Goal: Task Accomplishment & Management: Manage account settings

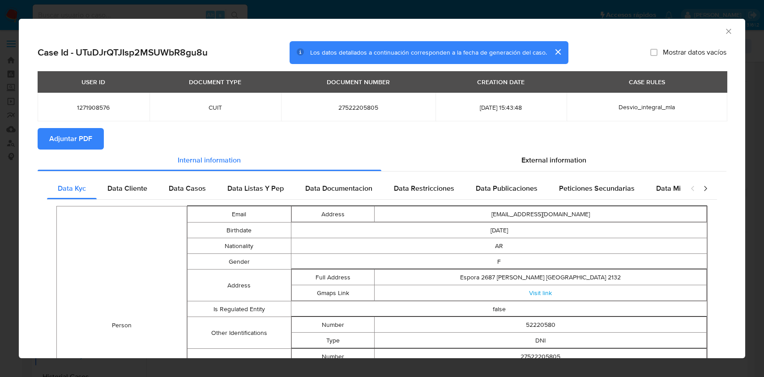
select select "10"
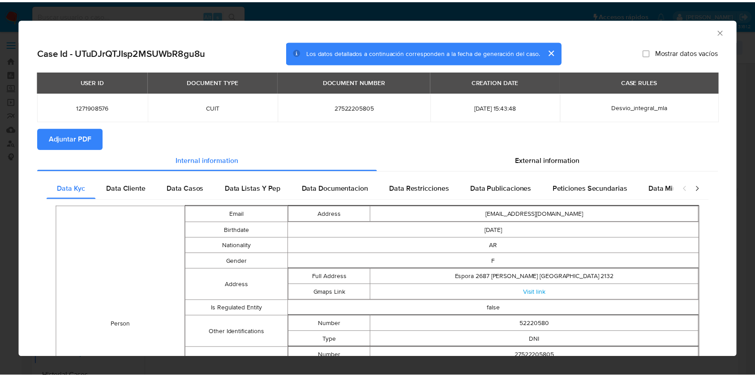
scroll to position [147, 0]
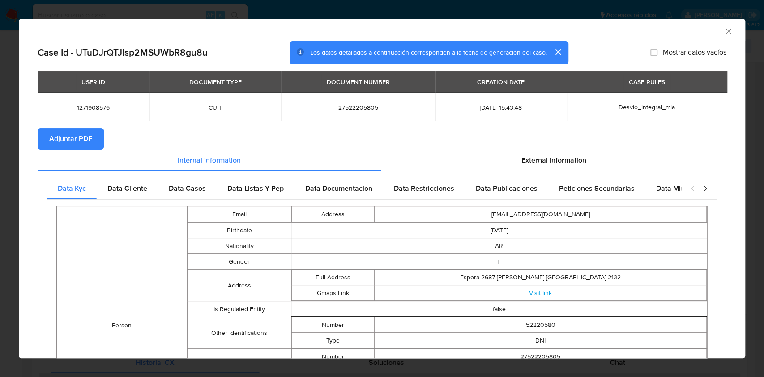
click at [724, 29] on icon "Cerrar ventana" at bounding box center [728, 31] width 9 height 9
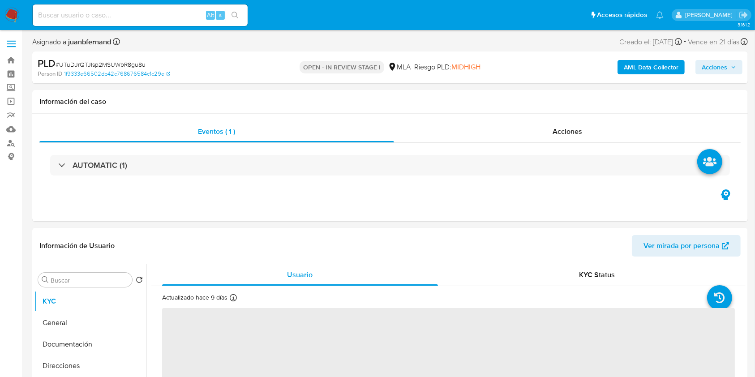
select select "10"
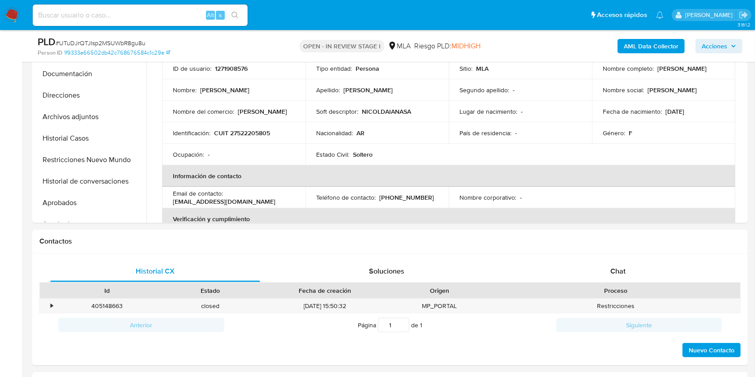
scroll to position [298, 0]
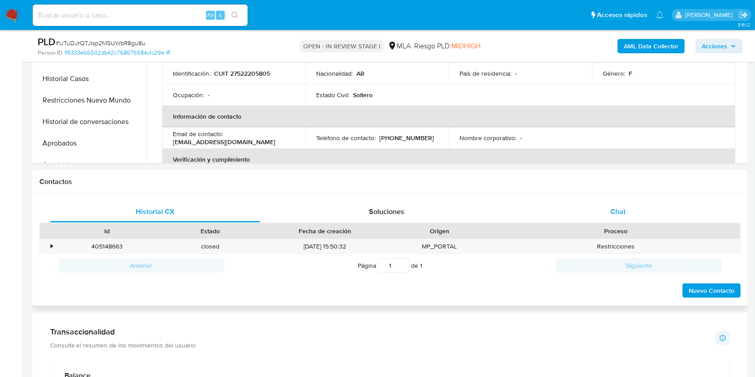
click at [619, 210] on span "Chat" at bounding box center [617, 211] width 15 height 10
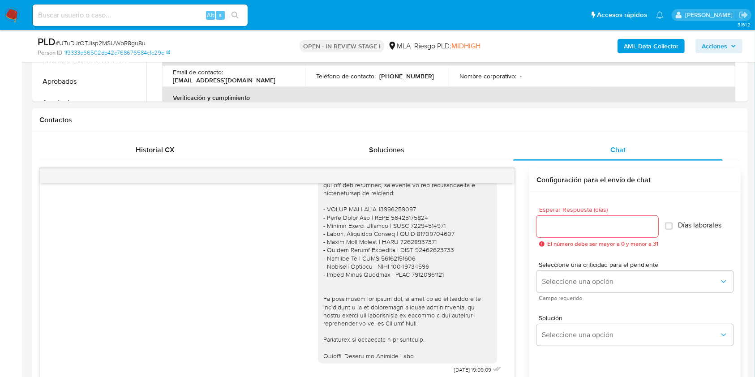
scroll to position [239, 0]
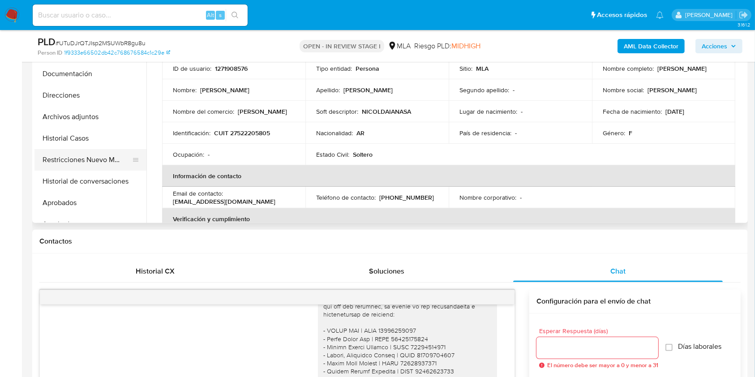
click at [68, 157] on button "Restricciones Nuevo Mundo" at bounding box center [86, 159] width 105 height 21
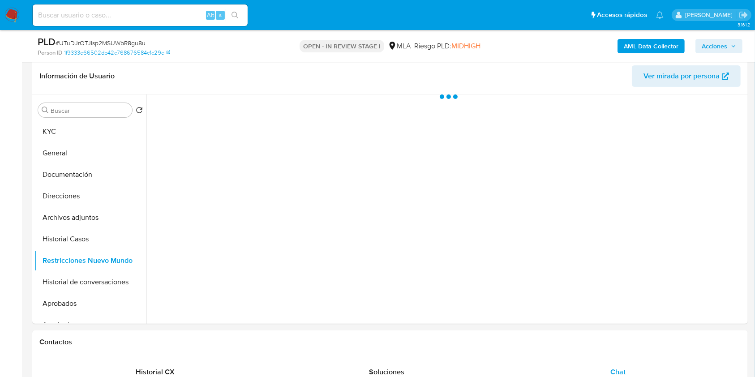
scroll to position [119, 0]
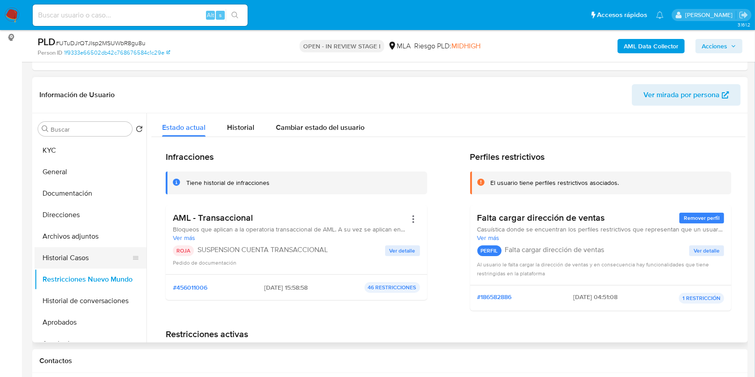
click at [76, 257] on button "Historial Casos" at bounding box center [86, 257] width 105 height 21
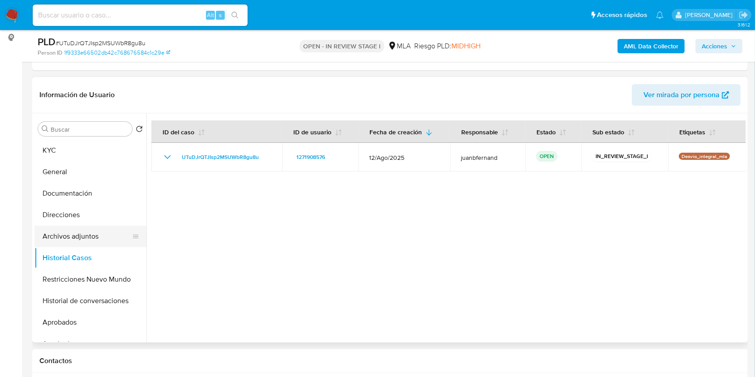
click at [75, 230] on button "Archivos adjuntos" at bounding box center [86, 236] width 105 height 21
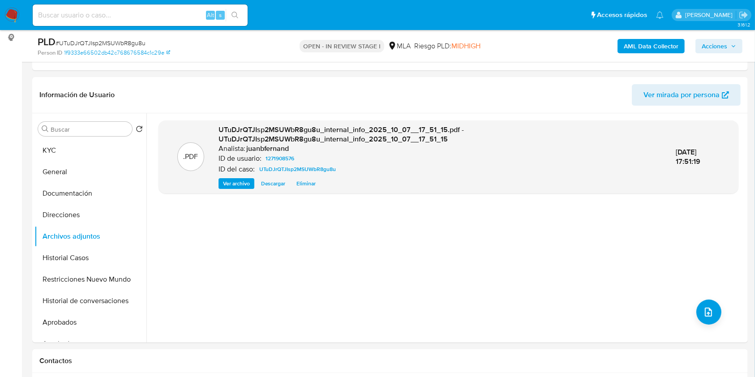
click at [641, 39] on b "AML Data Collector" at bounding box center [650, 46] width 55 height 14
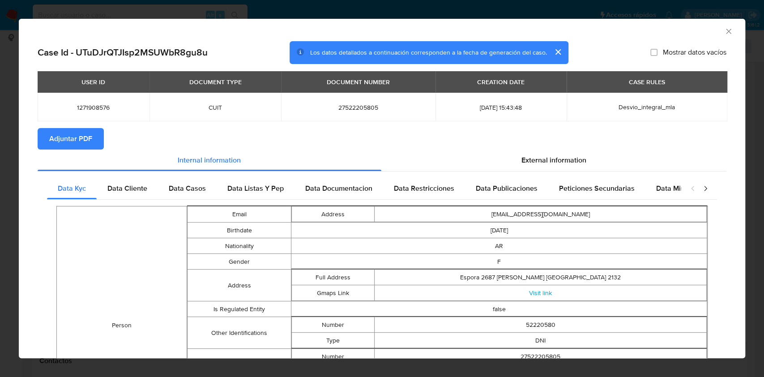
click at [87, 143] on span "Adjuntar PDF" at bounding box center [70, 139] width 43 height 20
click at [726, 30] on icon "Cerrar ventana" at bounding box center [728, 31] width 5 height 5
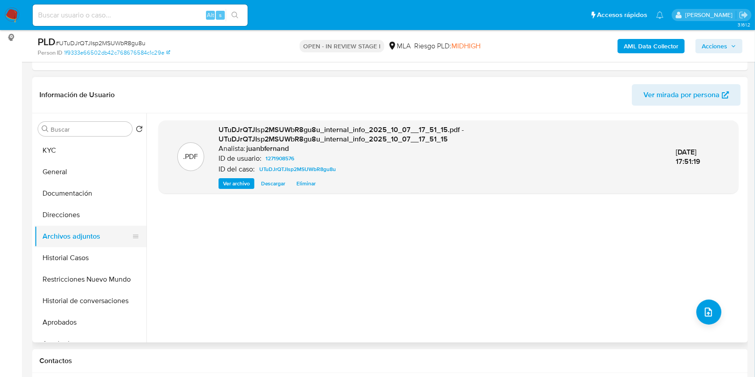
drag, startPoint x: 72, startPoint y: 252, endPoint x: 72, endPoint y: 236, distance: 16.6
click at [72, 252] on button "Historial Casos" at bounding box center [90, 257] width 112 height 21
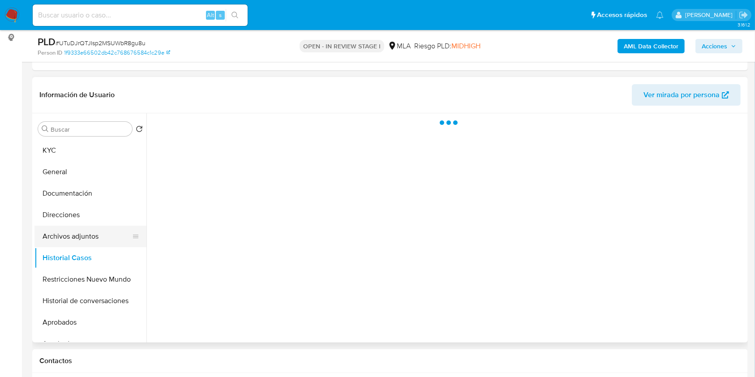
click at [72, 236] on button "Archivos adjuntos" at bounding box center [86, 236] width 105 height 21
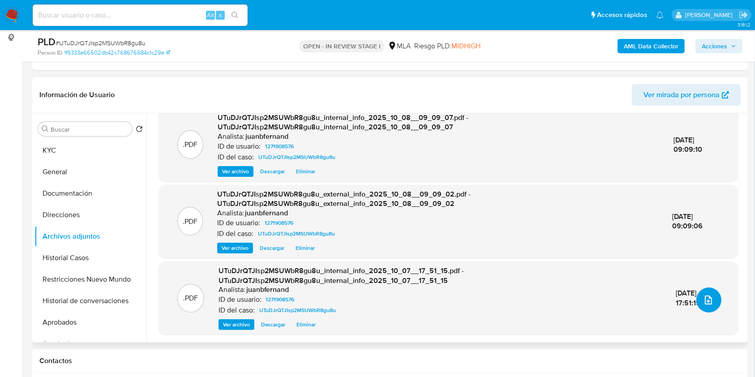
click at [699, 306] on button "upload-file" at bounding box center [708, 299] width 25 height 25
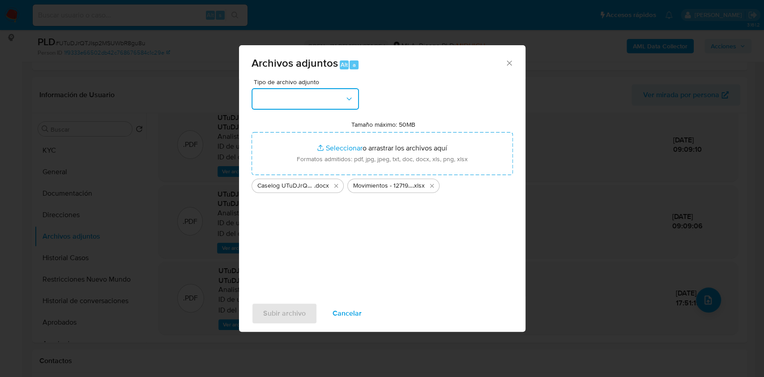
click at [331, 99] on button "button" at bounding box center [305, 98] width 107 height 21
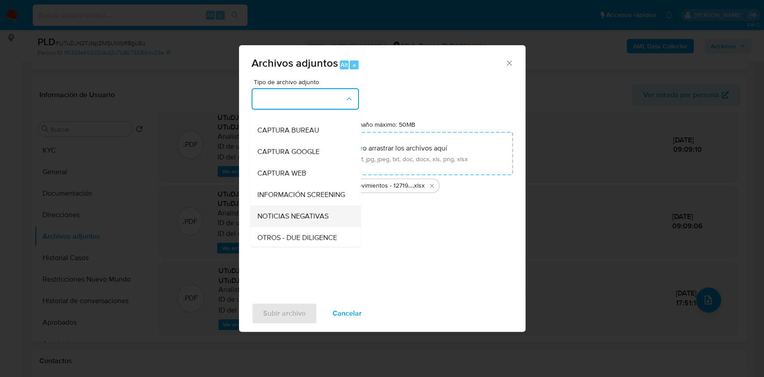
scroll to position [60, 0]
click at [285, 235] on div "OTROS" at bounding box center [302, 235] width 91 height 21
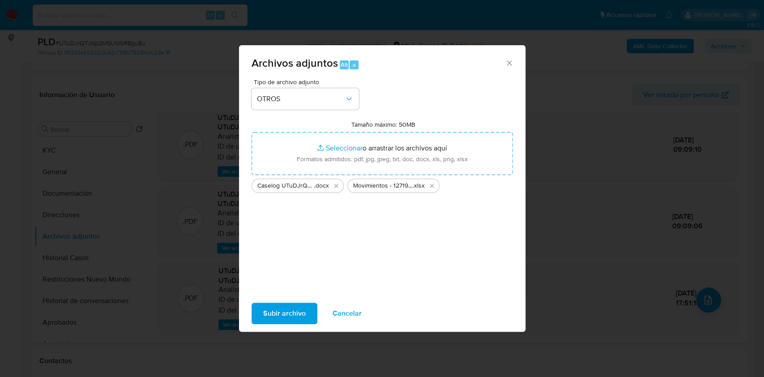
click at [304, 316] on span "Subir archivo" at bounding box center [284, 313] width 43 height 20
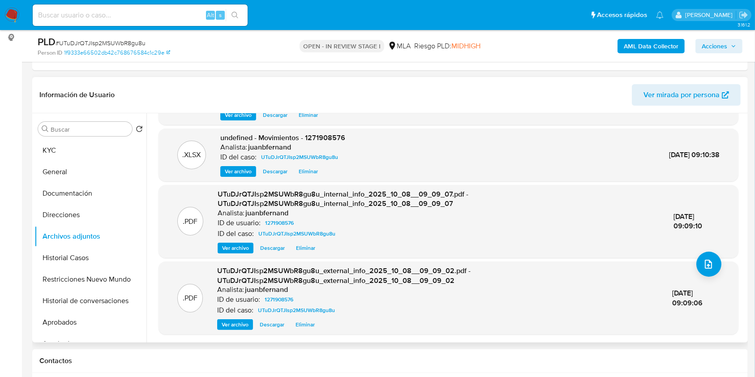
scroll to position [0, 0]
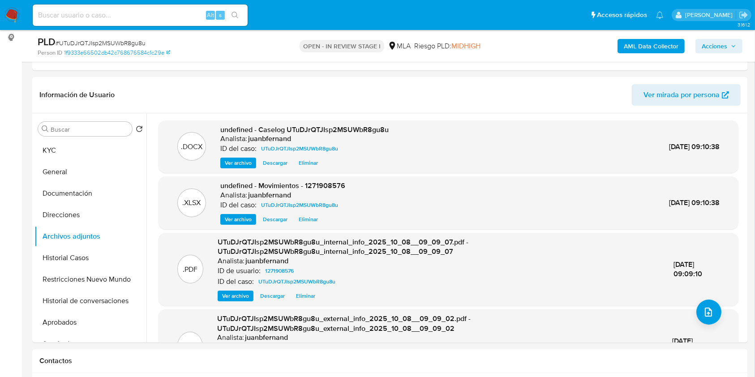
click at [722, 36] on div "AML Data Collector Acciones" at bounding box center [626, 45] width 232 height 21
click at [722, 42] on span "Acciones" at bounding box center [714, 46] width 26 height 14
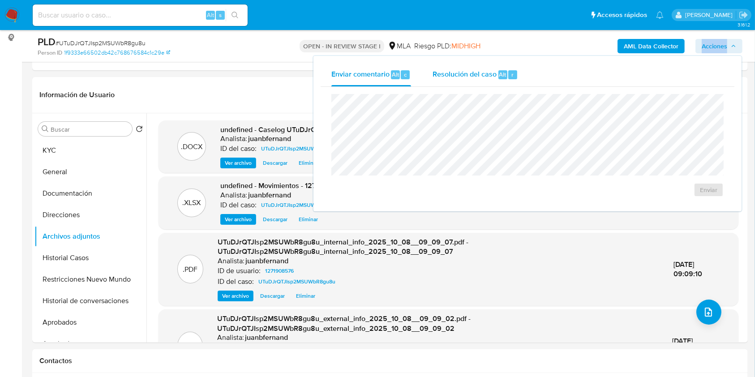
click at [481, 77] on span "Resolución del caso" at bounding box center [464, 74] width 64 height 10
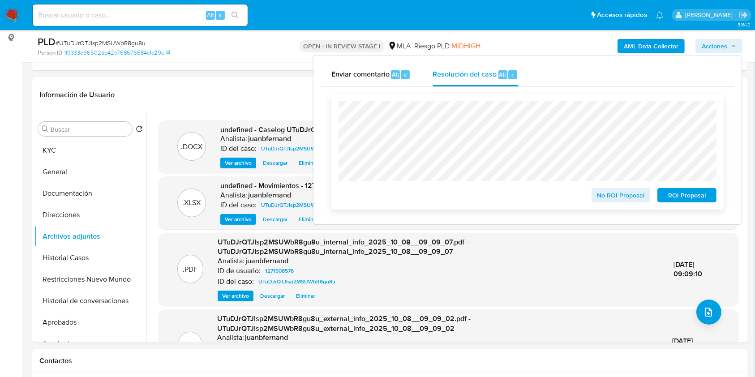
click at [673, 192] on span "ROI Proposal" at bounding box center [686, 195] width 47 height 13
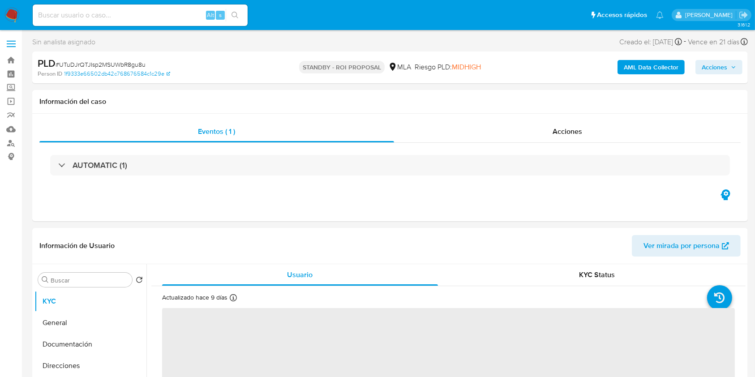
select select "10"
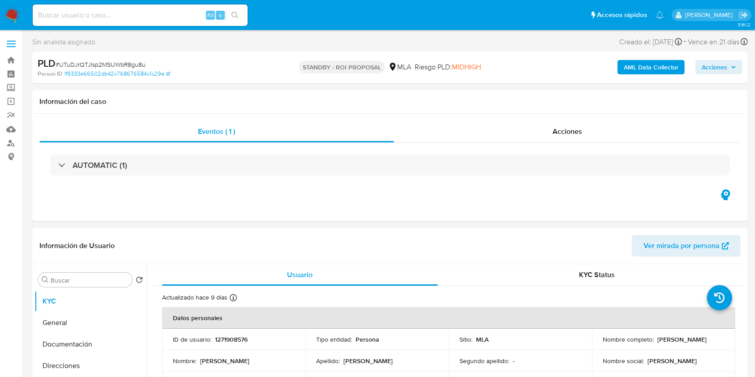
click at [161, 22] on div "Alt s" at bounding box center [140, 14] width 215 height 21
click at [165, 17] on input at bounding box center [140, 15] width 215 height 12
paste input "QkFSuibFA0bX9tXSmZFh9jOf"
type input "QkFSuibFA0bX9tXSmZFh9jOf"
click at [241, 15] on button "search-icon" at bounding box center [235, 15] width 18 height 13
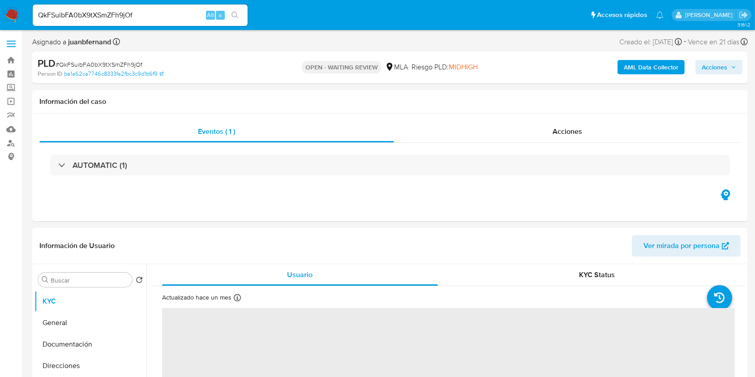
select select "10"
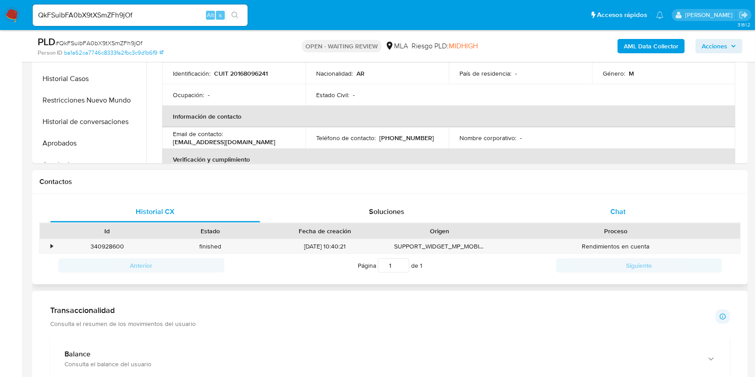
click at [639, 216] on div "Chat" at bounding box center [618, 211] width 210 height 21
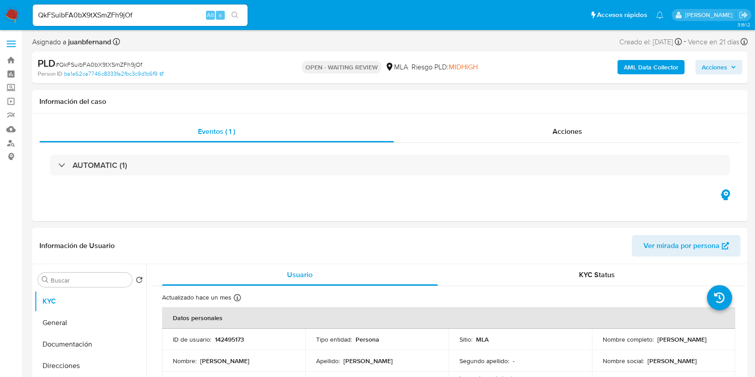
drag, startPoint x: 66, startPoint y: 349, endPoint x: 2, endPoint y: 247, distance: 119.9
click at [66, 348] on button "Documentación" at bounding box center [90, 343] width 112 height 21
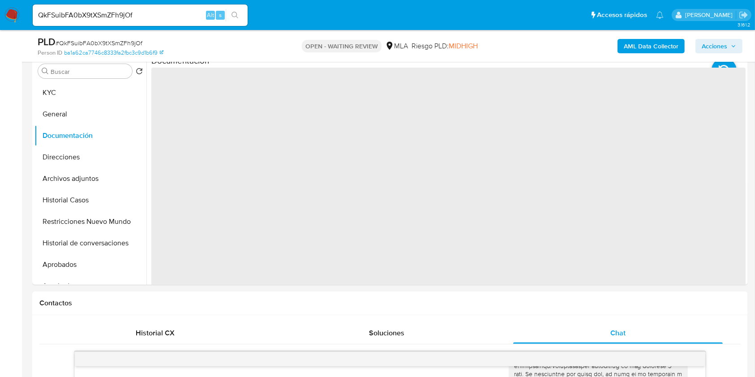
scroll to position [119, 0]
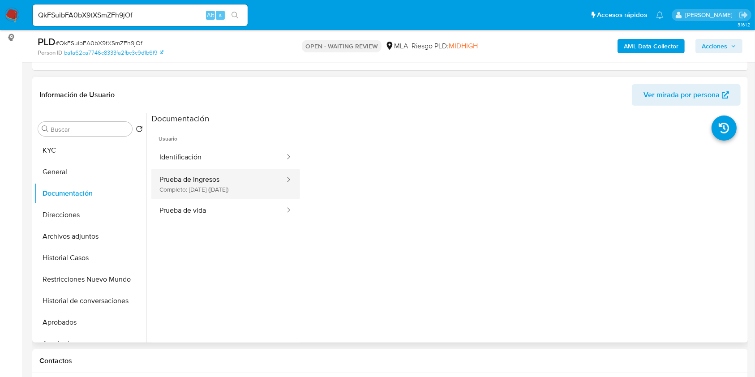
click at [254, 187] on button "Prueba de ingresos Completo: [DATE] ([DATE])" at bounding box center [218, 184] width 134 height 30
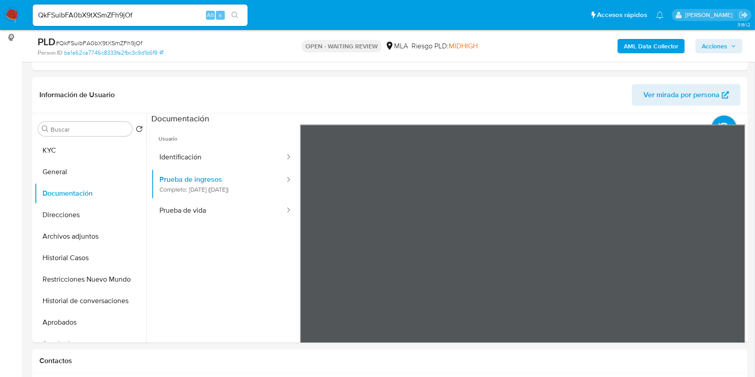
click at [654, 104] on div "Información de Usuario Ver mirada por persona Buscar Volver al orden por defect…" at bounding box center [389, 209] width 715 height 265
click at [67, 156] on button "KYC" at bounding box center [86, 150] width 105 height 21
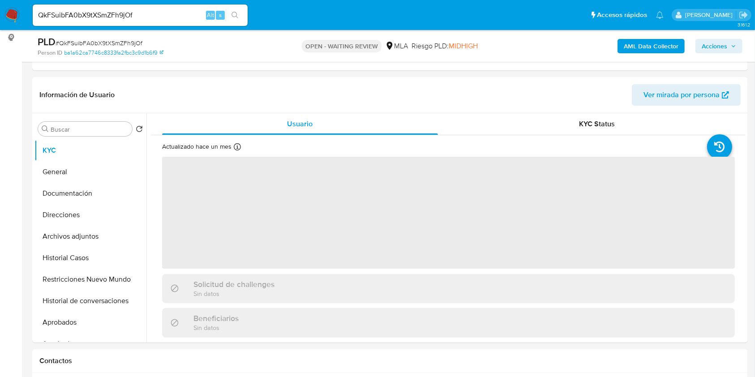
click at [150, 9] on input "QkFSuibFA0bX9tXSmZFh9jOf" at bounding box center [140, 15] width 215 height 12
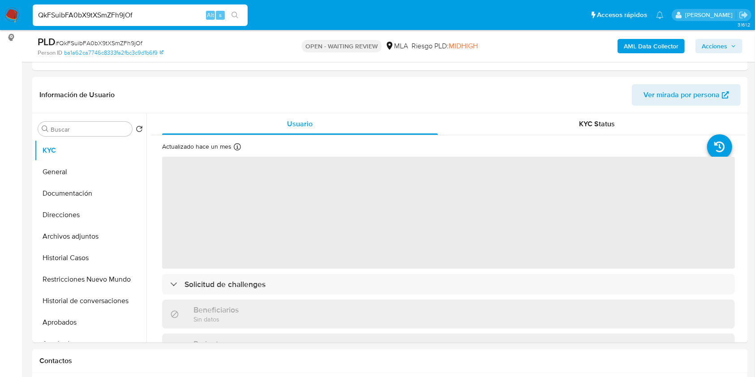
click at [150, 9] on input "QkFSuibFA0bX9tXSmZFh9jOf" at bounding box center [140, 15] width 215 height 12
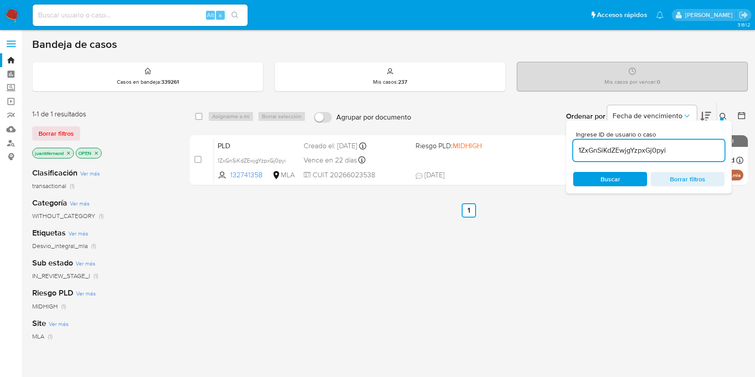
click at [670, 147] on input "1ZxGnSiKdZEwjgYzpxGj0pyi" at bounding box center [648, 151] width 151 height 12
drag, startPoint x: 0, startPoint y: 0, endPoint x: 670, endPoint y: 147, distance: 685.5
click at [670, 147] on input "1ZxGnSiKdZEwjgYzpxGj0pyi" at bounding box center [648, 151] width 151 height 12
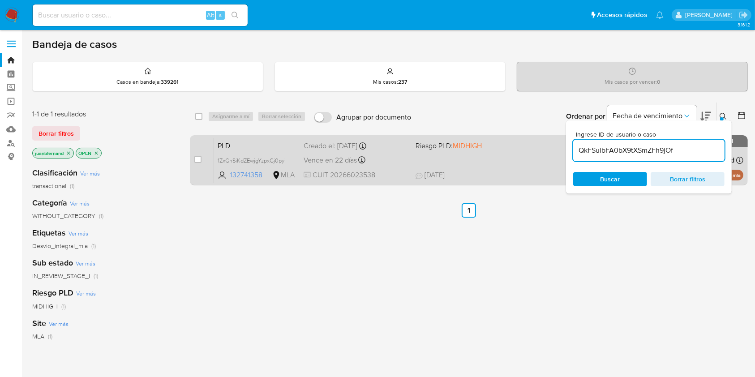
type input "QkFSuibFA0bX9tXSmZFh9jOf"
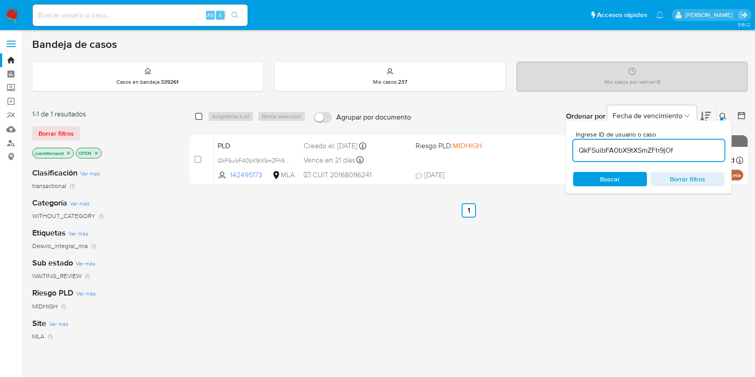
click at [200, 116] on input "checkbox" at bounding box center [198, 116] width 7 height 7
checkbox input "true"
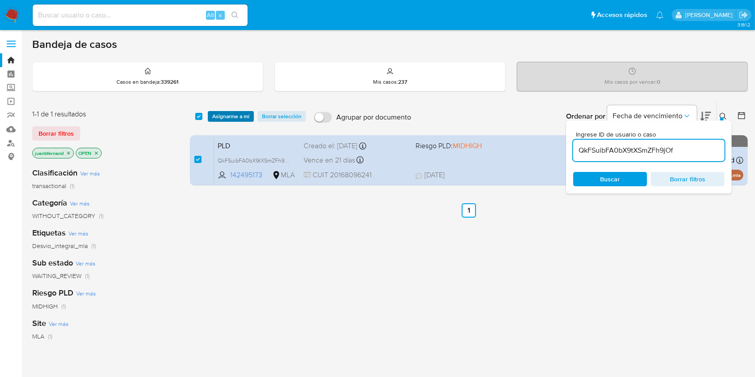
click at [216, 116] on span "Asignarme a mí" at bounding box center [230, 116] width 37 height 9
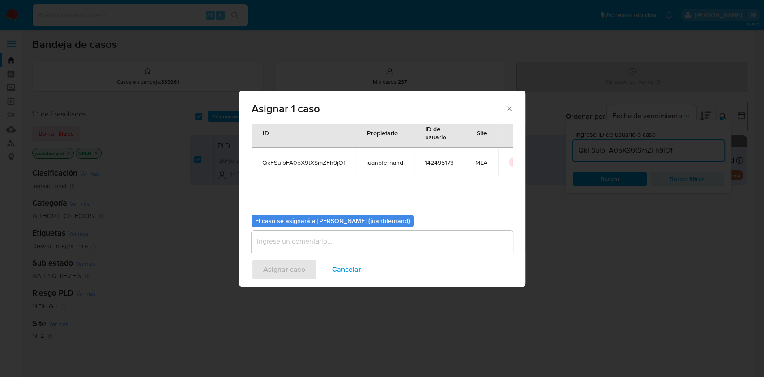
scroll to position [46, 0]
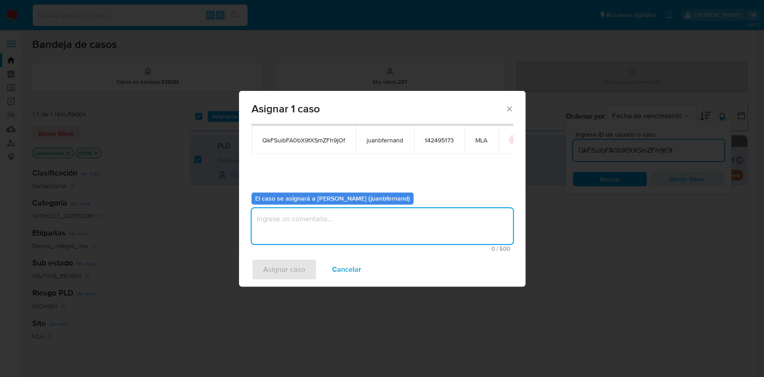
click at [346, 210] on textarea "assign-modal" at bounding box center [382, 226] width 261 height 36
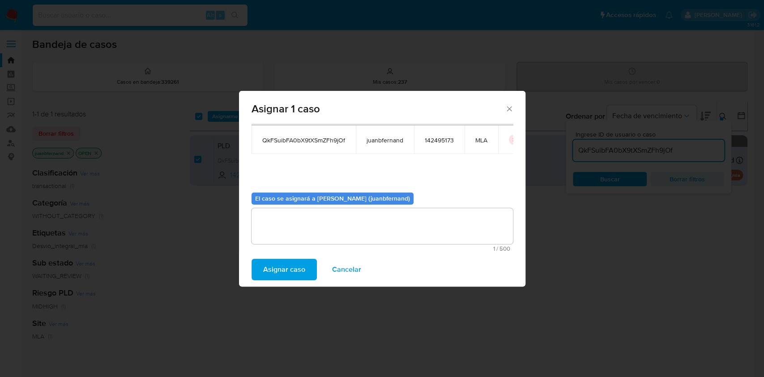
click at [269, 277] on span "Asignar caso" at bounding box center [284, 270] width 42 height 20
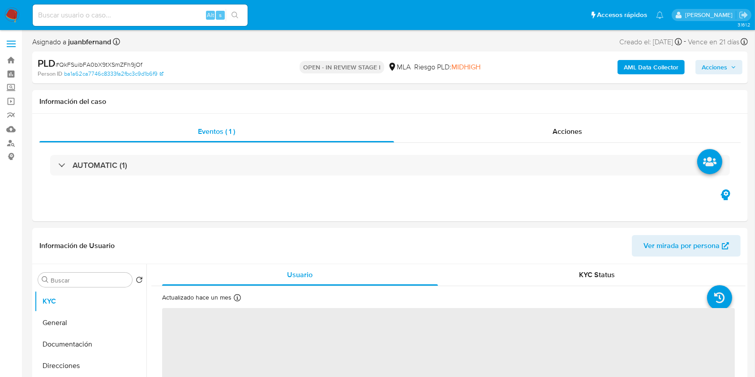
select select "10"
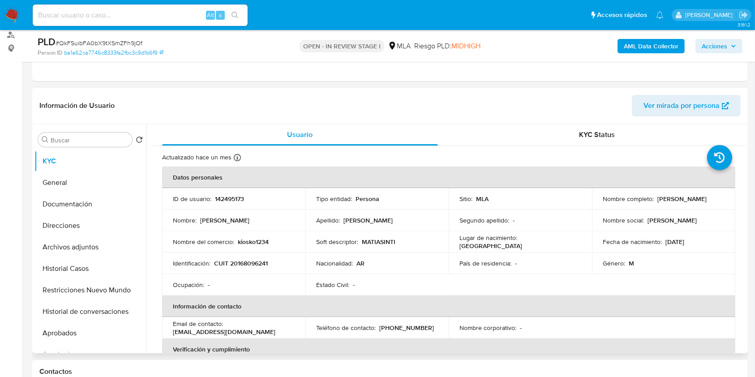
scroll to position [358, 0]
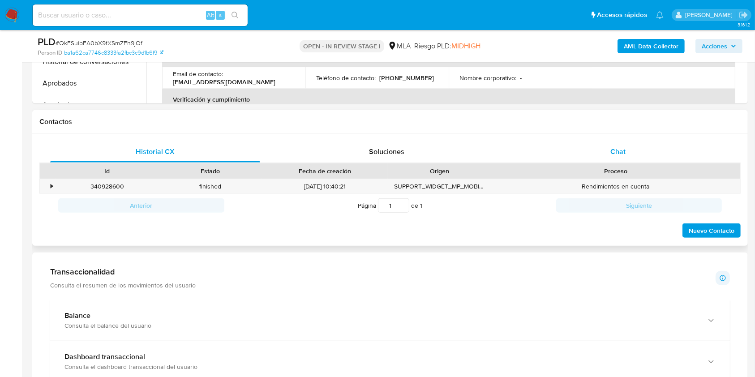
click at [606, 151] on div "Chat" at bounding box center [618, 151] width 210 height 21
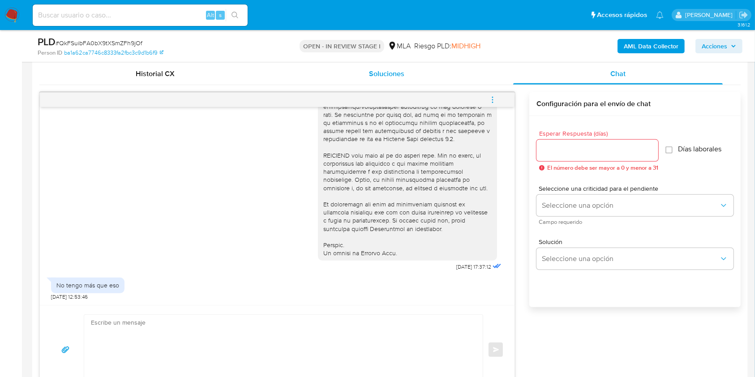
scroll to position [418, 0]
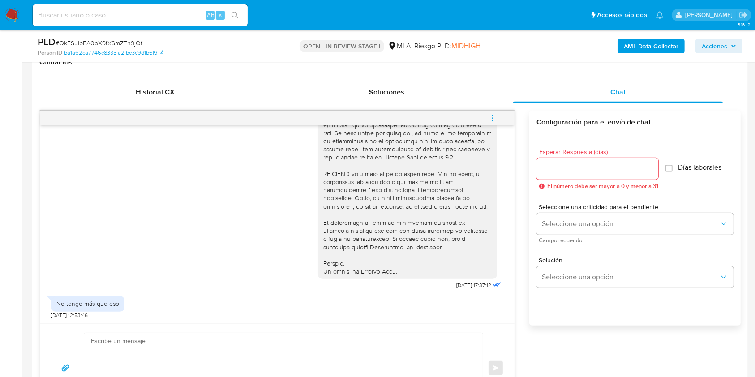
click at [489, 112] on span "menu-action" at bounding box center [492, 117] width 8 height 21
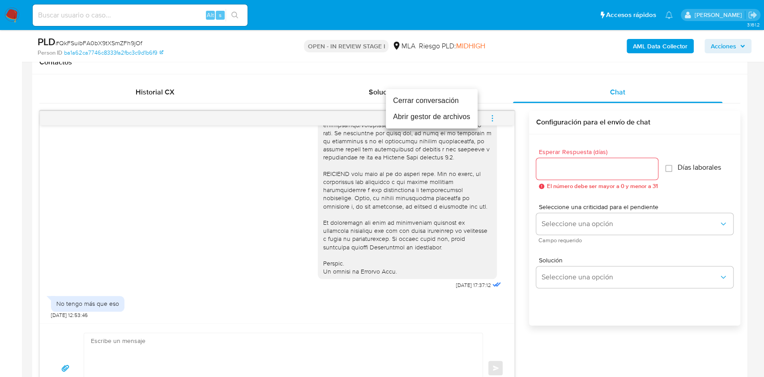
click at [431, 102] on li "Cerrar conversación" at bounding box center [432, 101] width 92 height 16
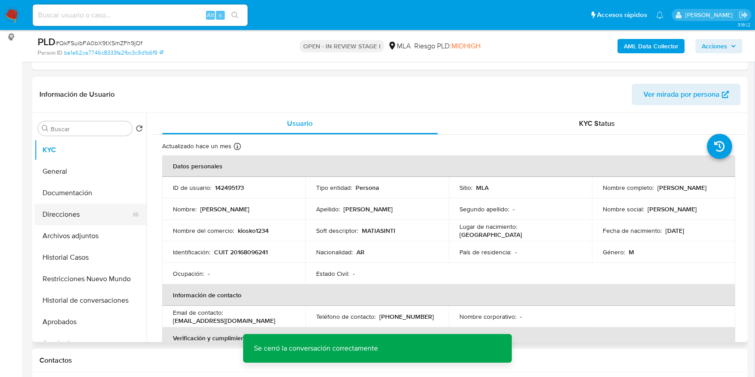
scroll to position [119, 0]
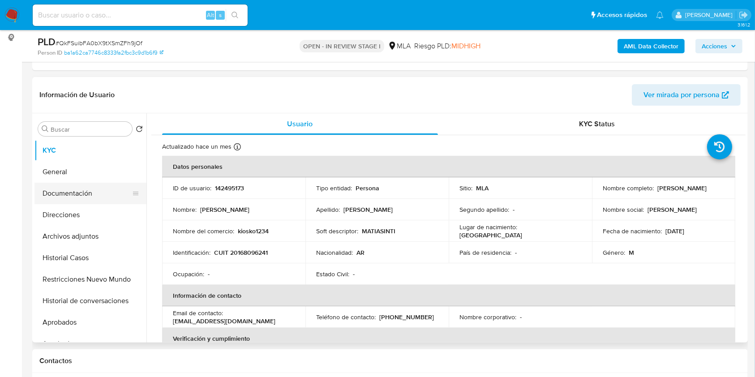
click at [72, 188] on button "Documentación" at bounding box center [86, 193] width 105 height 21
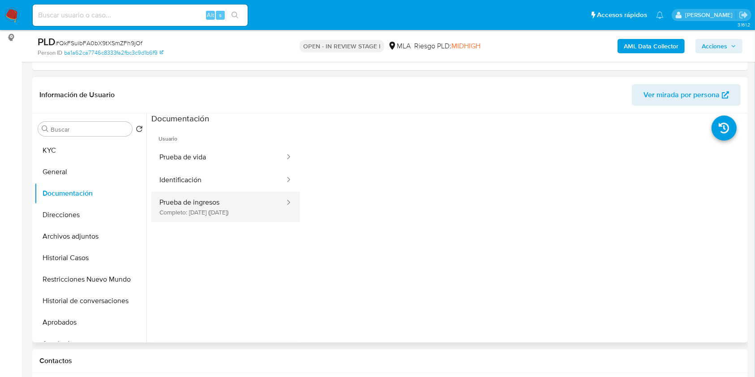
click at [214, 213] on button "Prueba de ingresos Completo: 18/08/2025 (hace 2 meses)" at bounding box center [218, 207] width 134 height 30
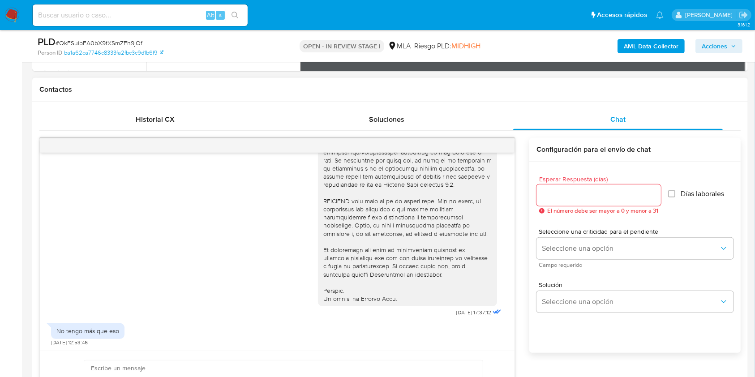
scroll to position [358, 0]
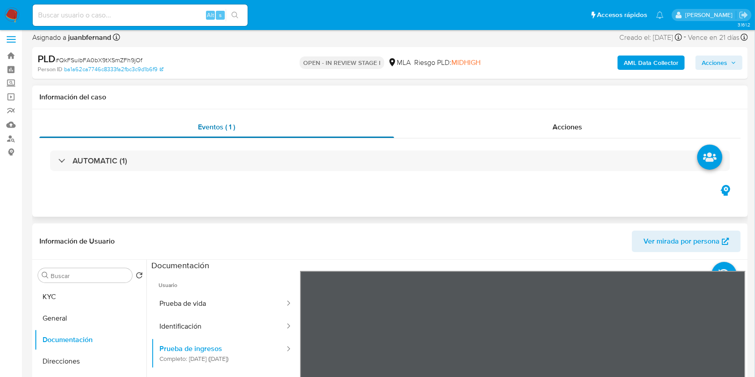
scroll to position [0, 0]
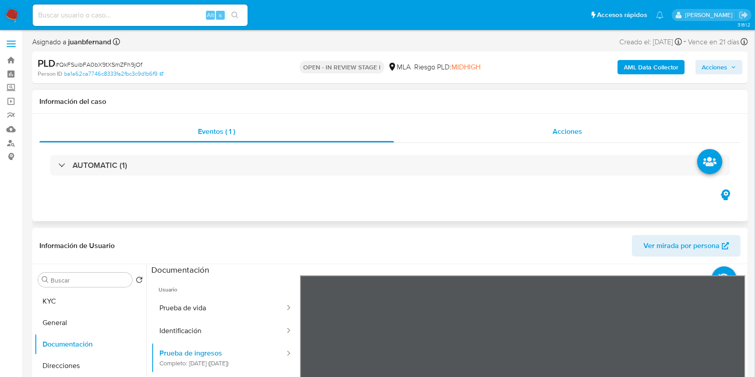
click at [612, 135] on div "Acciones" at bounding box center [567, 131] width 347 height 21
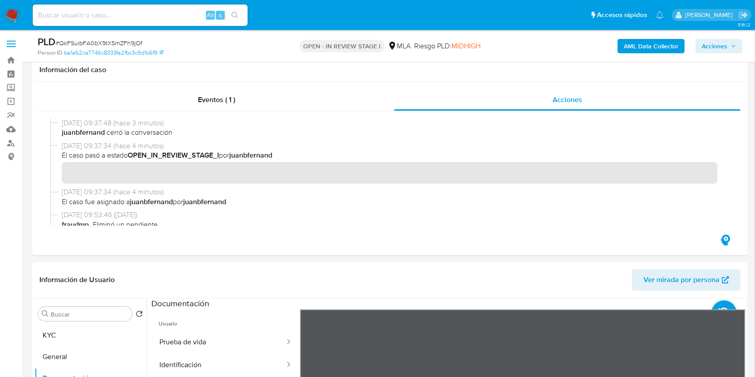
scroll to position [239, 0]
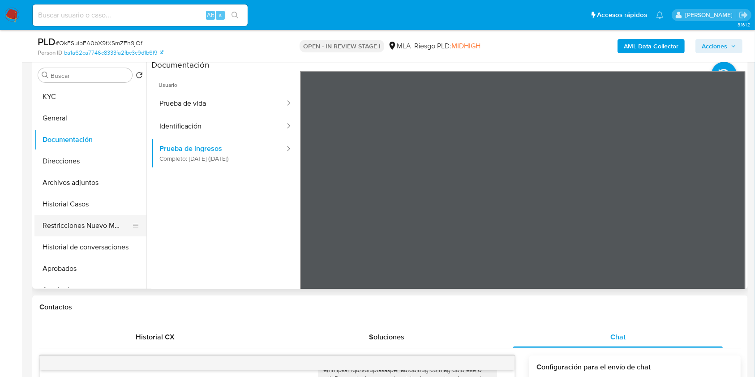
click at [80, 218] on button "Restricciones Nuevo Mundo" at bounding box center [86, 225] width 105 height 21
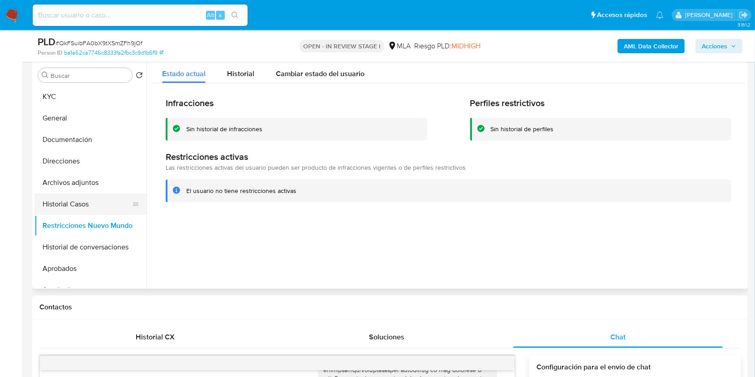
click at [74, 205] on button "Historial Casos" at bounding box center [86, 203] width 105 height 21
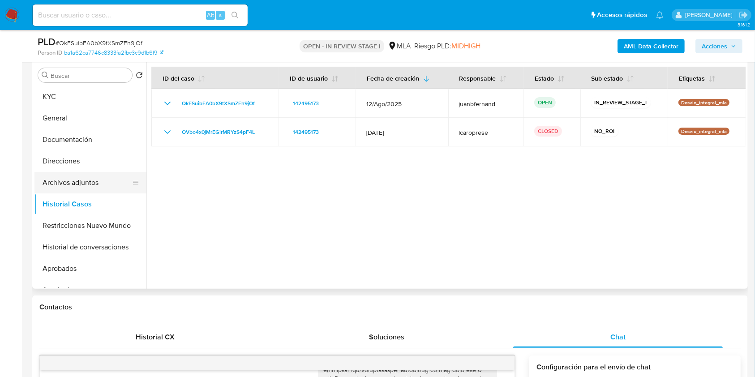
click at [84, 181] on button "Archivos adjuntos" at bounding box center [86, 182] width 105 height 21
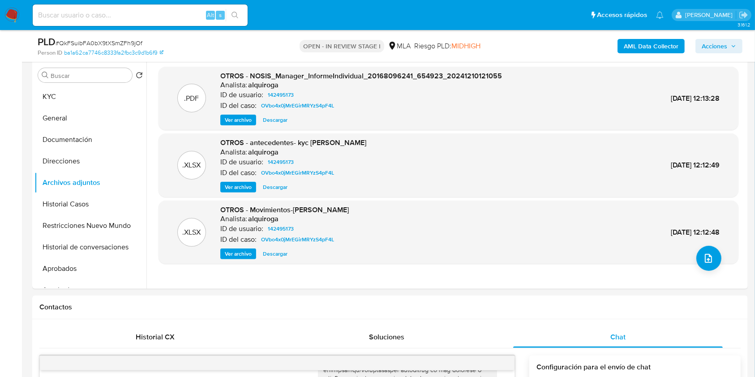
click at [646, 40] on b "AML Data Collector" at bounding box center [650, 46] width 55 height 14
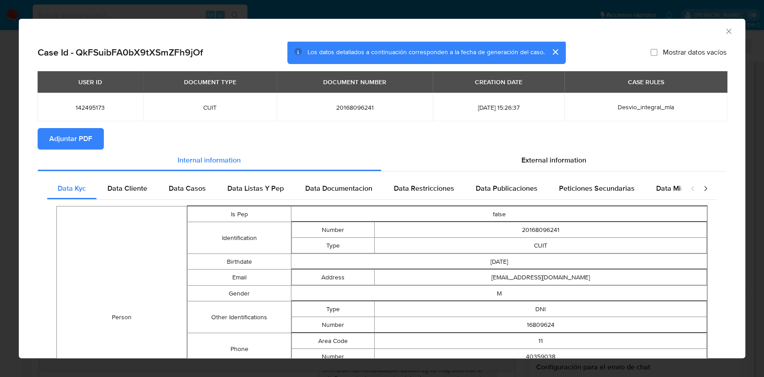
click at [92, 144] on button "Adjuntar PDF" at bounding box center [71, 138] width 66 height 21
click at [724, 30] on icon "Cerrar ventana" at bounding box center [728, 31] width 9 height 9
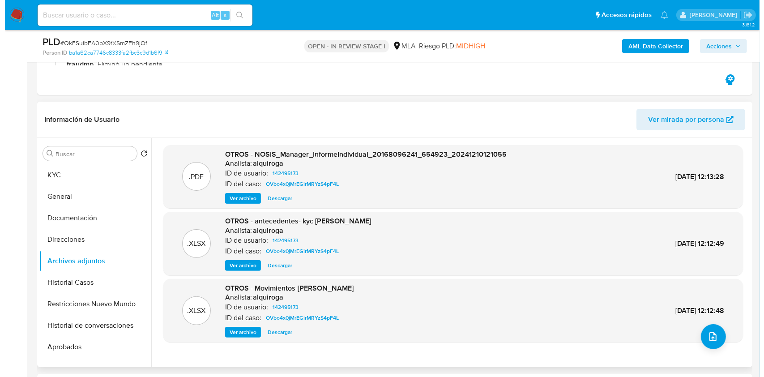
scroll to position [179, 0]
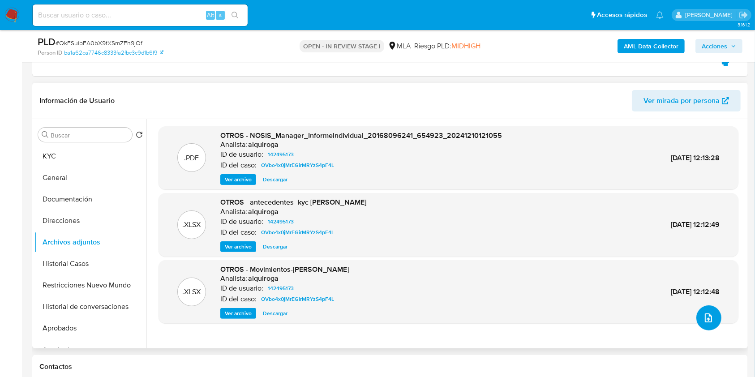
click at [703, 316] on icon "upload-file" at bounding box center [708, 317] width 11 height 11
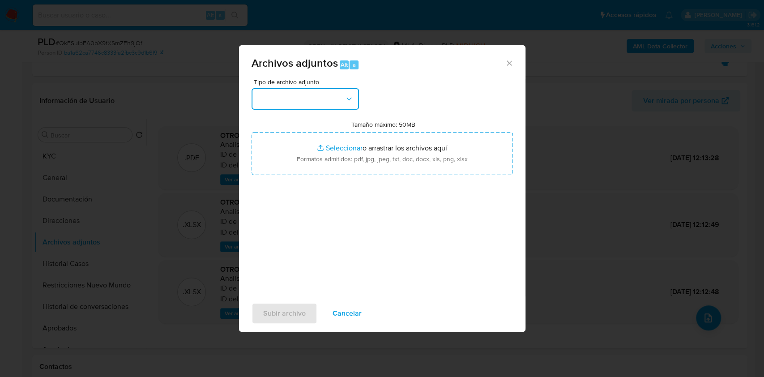
click at [308, 98] on button "button" at bounding box center [305, 98] width 107 height 21
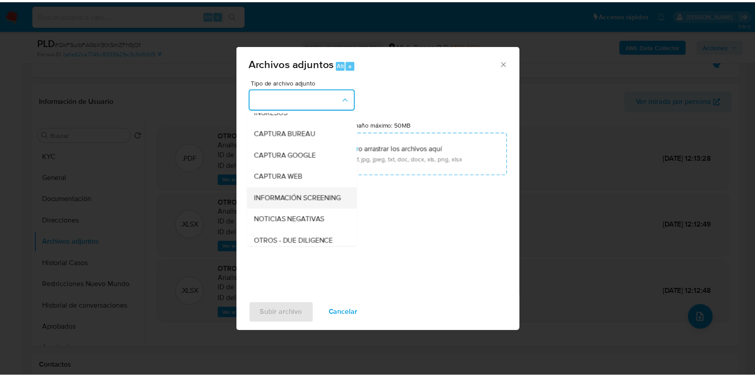
scroll to position [60, 0]
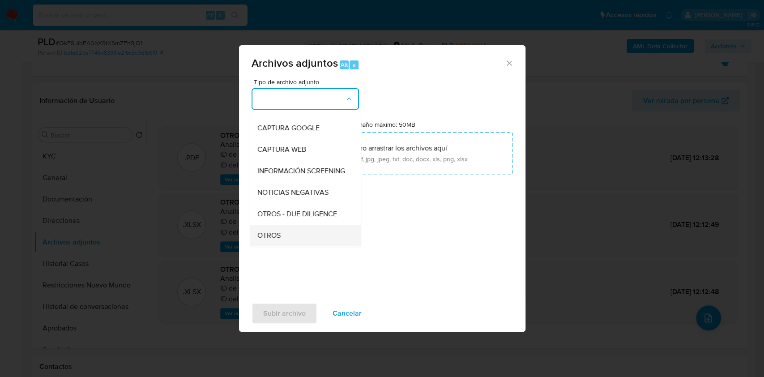
click at [288, 238] on div "OTROS" at bounding box center [302, 235] width 91 height 21
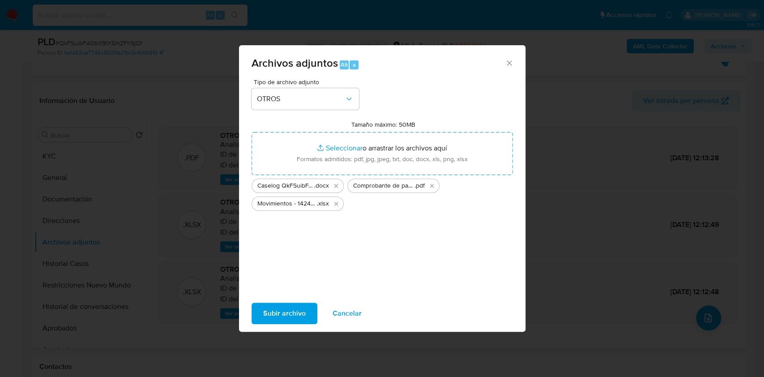
click at [276, 319] on span "Subir archivo" at bounding box center [284, 313] width 43 height 20
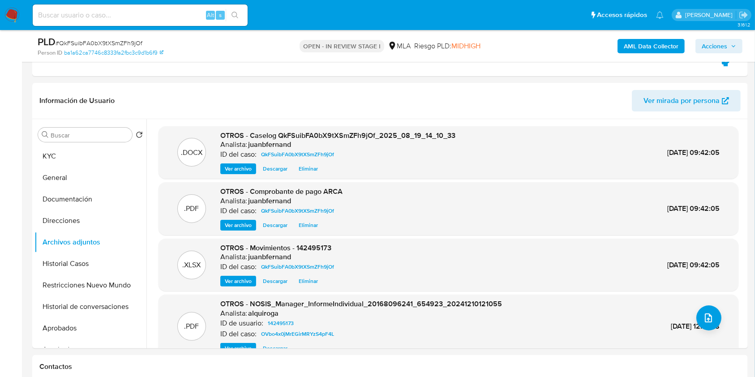
drag, startPoint x: 719, startPoint y: 45, endPoint x: 711, endPoint y: 51, distance: 9.7
click at [719, 46] on span "Acciones" at bounding box center [714, 46] width 26 height 14
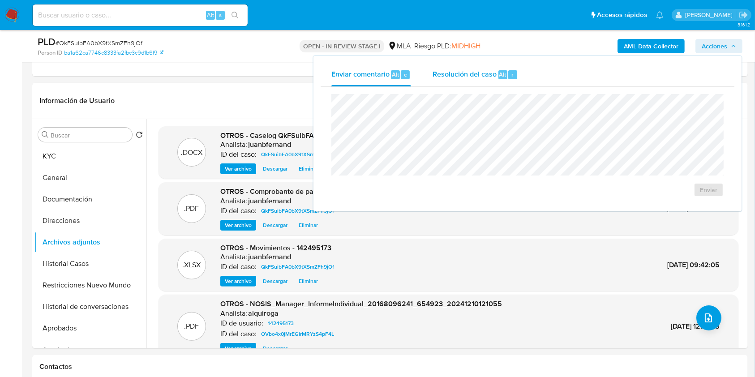
click at [477, 70] on span "Resolución del caso" at bounding box center [464, 74] width 64 height 10
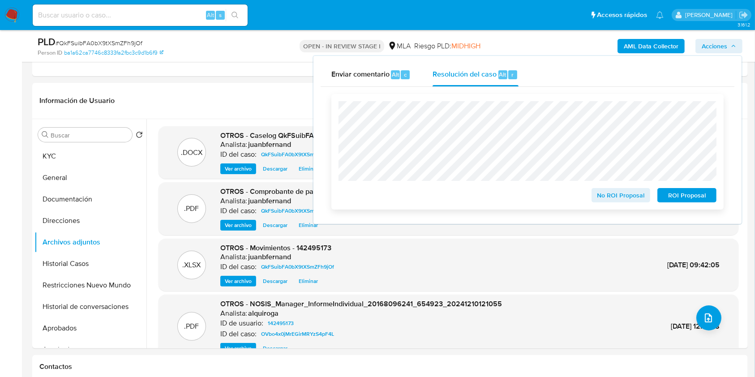
click at [628, 197] on span "No ROI Proposal" at bounding box center [620, 195] width 47 height 13
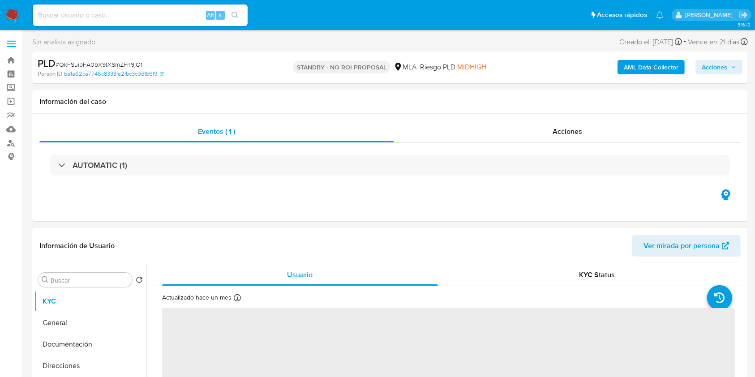
select select "10"
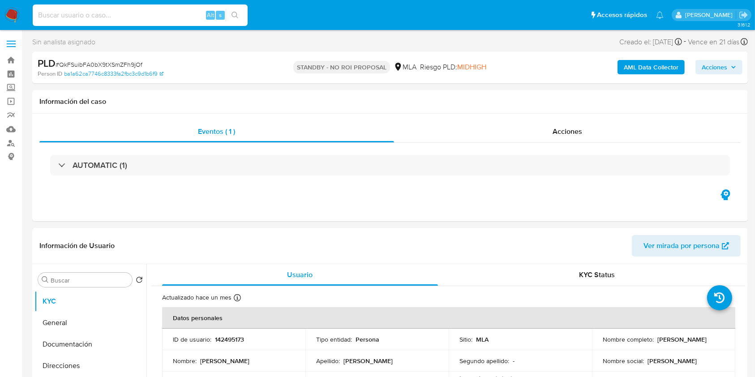
click at [193, 18] on input at bounding box center [140, 15] width 215 height 12
paste input "4SrfzAmph22E4d0tsR30KdaZ"
type input "4SrfzAmph22E4d0tsR30KdaZ"
click at [232, 19] on button "search-icon" at bounding box center [235, 15] width 18 height 13
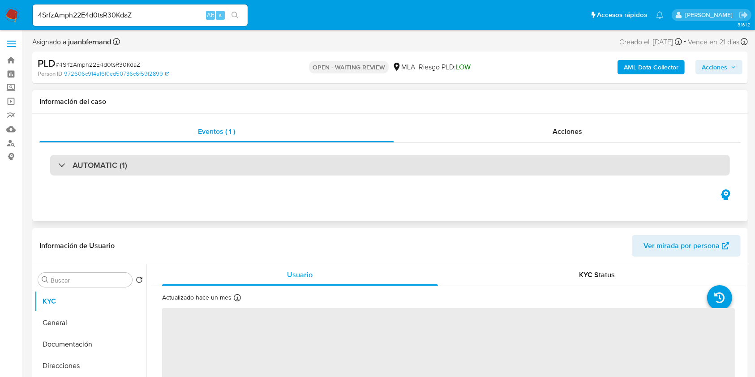
select select "10"
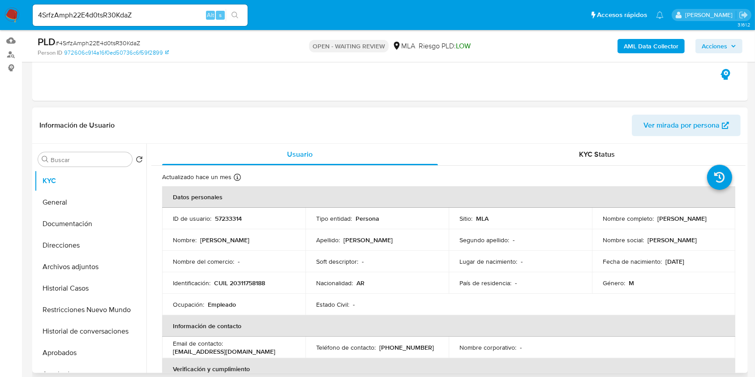
scroll to position [239, 0]
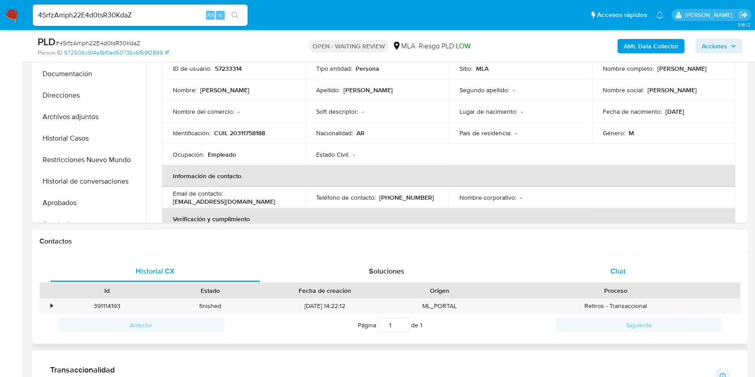
click at [659, 281] on div "Chat" at bounding box center [618, 270] width 210 height 21
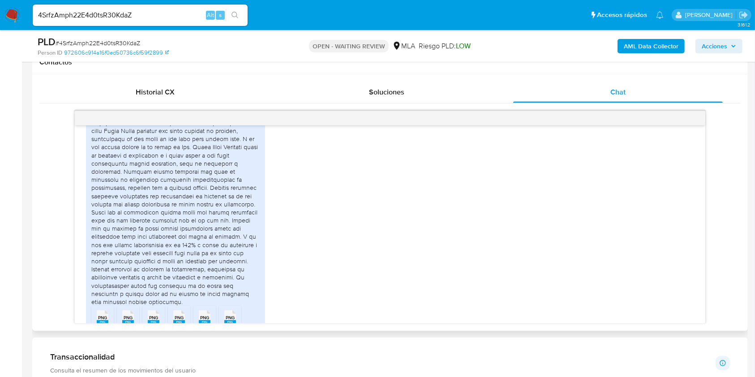
scroll to position [507, 0]
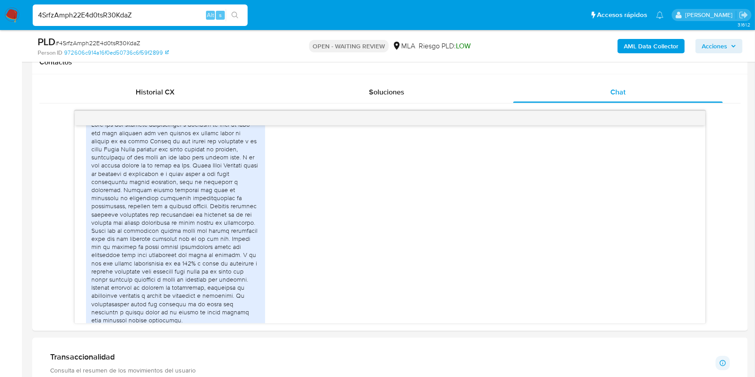
click at [166, 19] on input "4SrfzAmph22E4d0tsR30KdaZ" at bounding box center [140, 15] width 215 height 12
paste input "9jAuB1gzzhQWjxgNM9lNfwiX"
type input "9jAuB1gzzhQWjxgNM9lNfwiX"
click at [237, 20] on button "search-icon" at bounding box center [235, 15] width 18 height 13
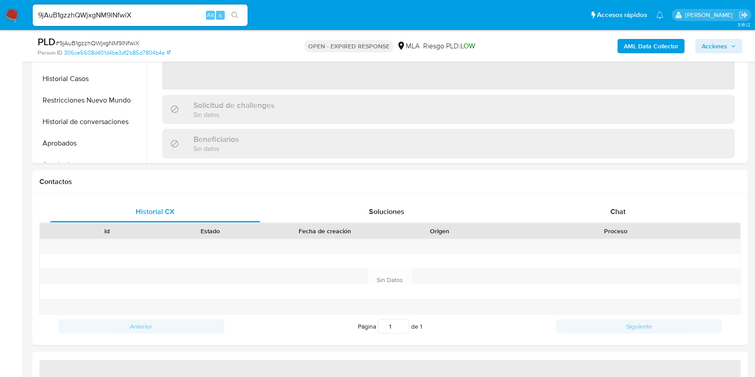
select select "10"
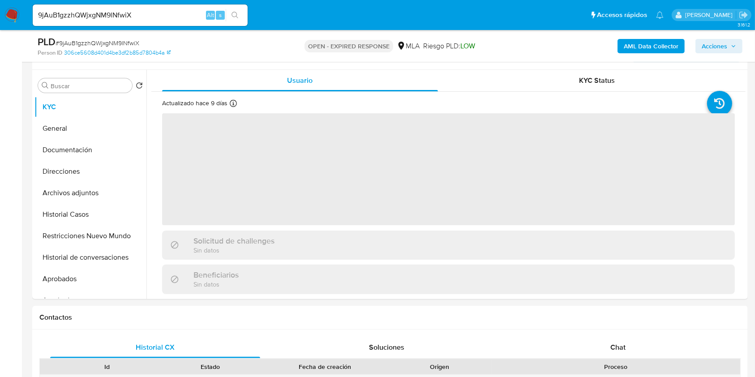
scroll to position [119, 0]
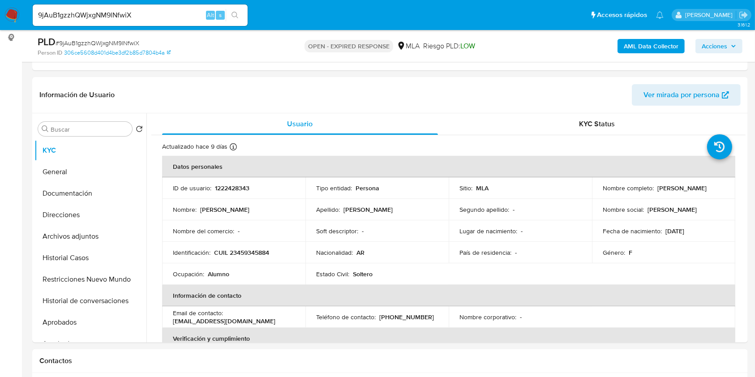
click at [165, 16] on input "9jAuB1gzzhQWjxgNM9lNfwiX" at bounding box center [140, 15] width 215 height 12
paste input "SZh53k3MRIDW2gULyrcLnrw"
type input "9SZh53k3MRIDW2gULyrcLnrw"
click at [234, 13] on icon "search-icon" at bounding box center [234, 15] width 7 height 7
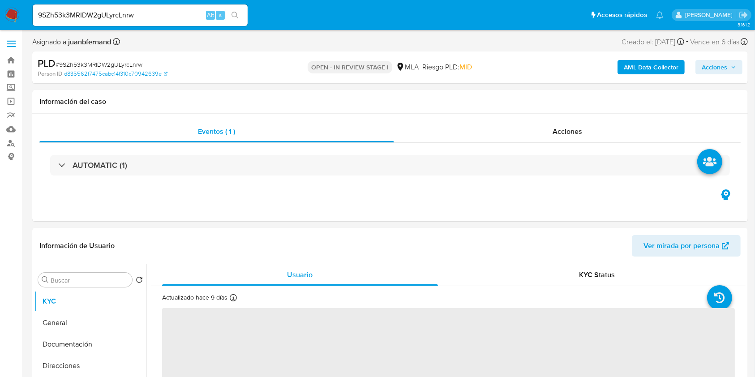
select select "10"
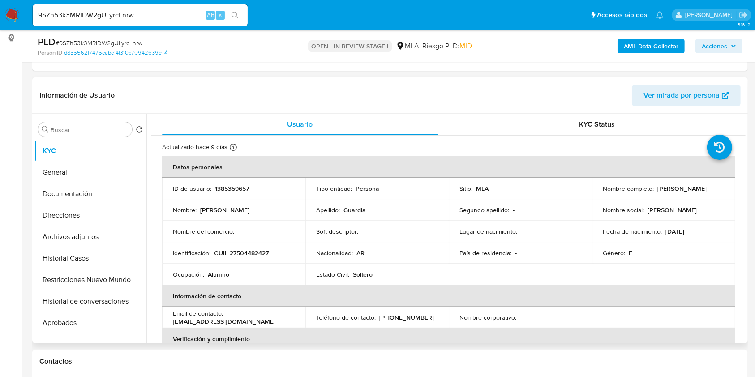
scroll to position [119, 0]
click at [665, 230] on p "16/07/2010" at bounding box center [674, 231] width 19 height 8
drag, startPoint x: 664, startPoint y: 230, endPoint x: 683, endPoint y: 231, distance: 19.3
click at [683, 230] on p "16/07/2010" at bounding box center [674, 231] width 19 height 8
copy p "16/07/2010"
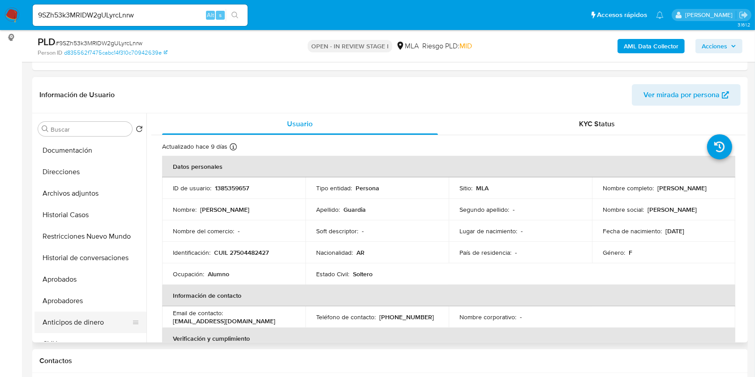
scroll to position [60, 0]
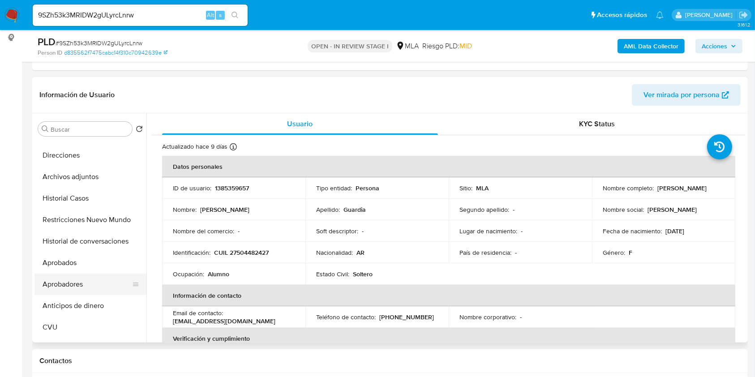
click at [90, 282] on button "Aprobadores" at bounding box center [86, 283] width 105 height 21
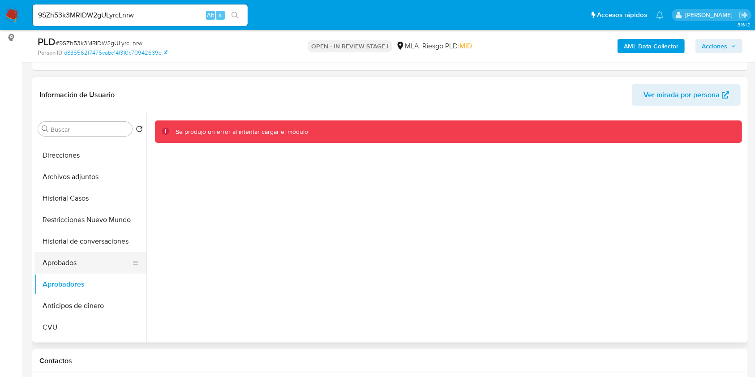
click at [76, 264] on button "Aprobados" at bounding box center [86, 262] width 105 height 21
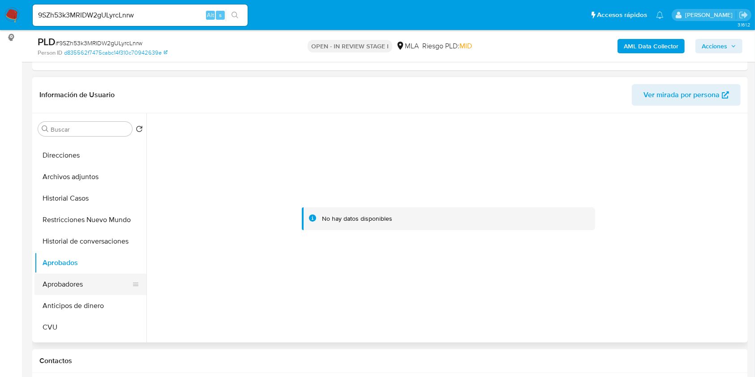
click at [77, 276] on button "Aprobadores" at bounding box center [86, 283] width 105 height 21
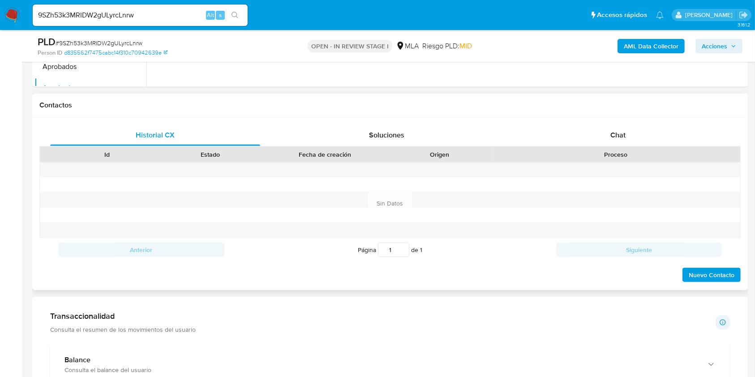
scroll to position [418, 0]
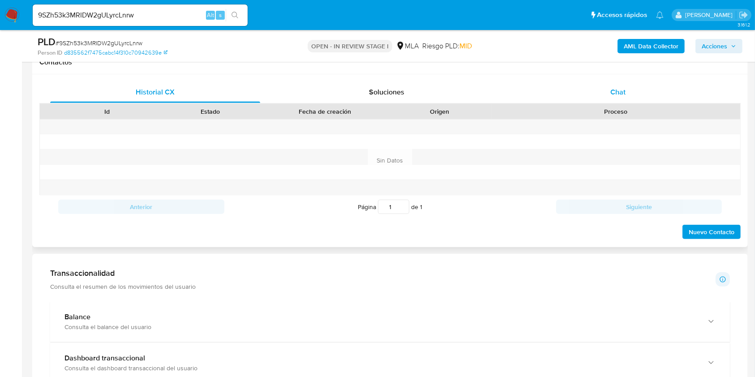
click at [605, 92] on div "Chat" at bounding box center [618, 91] width 210 height 21
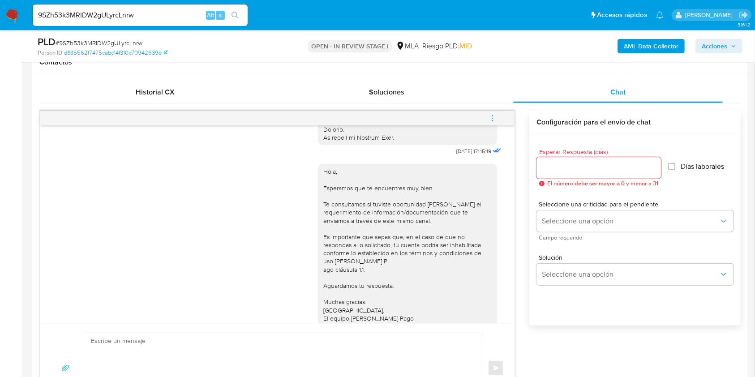
scroll to position [358, 0]
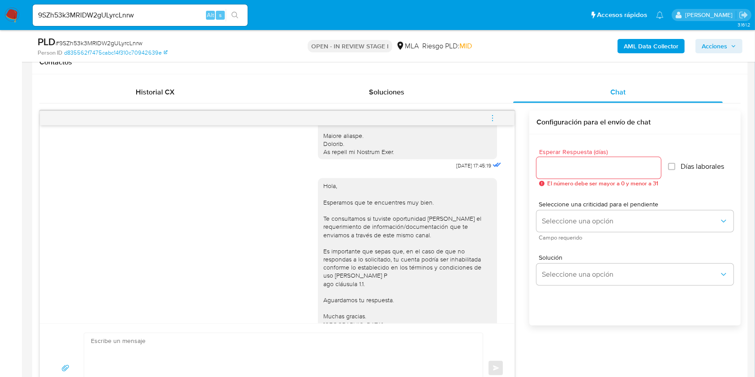
click at [456, 169] on span "18/08/2025 17:45:19" at bounding box center [473, 165] width 35 height 7
drag, startPoint x: 437, startPoint y: 172, endPoint x: 451, endPoint y: 170, distance: 14.5
click at [456, 169] on span "18/08/2025 17:45:19" at bounding box center [473, 165] width 35 height 7
copy span "18/08/2025"
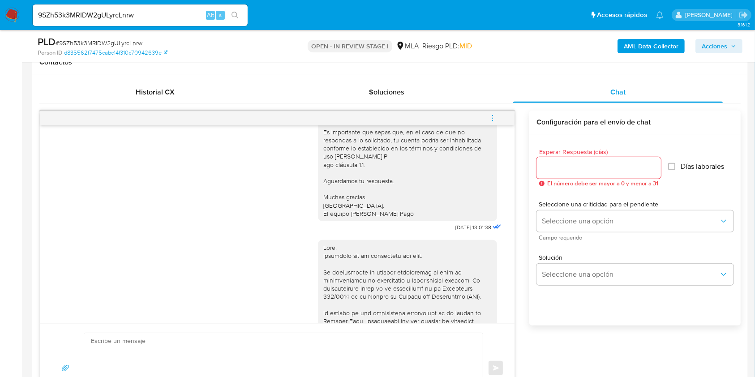
click at [455, 231] on span "22/08/2025 13:01:38" at bounding box center [473, 227] width 36 height 7
drag, startPoint x: 436, startPoint y: 245, endPoint x: 453, endPoint y: 245, distance: 17.0
click at [455, 231] on span "22/08/2025 13:01:38" at bounding box center [473, 227] width 36 height 7
copy span "22/08/2025"
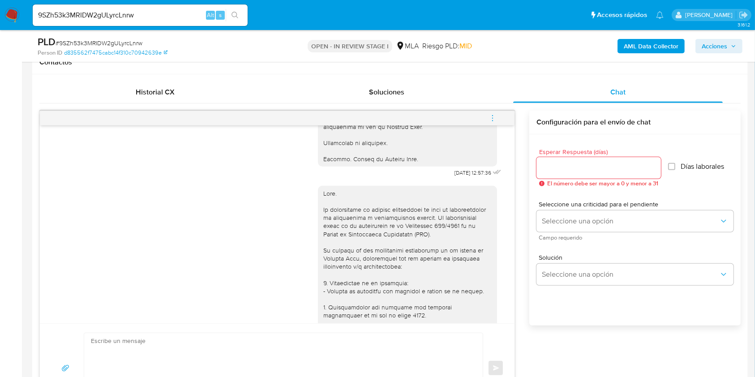
scroll to position [895, 0]
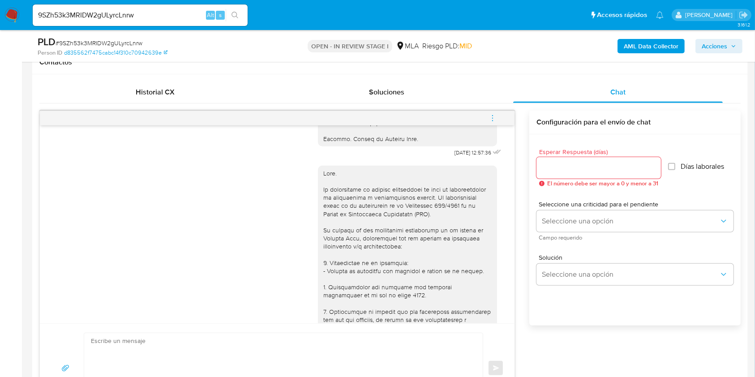
click at [454, 156] on span "05/09/2025 12:57:36" at bounding box center [472, 152] width 37 height 7
drag, startPoint x: 434, startPoint y: 168, endPoint x: 451, endPoint y: 168, distance: 17.0
click at [454, 156] on span "05/09/2025 12:57:36" at bounding box center [472, 152] width 37 height 7
copy span "05/09/2025"
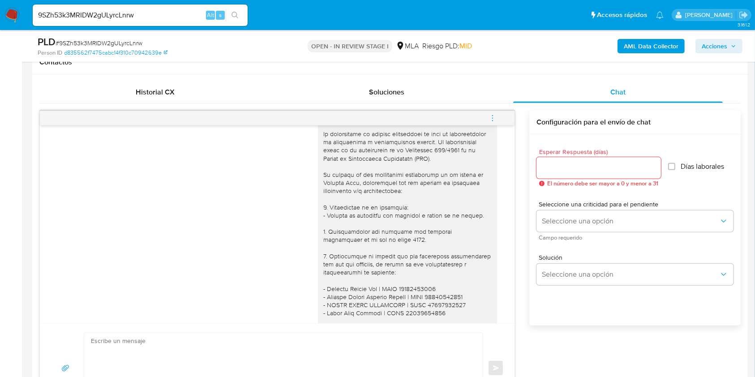
scroll to position [1063, 0]
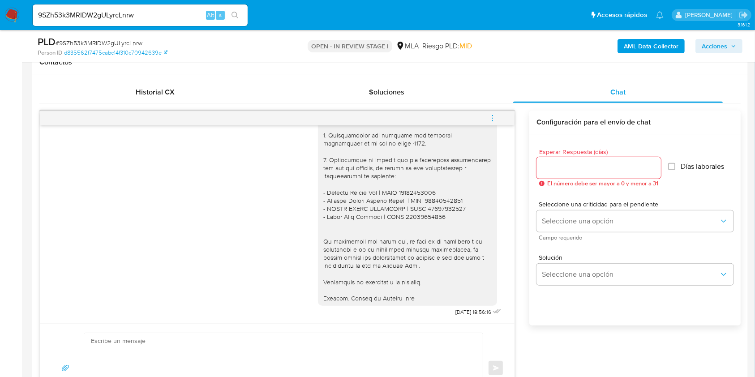
click at [455, 312] on span "01/10/2025 18:56:16" at bounding box center [473, 311] width 36 height 7
drag, startPoint x: 438, startPoint y: 312, endPoint x: 452, endPoint y: 310, distance: 14.9
click at [455, 310] on span "01/10/2025 18:56:16" at bounding box center [473, 311] width 36 height 7
copy span "01/10/2025"
click at [486, 111] on button "menu-action" at bounding box center [493, 117] width 30 height 21
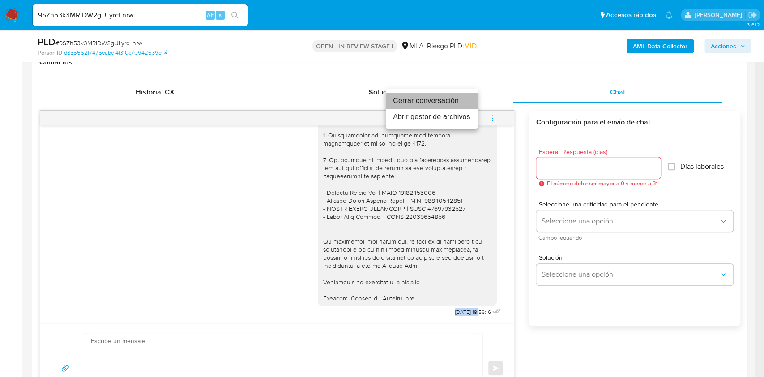
click at [432, 98] on li "Cerrar conversación" at bounding box center [432, 101] width 92 height 16
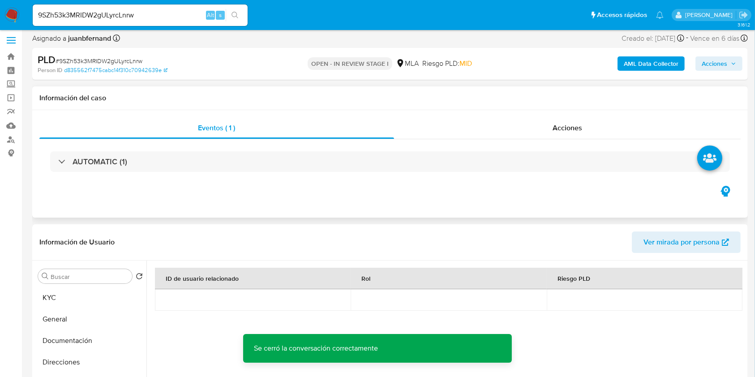
scroll to position [0, 0]
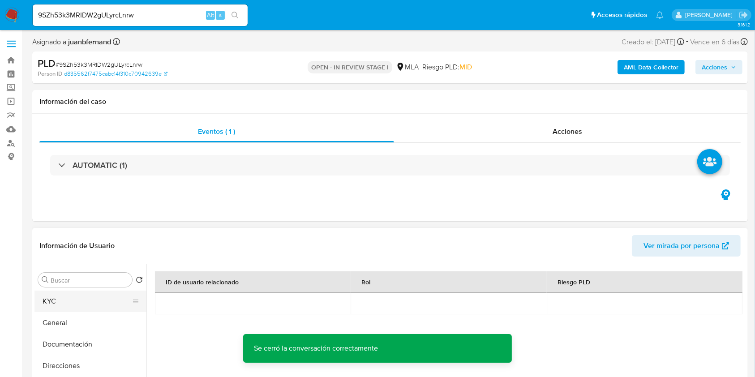
click at [51, 302] on button "KYC" at bounding box center [86, 300] width 105 height 21
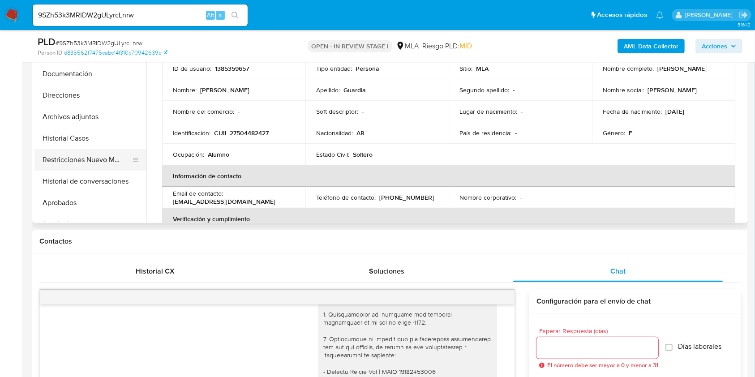
drag, startPoint x: 77, startPoint y: 161, endPoint x: 49, endPoint y: 183, distance: 35.4
click at [77, 161] on button "Restricciones Nuevo Mundo" at bounding box center [90, 159] width 112 height 21
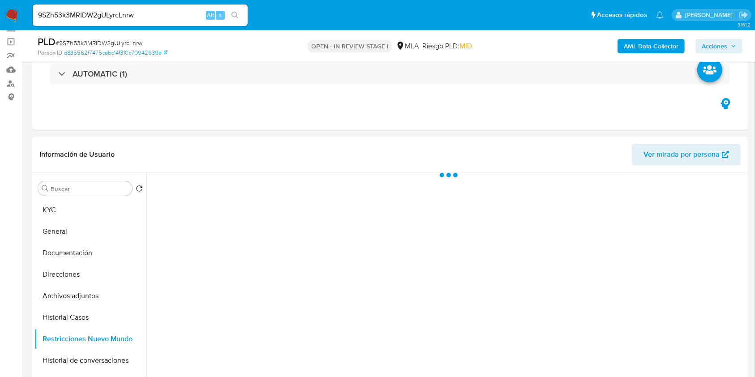
scroll to position [119, 0]
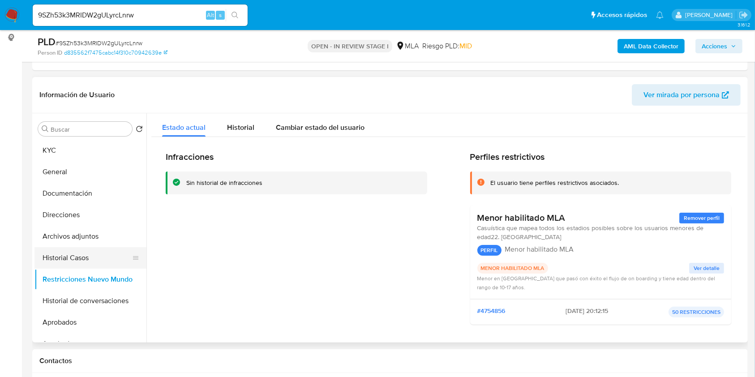
click at [85, 256] on button "Historial Casos" at bounding box center [86, 257] width 105 height 21
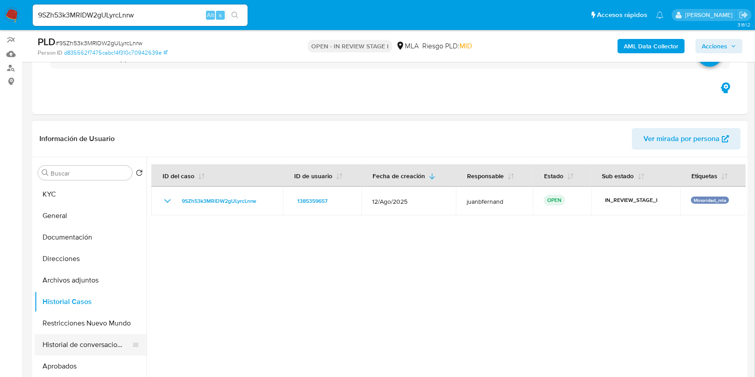
scroll to position [60, 0]
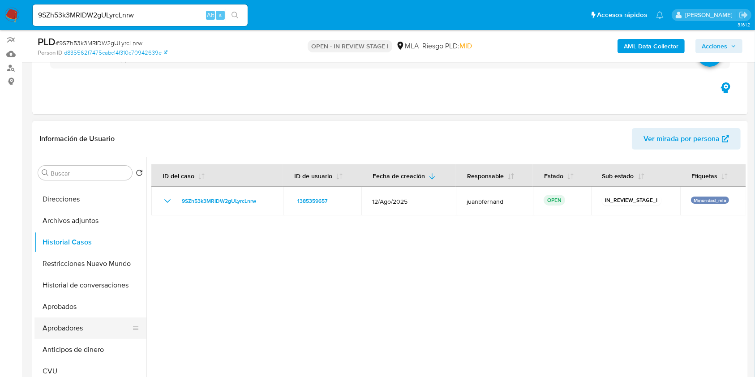
click at [81, 325] on button "Aprobadores" at bounding box center [86, 327] width 105 height 21
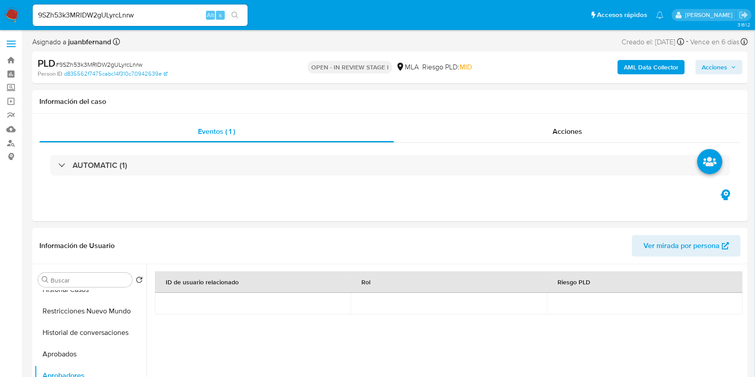
scroll to position [119, 0]
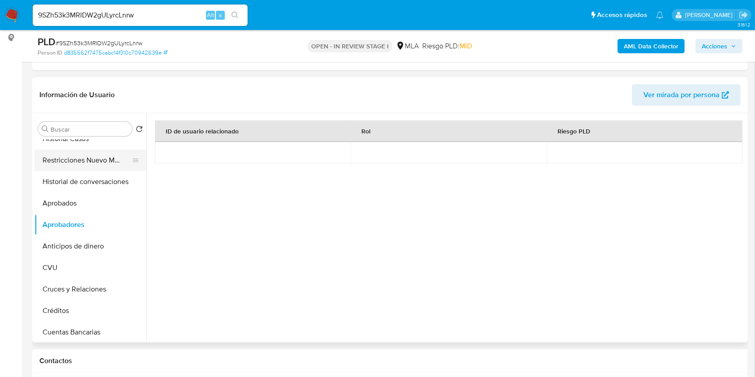
click at [79, 162] on button "Restricciones Nuevo Mundo" at bounding box center [86, 159] width 105 height 21
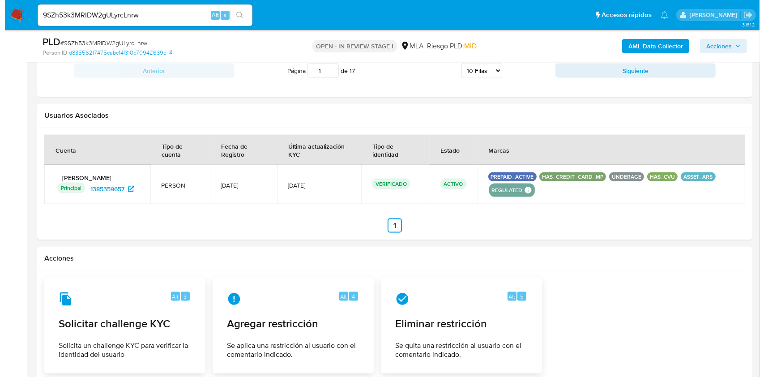
scroll to position [1388, 0]
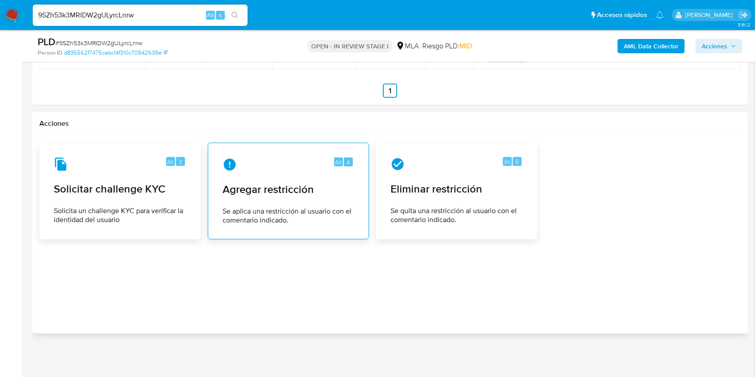
click at [297, 208] on span "Se aplica una restricción al usuario con el comentario indicado." at bounding box center [288, 216] width 132 height 18
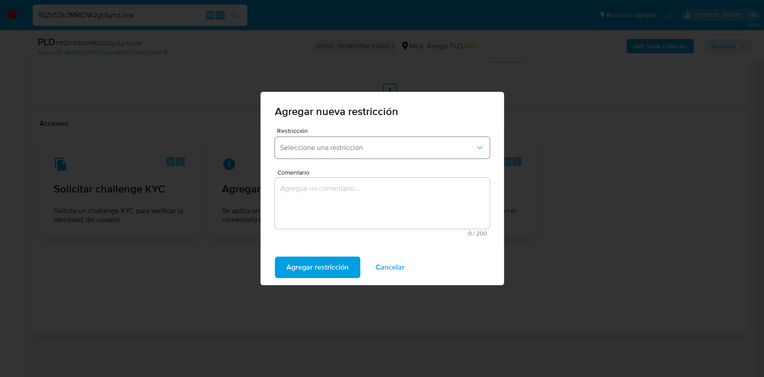
click at [381, 142] on button "Seleccione una restricción" at bounding box center [382, 147] width 215 height 21
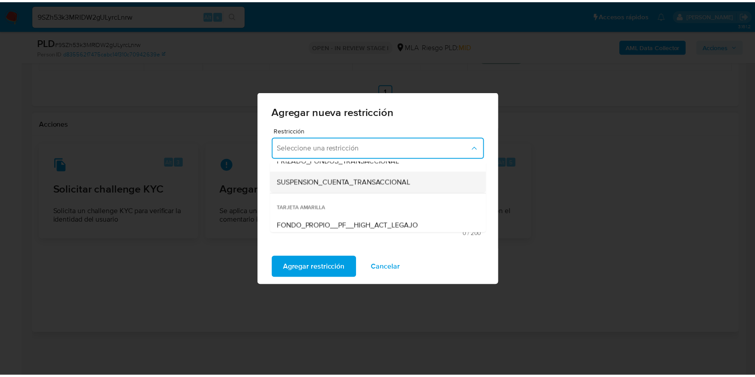
scroll to position [119, 0]
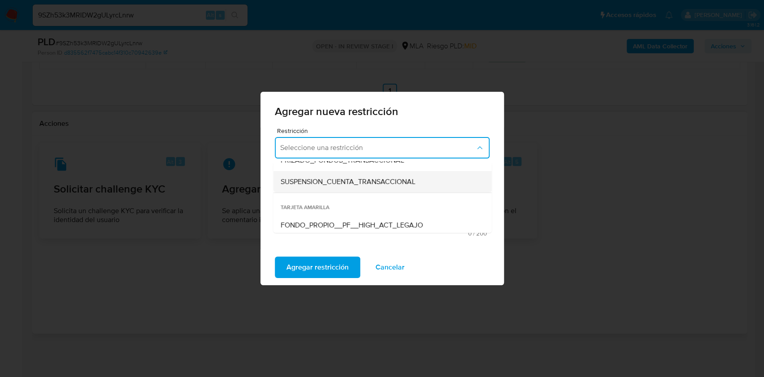
click at [358, 187] on div "SUSPENSION_CUENTA_TRANSACCIONAL" at bounding box center [379, 181] width 199 height 21
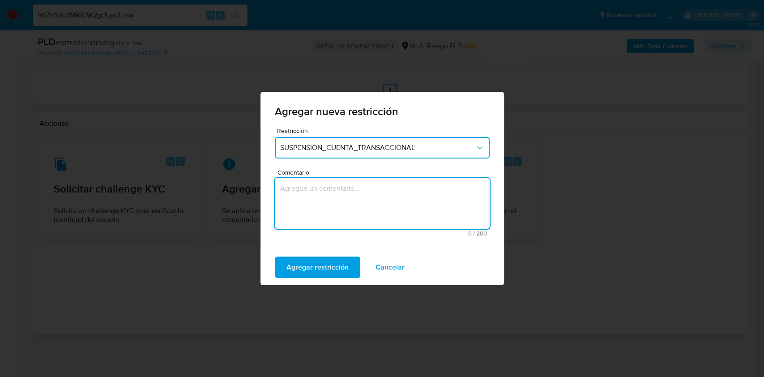
click at [342, 220] on textarea "Comentario" at bounding box center [382, 203] width 215 height 51
type textarea "AML"
click at [322, 263] on span "Agregar restricción" at bounding box center [317, 267] width 62 height 20
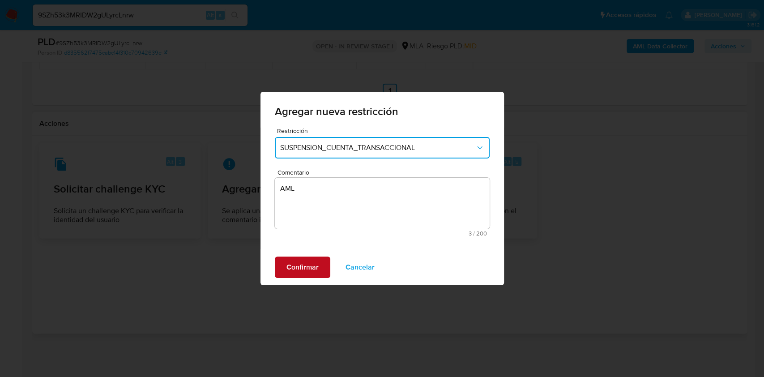
click at [322, 263] on button "Confirmar" at bounding box center [302, 266] width 55 height 21
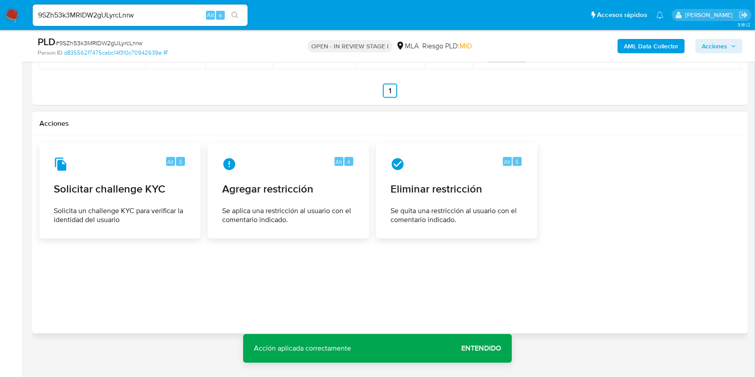
click at [494, 348] on span "Entendido" at bounding box center [481, 348] width 40 height 0
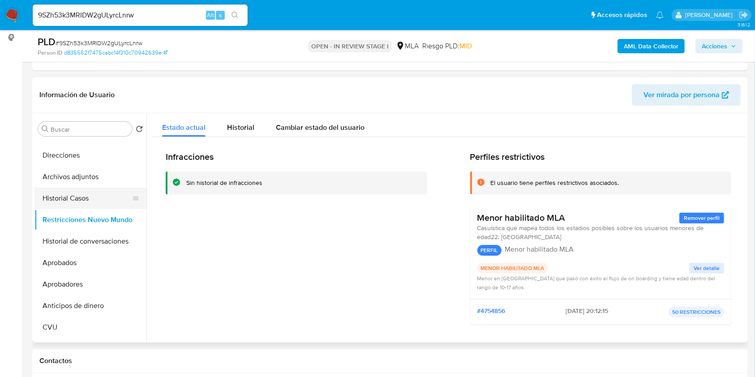
click at [88, 202] on button "Historial Casos" at bounding box center [86, 198] width 105 height 21
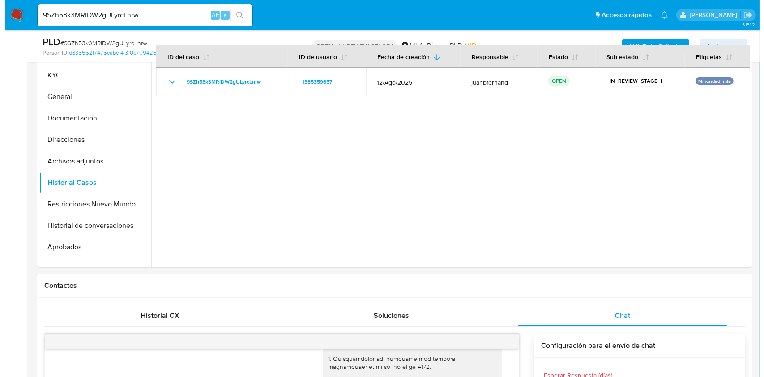
scroll to position [75, 0]
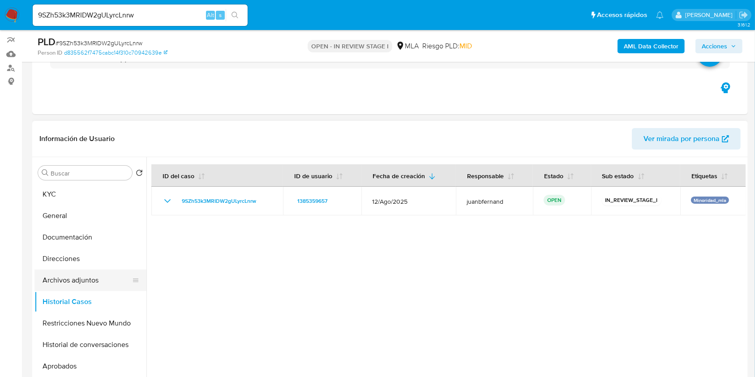
click at [96, 286] on button "Archivos adjuntos" at bounding box center [86, 279] width 105 height 21
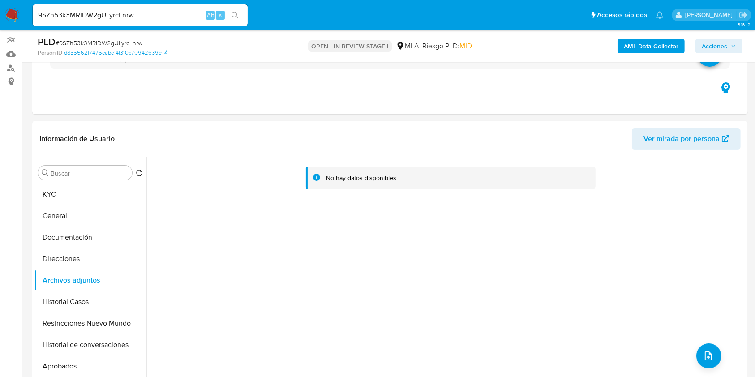
click at [623, 52] on button "AML Data Collector" at bounding box center [650, 46] width 67 height 14
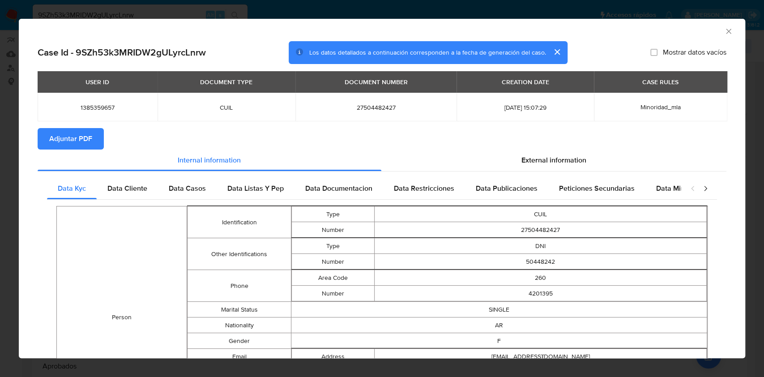
click at [91, 143] on span "Adjuntar PDF" at bounding box center [70, 139] width 43 height 20
click at [724, 32] on icon "Cerrar ventana" at bounding box center [728, 31] width 9 height 9
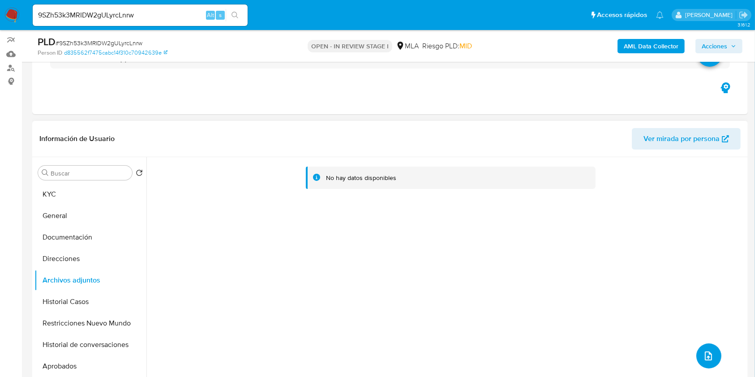
click at [696, 349] on button "upload-file" at bounding box center [708, 355] width 25 height 25
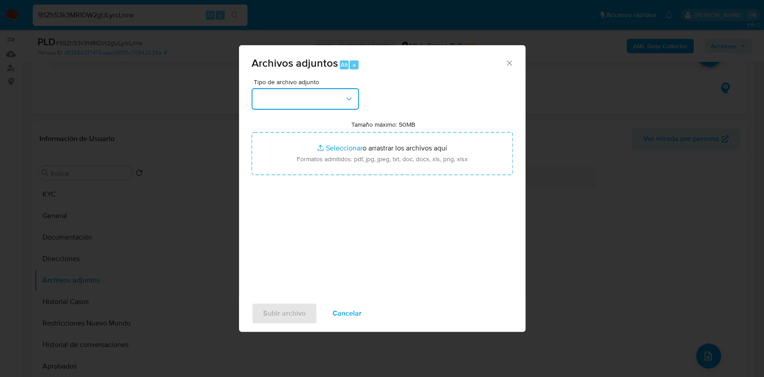
click at [329, 104] on button "button" at bounding box center [305, 98] width 107 height 21
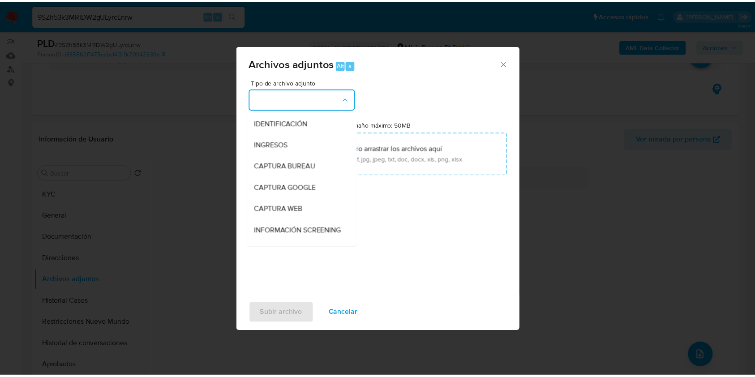
scroll to position [119, 0]
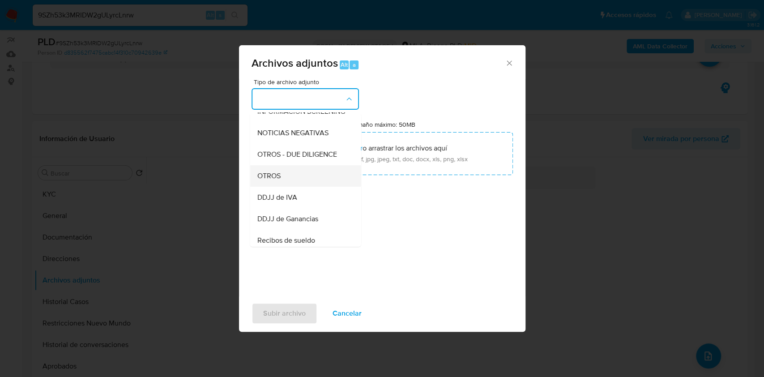
click at [301, 187] on div "OTROS" at bounding box center [302, 175] width 91 height 21
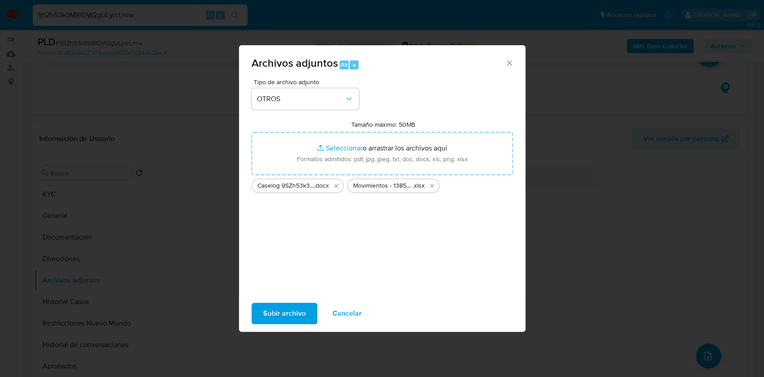
click at [267, 307] on span "Subir archivo" at bounding box center [284, 313] width 43 height 20
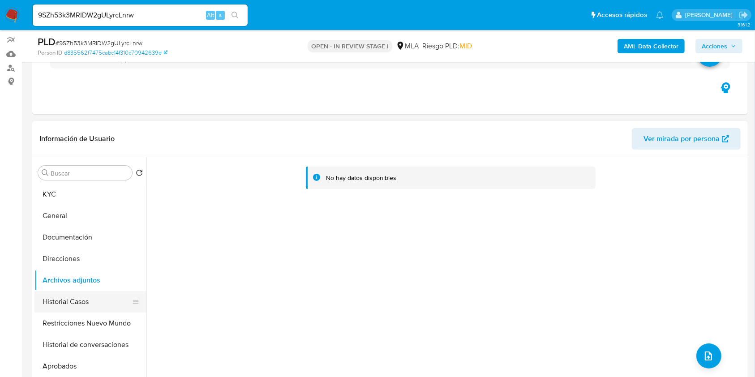
click at [85, 297] on button "Historial Casos" at bounding box center [86, 301] width 105 height 21
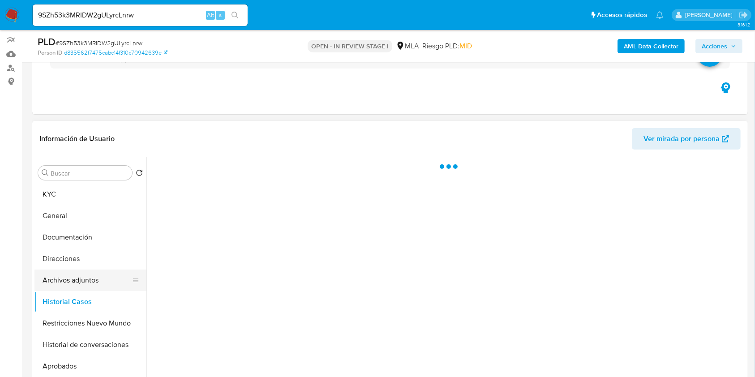
click at [86, 277] on button "Archivos adjuntos" at bounding box center [86, 279] width 105 height 21
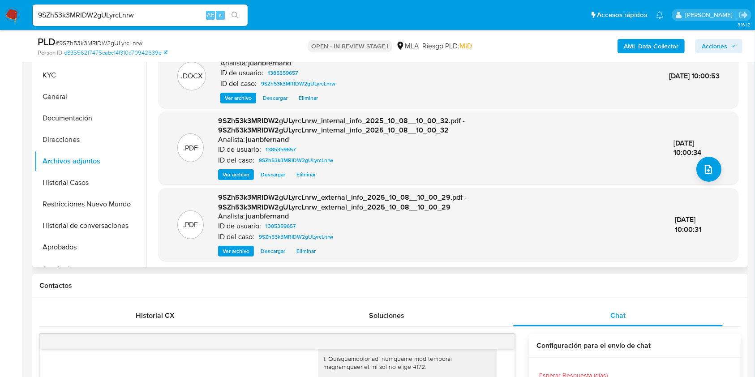
scroll to position [69, 0]
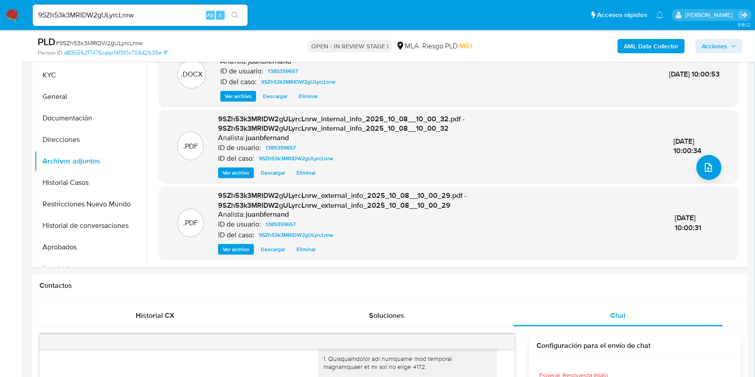
drag, startPoint x: 715, startPoint y: 44, endPoint x: 703, endPoint y: 51, distance: 13.4
click at [715, 45] on span "Acciones" at bounding box center [714, 46] width 26 height 14
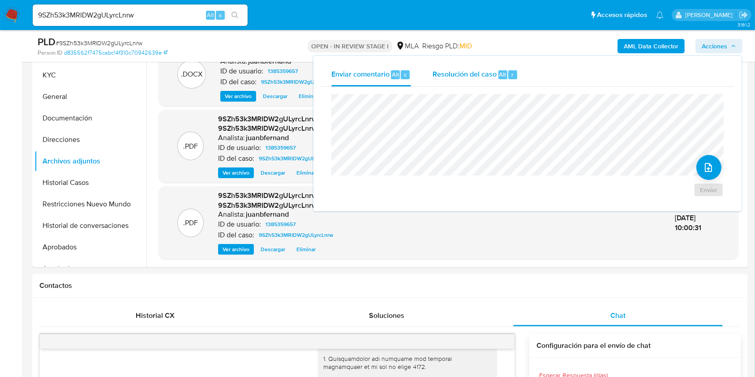
click at [472, 83] on div "Resolución del caso Alt r" at bounding box center [474, 74] width 85 height 23
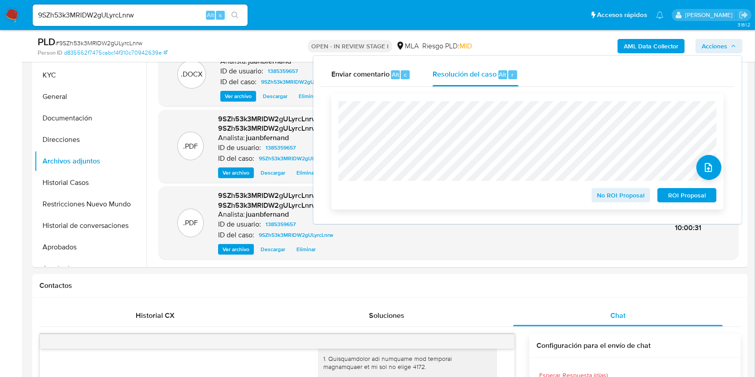
click at [679, 197] on span "ROI Proposal" at bounding box center [686, 195] width 47 height 13
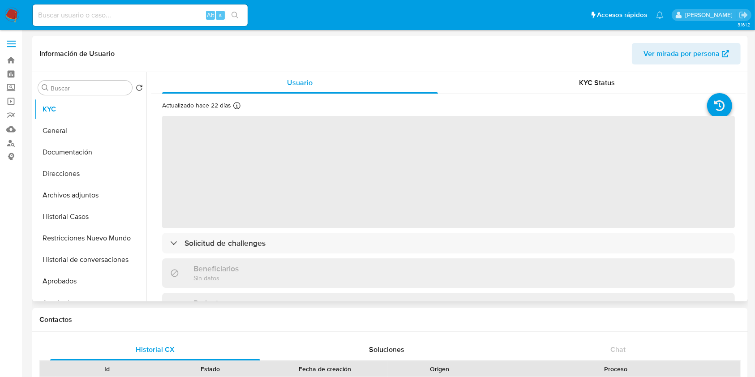
select select "10"
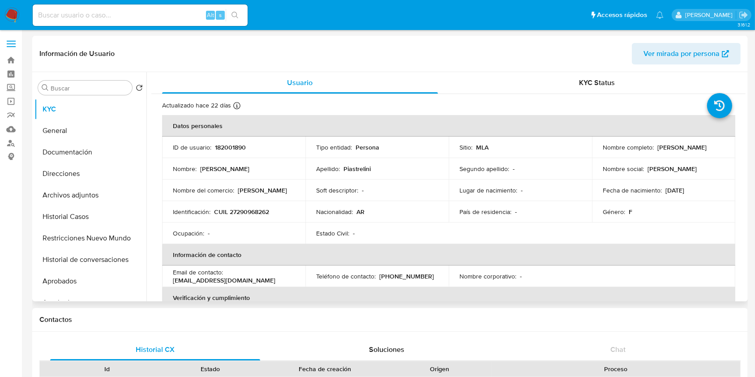
click at [657, 151] on p "[PERSON_NAME]" at bounding box center [681, 147] width 49 height 8
drag, startPoint x: 657, startPoint y: 152, endPoint x: 610, endPoint y: 153, distance: 47.0
click at [657, 151] on p "[PERSON_NAME]" at bounding box center [681, 147] width 49 height 8
copy p "[PERSON_NAME]"
click at [251, 212] on p "CUIL 27290968262" at bounding box center [241, 212] width 55 height 8
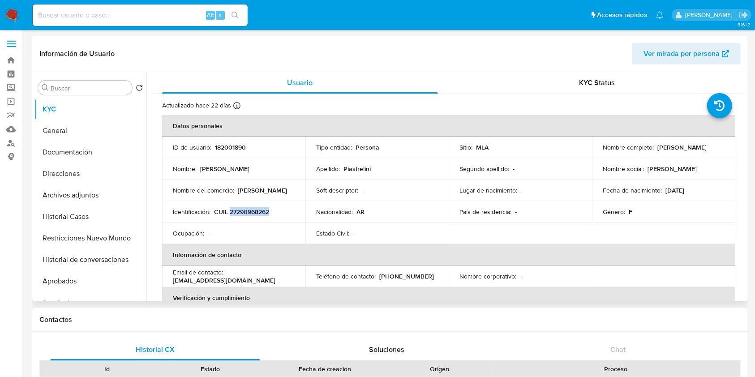
click at [251, 212] on p "CUIL 27290968262" at bounding box center [241, 212] width 55 height 8
copy p "27290968262"
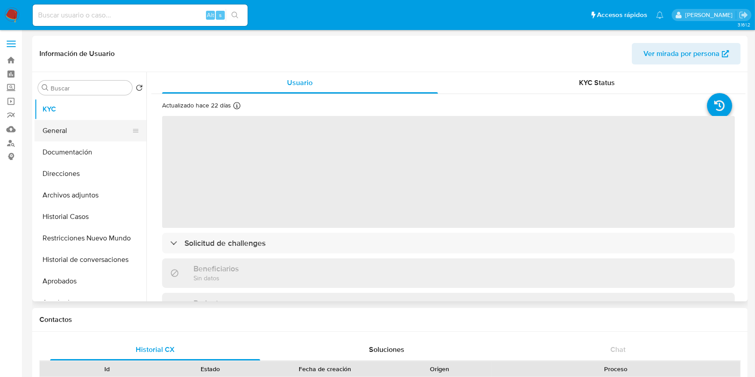
click at [87, 134] on button "General" at bounding box center [86, 130] width 105 height 21
select select "10"
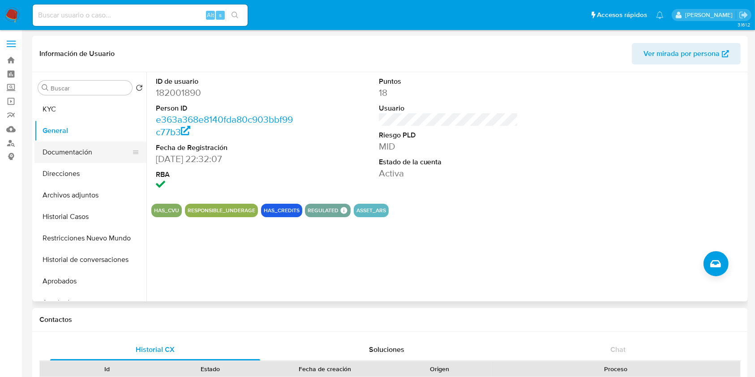
click at [77, 159] on button "Documentación" at bounding box center [86, 151] width 105 height 21
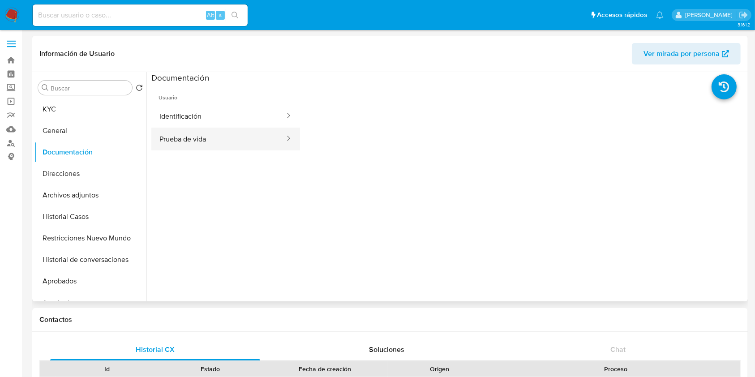
click at [199, 137] on button "Prueba de vida" at bounding box center [218, 139] width 134 height 23
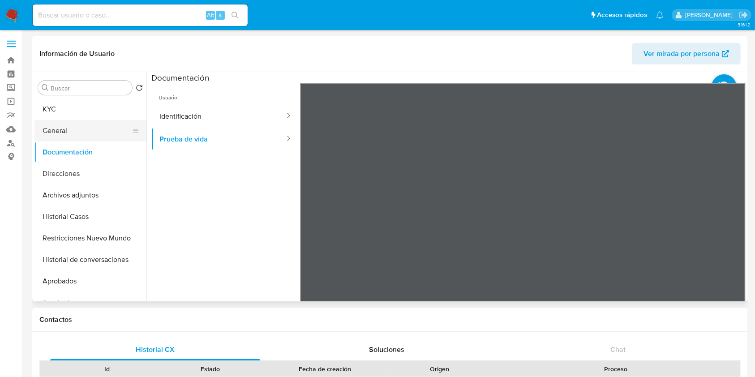
click at [58, 134] on button "General" at bounding box center [86, 130] width 105 height 21
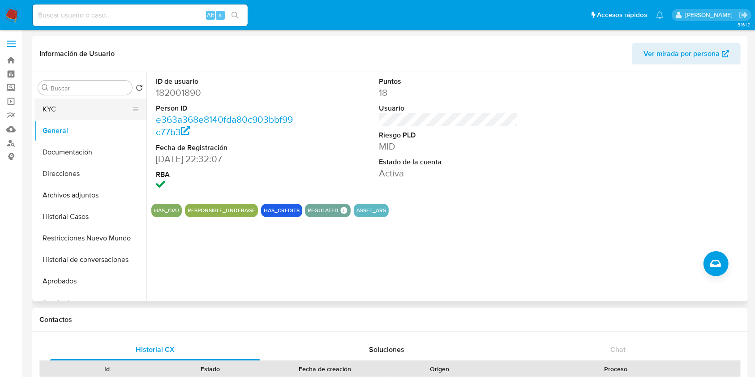
click at [76, 108] on button "KYC" at bounding box center [86, 108] width 105 height 21
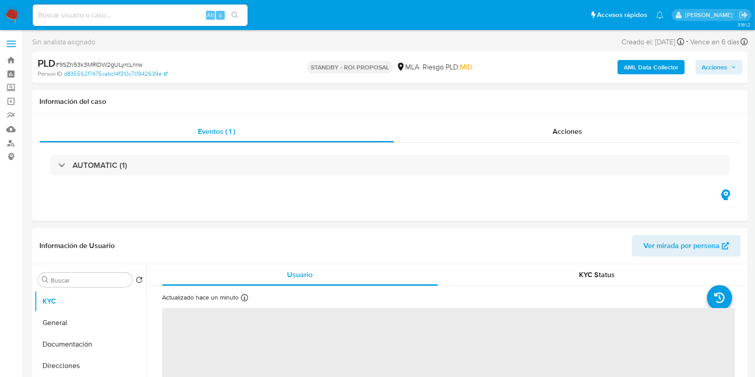
select select "10"
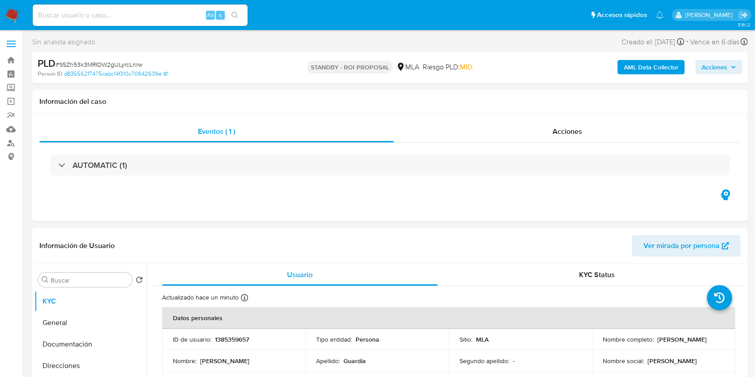
click at [191, 13] on input at bounding box center [140, 15] width 215 height 12
paste input "JRlXi8muXuFL4MBUvJcODVD1"
type input "JRlXi8muXuFL4MBUvJcODVD1"
click at [248, 17] on li "JRlXi8muXuFL4MBUvJcODVD1 Alt s" at bounding box center [139, 15] width 219 height 22
click at [243, 20] on button "search-icon" at bounding box center [235, 15] width 18 height 13
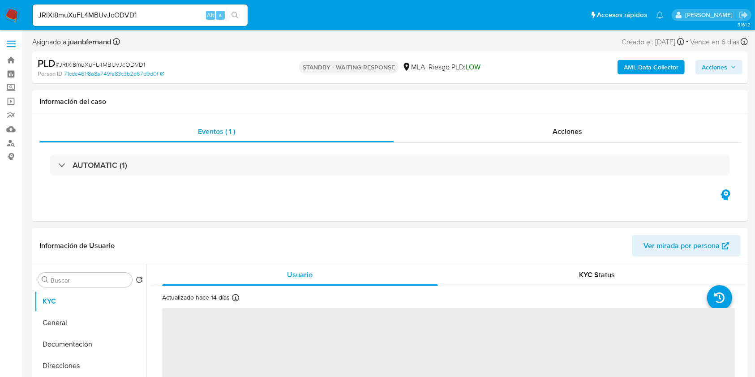
select select "10"
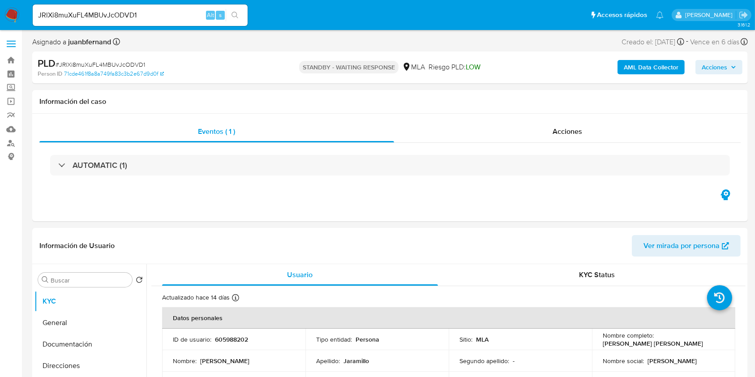
click at [175, 1] on nav "Pausado Ver notificaciones JRlXi8muXuFL4MBUvJcODVD1 Alt s Accesos rápidos Presi…" at bounding box center [377, 15] width 755 height 30
click at [169, 13] on input "JRlXi8muXuFL4MBUvJcODVD1" at bounding box center [140, 15] width 215 height 12
paste input "nWtKp1XfIO1QPpKRZPQ6s9Po"
type input "nWtKp1XfIO1QPpKRZPQ6s9Po"
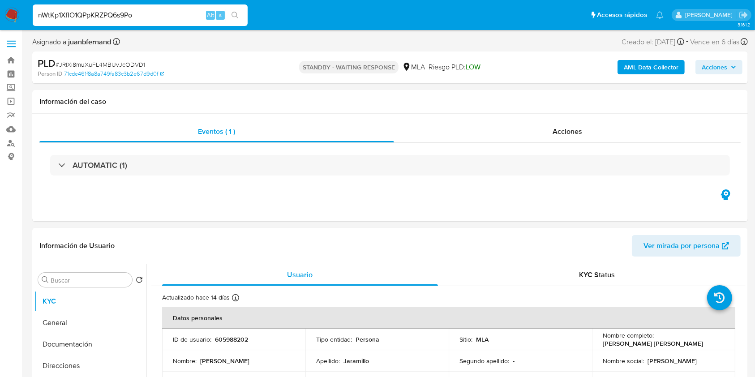
click at [227, 14] on button "search-icon" at bounding box center [235, 15] width 18 height 13
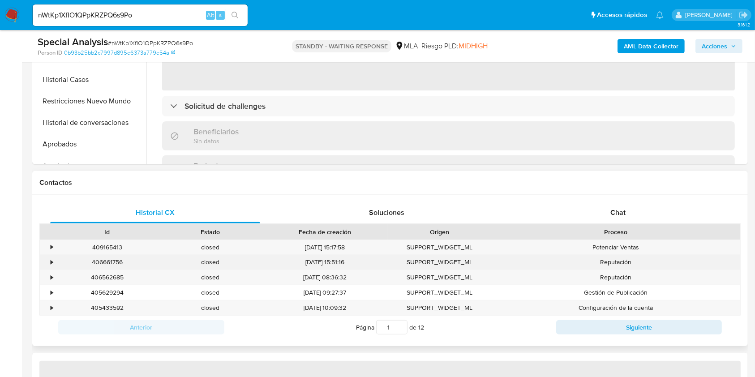
scroll to position [298, 0]
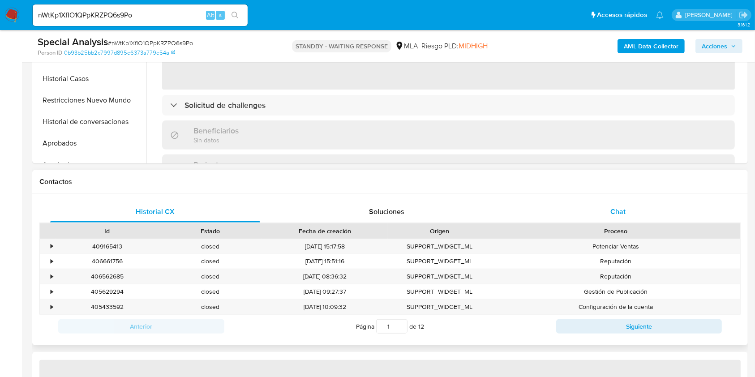
select select "10"
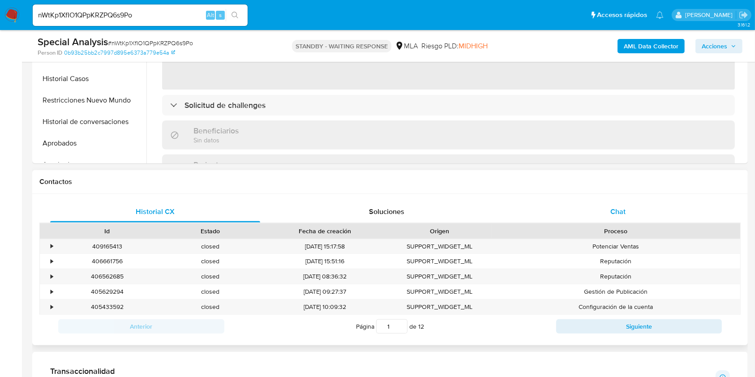
click at [645, 203] on div "Chat" at bounding box center [618, 211] width 210 height 21
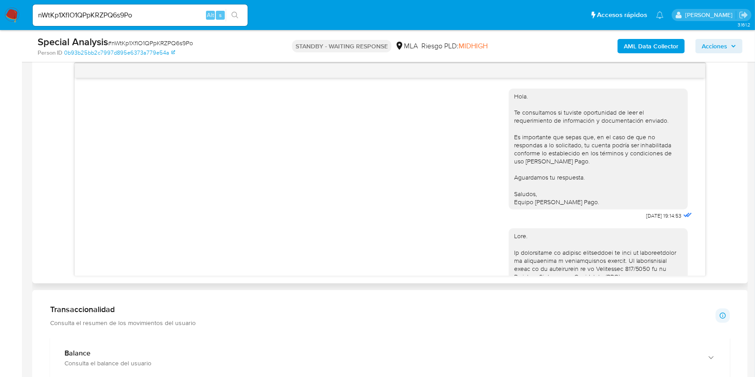
scroll to position [477, 0]
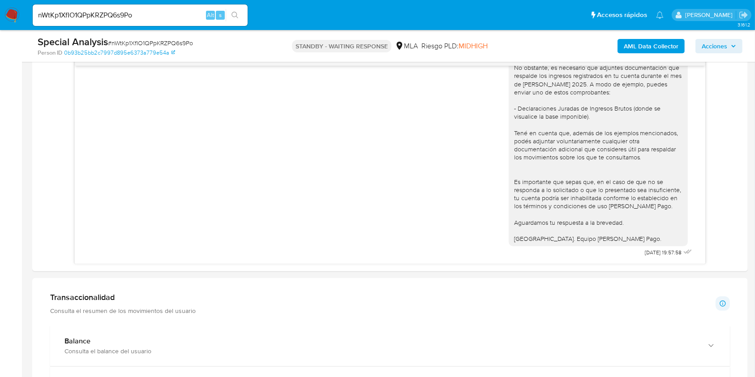
click at [192, 14] on input "nWtKp1XfIO1QPpKRZPQ6s9Po" at bounding box center [140, 15] width 215 height 12
paste input "LcQSjneRKB8l65623KLgP2EP"
type input "LcQSjneRKB8l65623KLgP2EP"
click at [226, 13] on button "search-icon" at bounding box center [235, 15] width 18 height 13
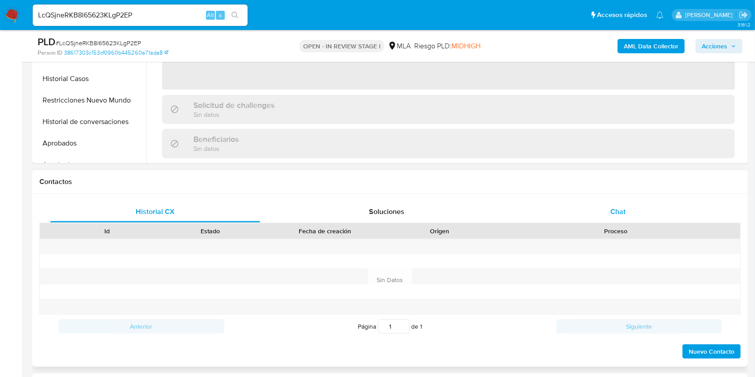
click at [619, 215] on span "Chat" at bounding box center [617, 211] width 15 height 10
select select "10"
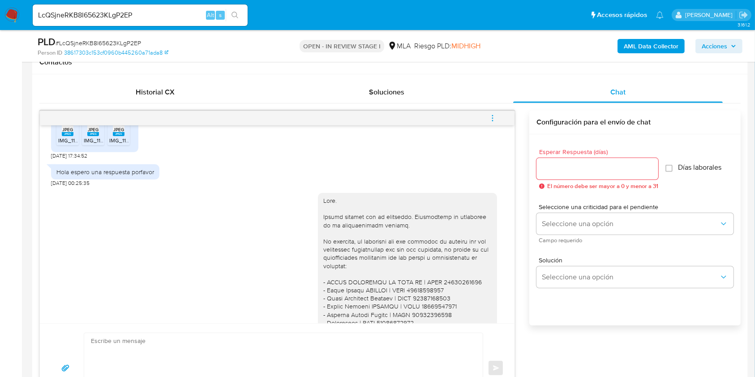
scroll to position [390, 0]
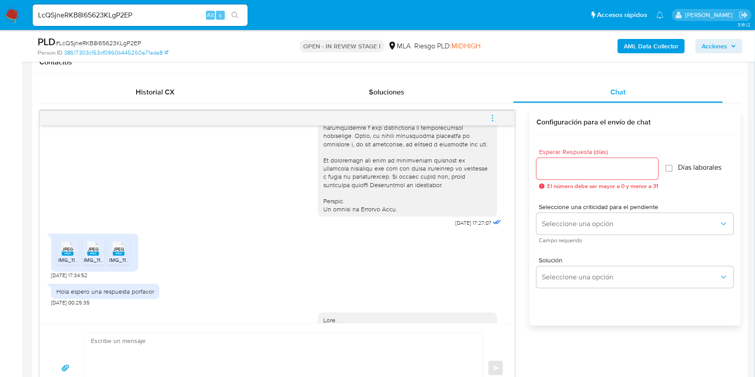
click at [51, 279] on span "18/08/2025 17:34:52" at bounding box center [69, 275] width 36 height 7
drag, startPoint x: 51, startPoint y: 292, endPoint x: 73, endPoint y: 289, distance: 22.2
click at [73, 279] on span "18/08/2025 17:34:52" at bounding box center [69, 275] width 36 height 7
copy span "18/08/2025"
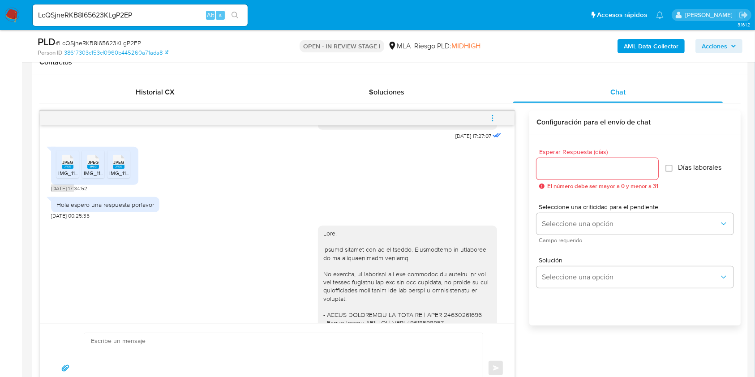
scroll to position [689, 0]
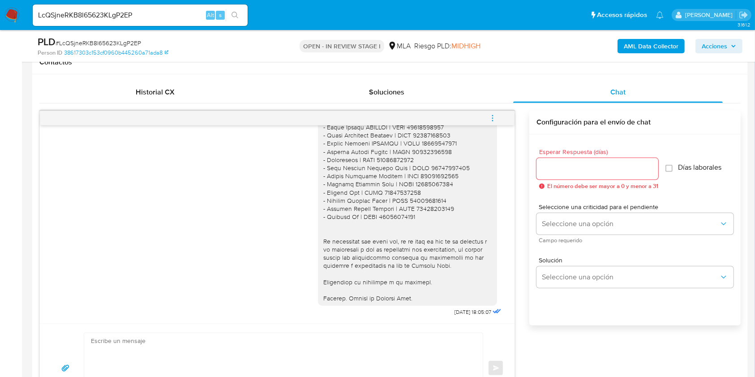
click at [454, 312] on span "02/10/2025 18:05:07" at bounding box center [472, 311] width 37 height 7
drag, startPoint x: 436, startPoint y: 312, endPoint x: 452, endPoint y: 312, distance: 16.1
click at [454, 312] on span "02/10/2025 18:05:07" at bounding box center [472, 311] width 37 height 7
copy span "02/10/2025"
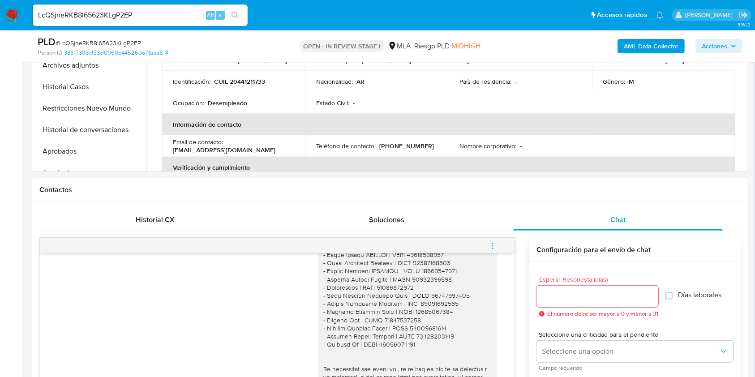
scroll to position [418, 0]
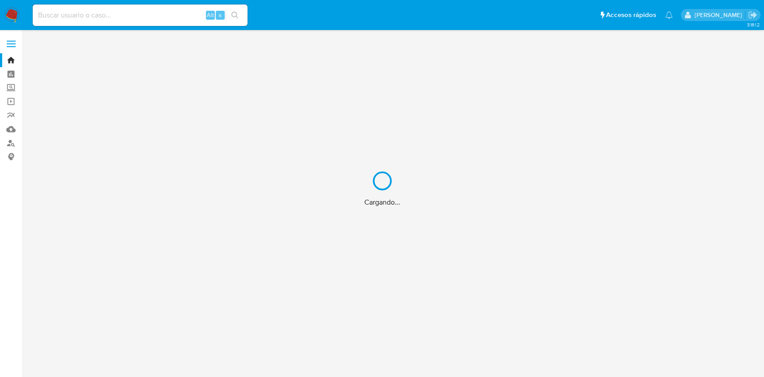
click at [180, 19] on div "Cargando..." at bounding box center [382, 188] width 764 height 377
click at [127, 19] on input at bounding box center [140, 15] width 215 height 12
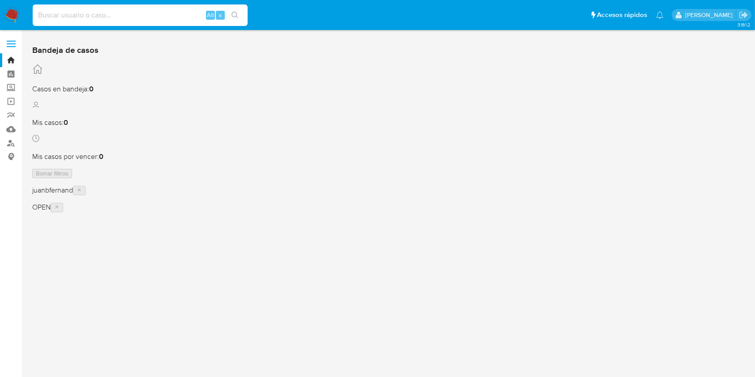
paste input "chw4O0QGHXDE5aUpfi5KzxQF"
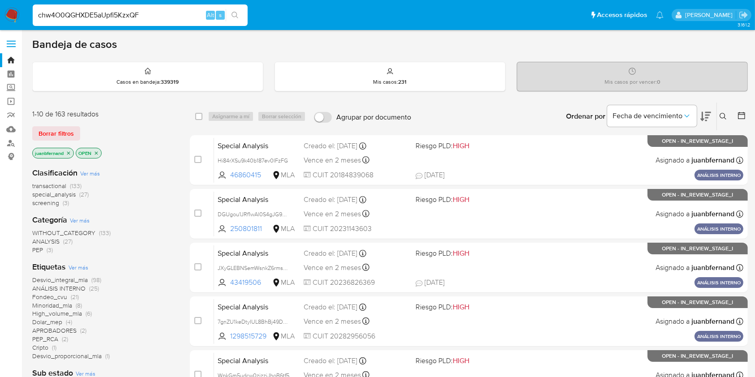
click at [225, 19] on input "chw4O0QGHXDE5aUpfi5KzxQF" at bounding box center [140, 15] width 215 height 12
type input "chw4O0QGHXDE5aUpfi5KzxQF"
click at [236, 20] on button "search-icon" at bounding box center [235, 15] width 18 height 13
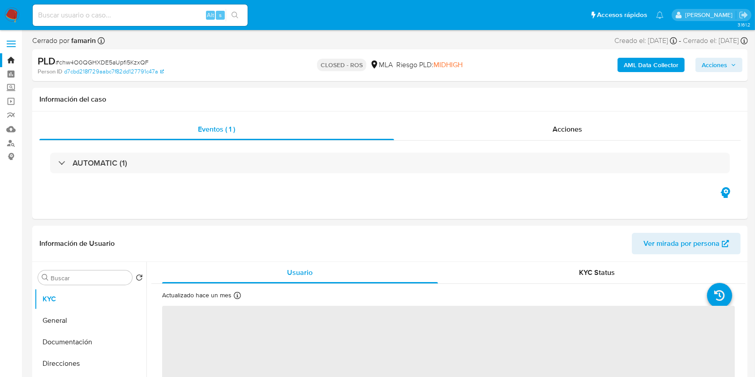
select select "10"
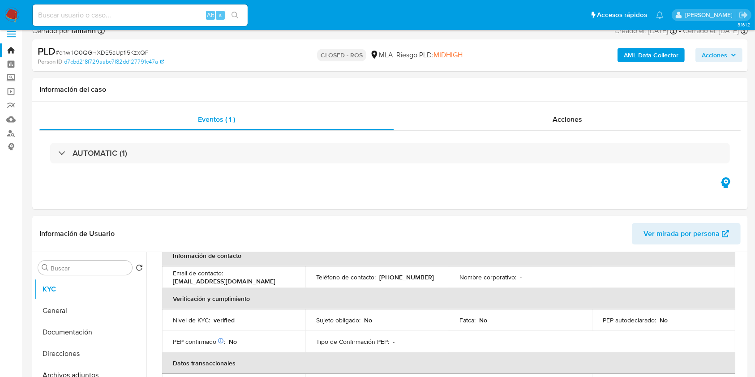
scroll to position [239, 0]
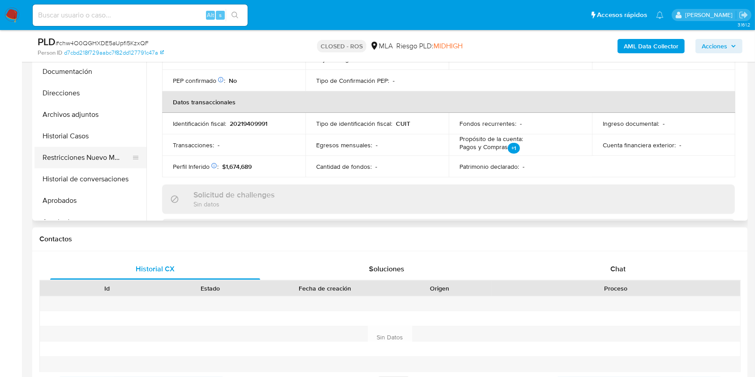
drag, startPoint x: 101, startPoint y: 138, endPoint x: 81, endPoint y: 155, distance: 26.7
click at [101, 138] on button "Historial Casos" at bounding box center [90, 135] width 112 height 21
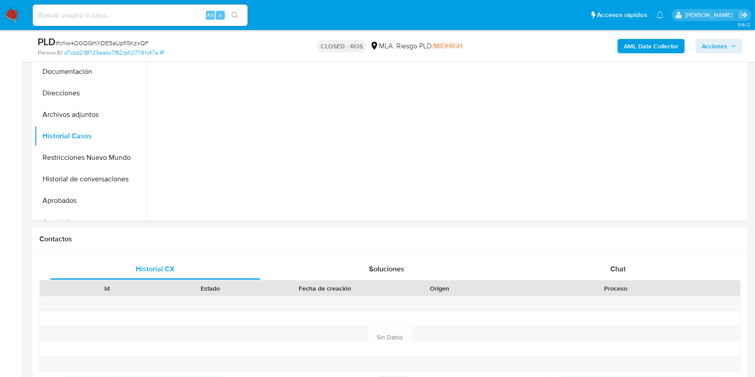
scroll to position [119, 0]
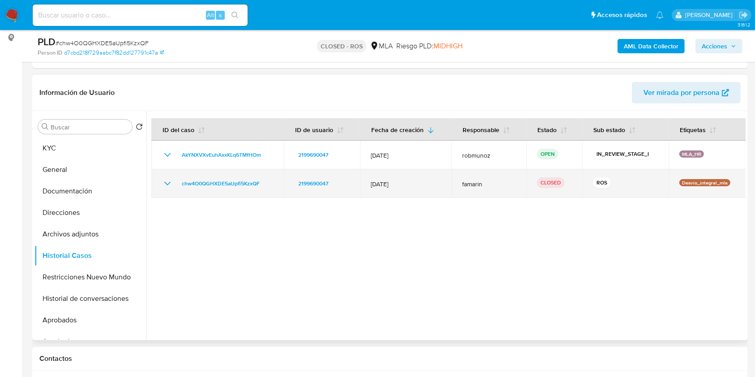
click at [167, 184] on icon "Mostrar/Ocultar" at bounding box center [167, 184] width 6 height 4
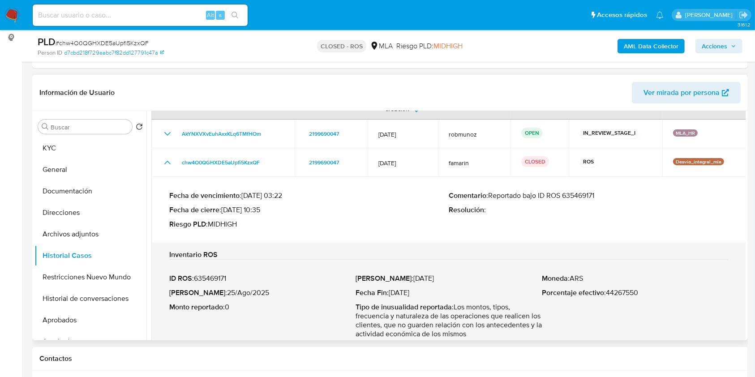
scroll to position [46, 0]
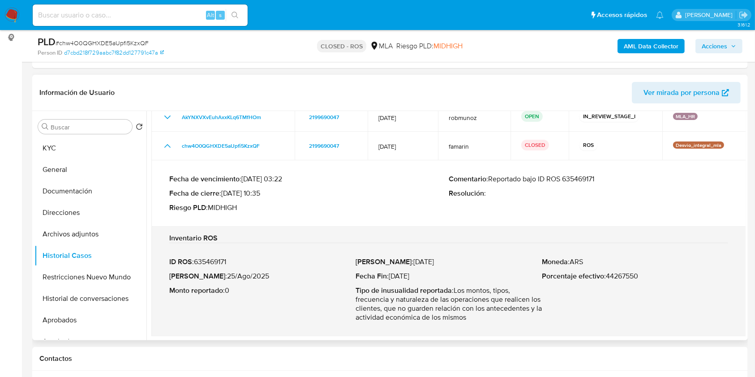
click at [590, 175] on p "Comentario : Reportado bajo ID ROS 635469171" at bounding box center [587, 179] width 279 height 9
click at [216, 277] on p "Fecha ROS : 25/Ago/2025" at bounding box center [262, 276] width 186 height 9
drag, startPoint x: 216, startPoint y: 277, endPoint x: 230, endPoint y: 278, distance: 13.4
click at [233, 278] on p "Fecha ROS : 25/Ago/2025" at bounding box center [262, 276] width 186 height 9
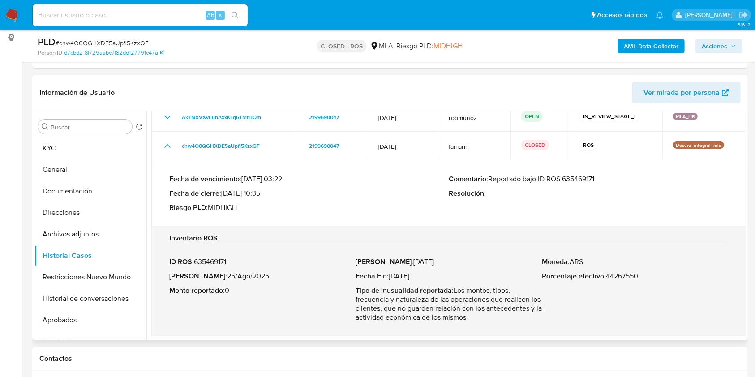
click at [214, 274] on p "Fecha ROS : 25/Ago/2025" at bounding box center [262, 276] width 186 height 9
drag, startPoint x: 214, startPoint y: 274, endPoint x: 238, endPoint y: 277, distance: 24.3
click at [238, 277] on p "Fecha ROS : 25/Ago/2025" at bounding box center [262, 276] width 186 height 9
drag, startPoint x: 131, startPoint y: 26, endPoint x: 140, endPoint y: 20, distance: 10.6
click at [140, 20] on div "Alt s" at bounding box center [140, 14] width 215 height 21
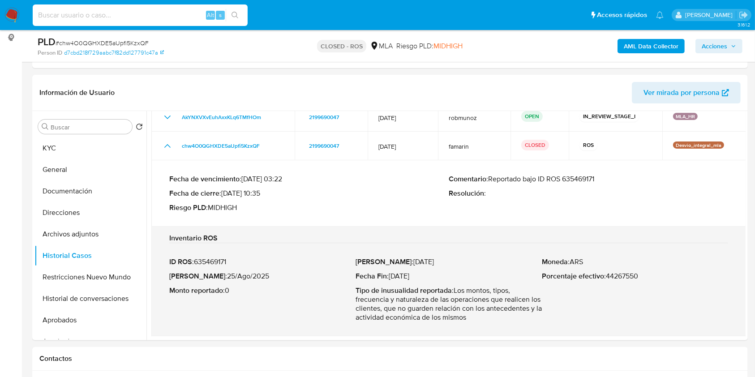
click at [140, 20] on input at bounding box center [140, 15] width 215 height 12
paste input "mHiwTvvSFZtqBVWjsGPfnI0c"
type input "mHiwTvvSFZtqBVWjsGPfnI0c"
click at [237, 20] on button "search-icon" at bounding box center [235, 15] width 18 height 13
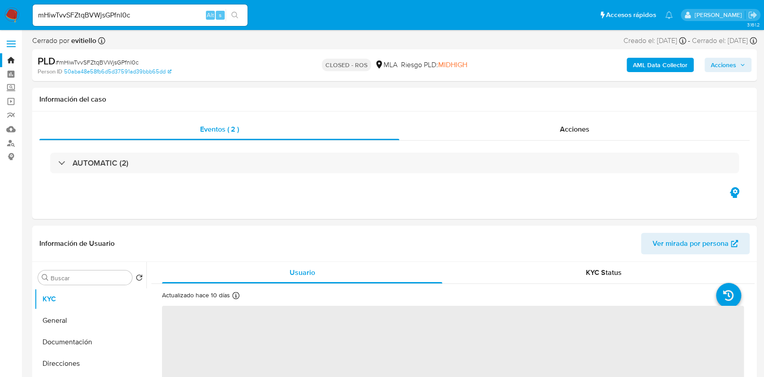
select select "10"
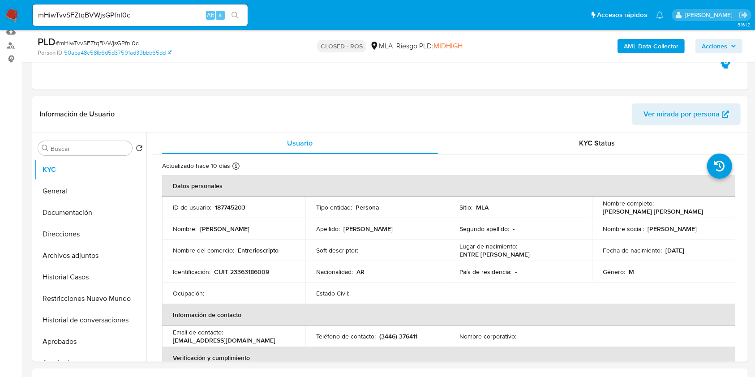
scroll to position [239, 0]
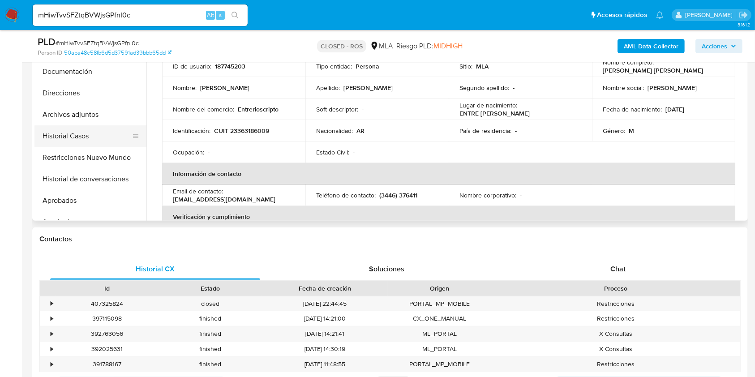
click at [82, 135] on button "Historial Casos" at bounding box center [86, 135] width 105 height 21
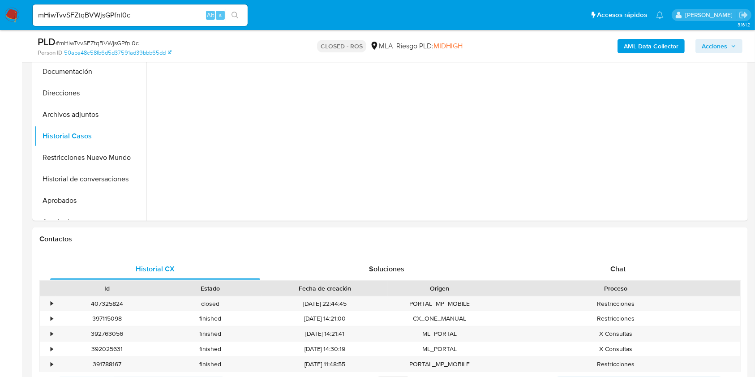
scroll to position [119, 0]
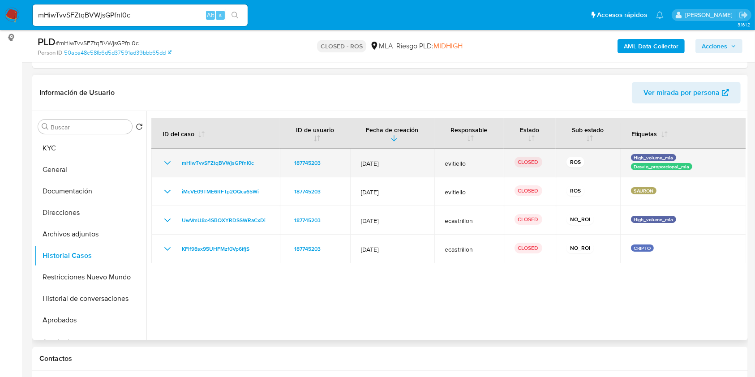
click at [164, 165] on icon "Mostrar/Ocultar" at bounding box center [167, 163] width 11 height 11
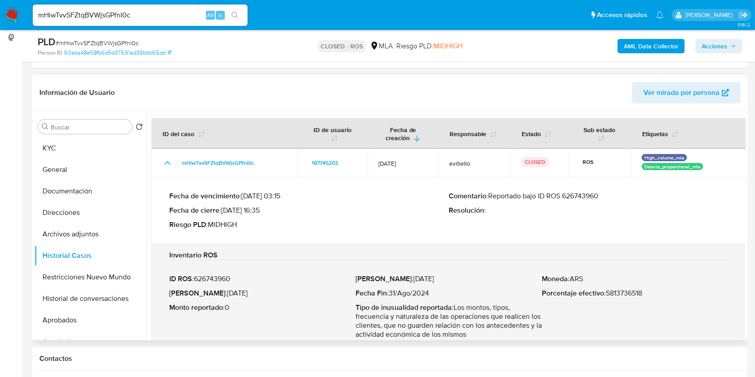
click at [580, 192] on p "Comentario : Reportado bajo ID ROS 626743960" at bounding box center [587, 196] width 279 height 9
click at [581, 193] on p "Comentario : Reportado bajo ID ROS 626743960" at bounding box center [587, 196] width 279 height 9
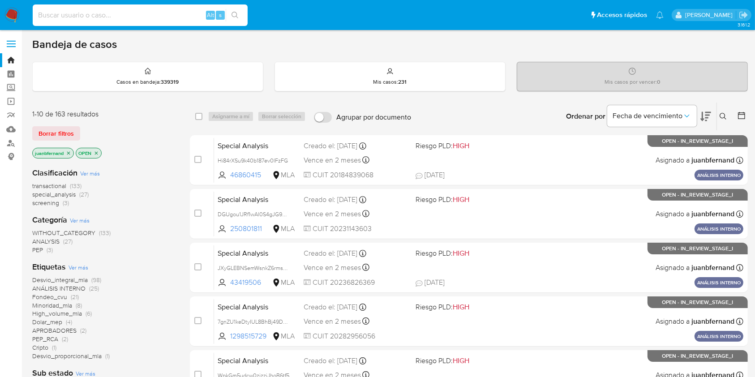
drag, startPoint x: 160, startPoint y: 16, endPoint x: 168, endPoint y: 17, distance: 8.6
click at [159, 16] on input at bounding box center [140, 15] width 215 height 12
paste input "6JO37s0ftsGoMKBuGha2Uhol"
type input "6JO37s0ftsGoMKBuGha2Uhol"
click at [226, 18] on button "search-icon" at bounding box center [235, 15] width 18 height 13
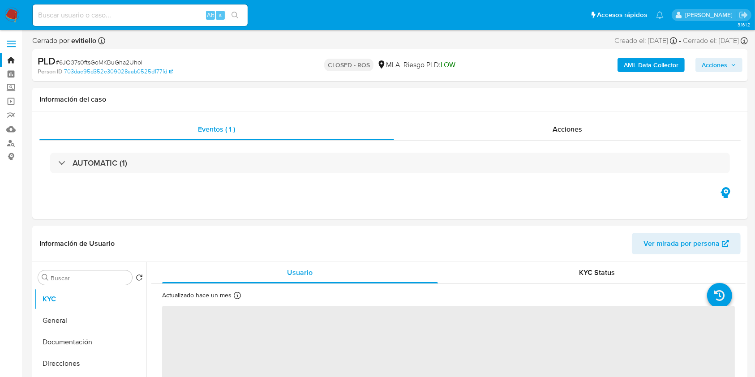
select select "10"
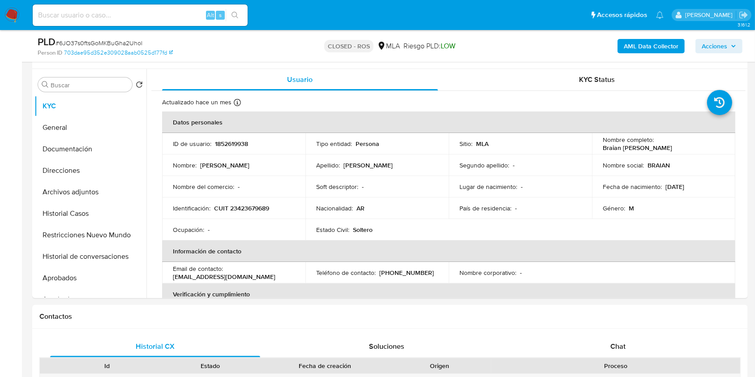
scroll to position [239, 0]
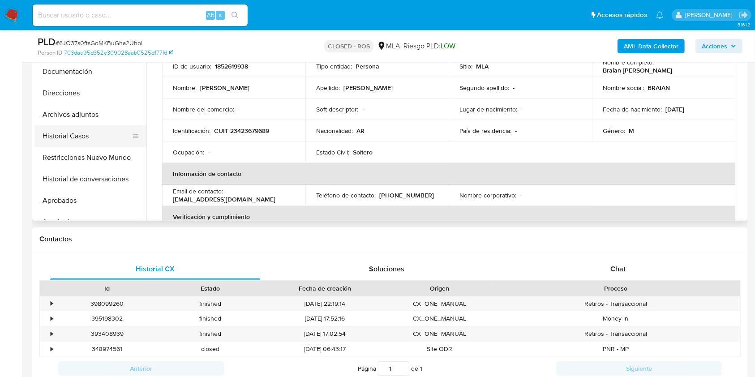
click at [82, 136] on button "Historial Casos" at bounding box center [86, 135] width 105 height 21
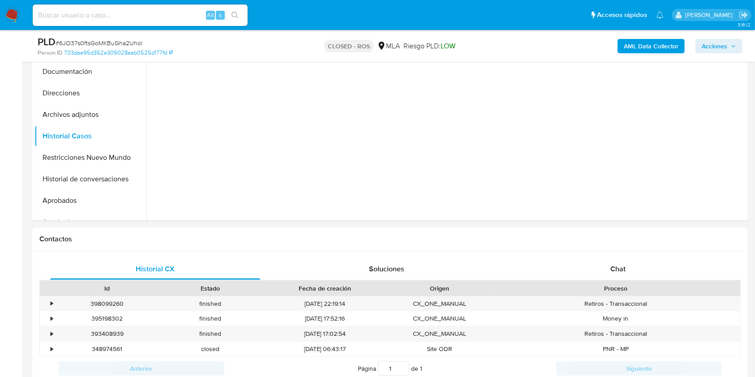
scroll to position [119, 0]
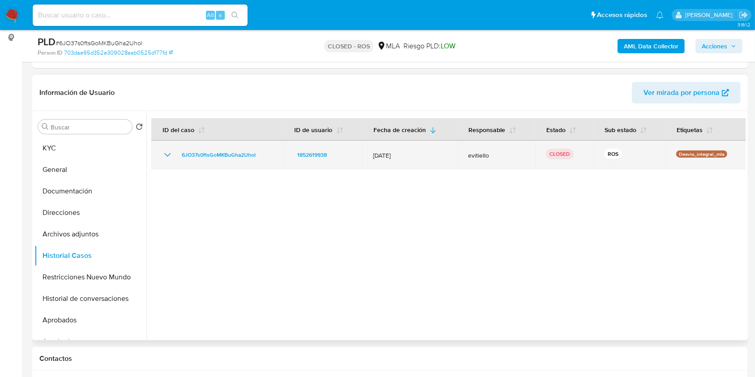
click at [166, 157] on icon "Mostrar/Ocultar" at bounding box center [167, 154] width 11 height 11
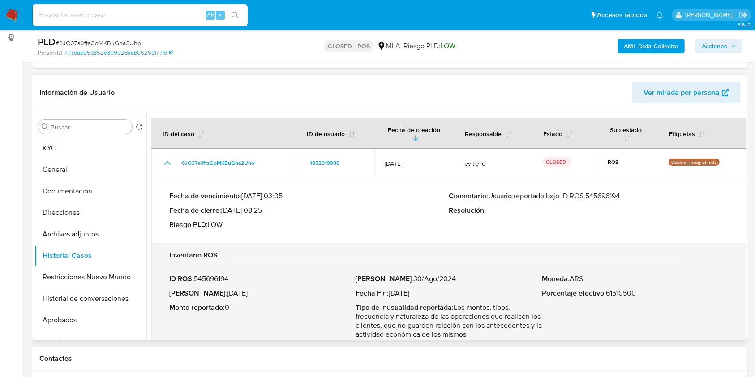
click at [613, 193] on p "Comentario : Usuario reportado bajo ID ROS 545696194" at bounding box center [587, 196] width 279 height 9
click at [214, 292] on p "Fecha ROS : 26/Nov/2024" at bounding box center [262, 293] width 186 height 9
drag, startPoint x: 214, startPoint y: 292, endPoint x: 242, endPoint y: 292, distance: 27.3
click at [242, 292] on p "Fecha ROS : 26/Nov/2024" at bounding box center [262, 293] width 186 height 9
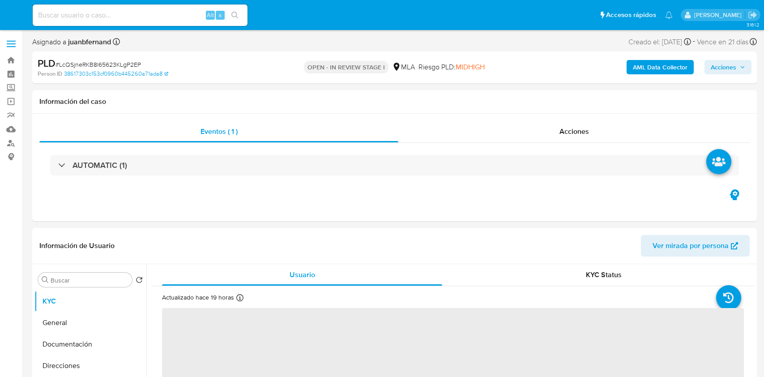
select select "10"
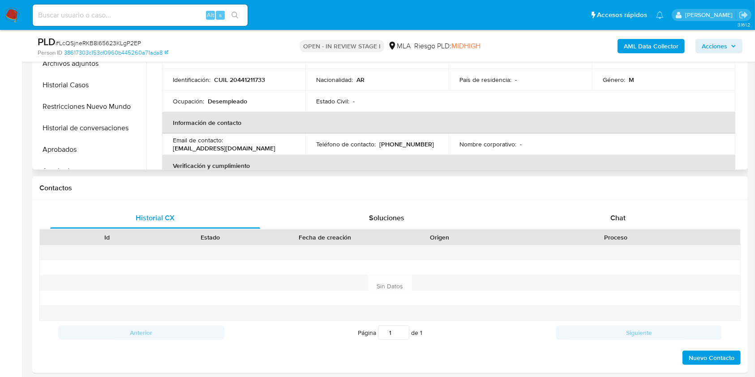
scroll to position [298, 0]
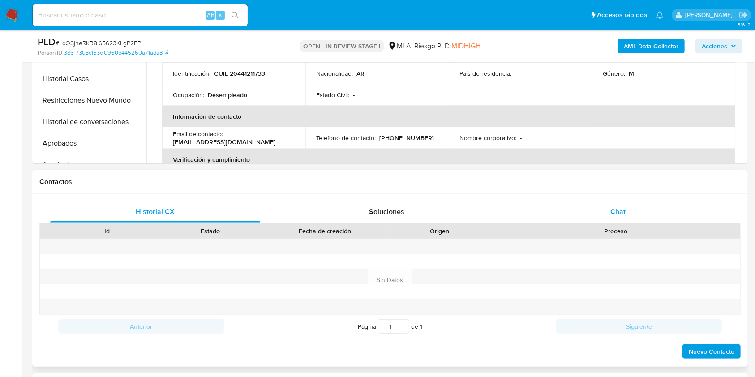
click at [589, 203] on div "Chat" at bounding box center [618, 211] width 210 height 21
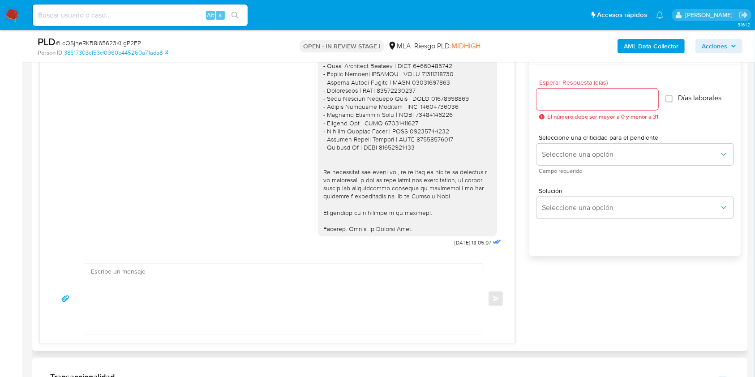
scroll to position [418, 0]
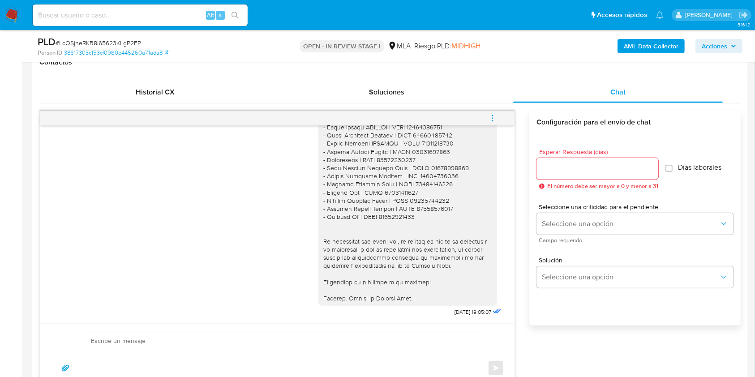
click at [498, 115] on button "menu-action" at bounding box center [493, 117] width 30 height 21
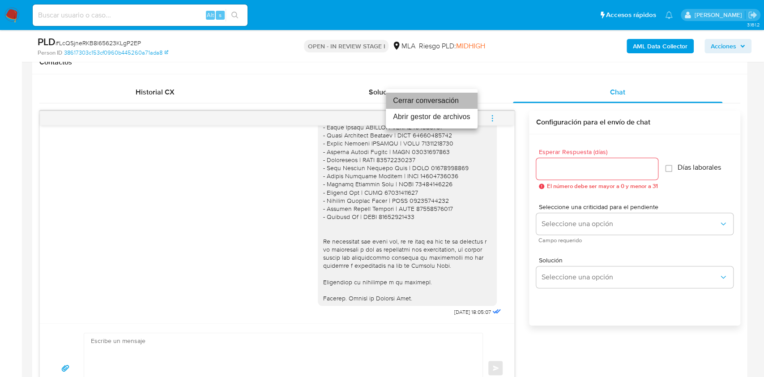
click at [448, 100] on li "Cerrar conversación" at bounding box center [432, 101] width 92 height 16
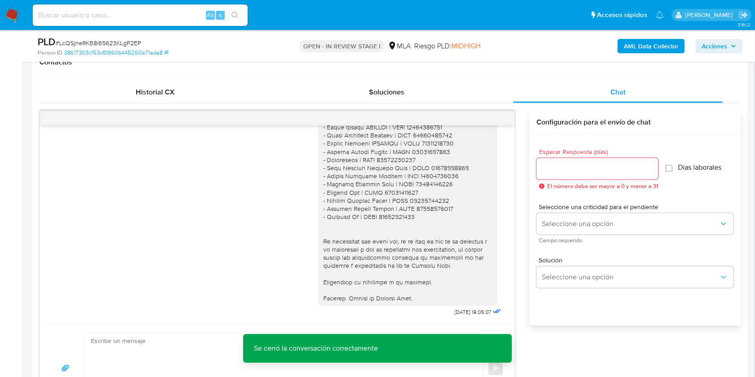
scroll to position [119, 0]
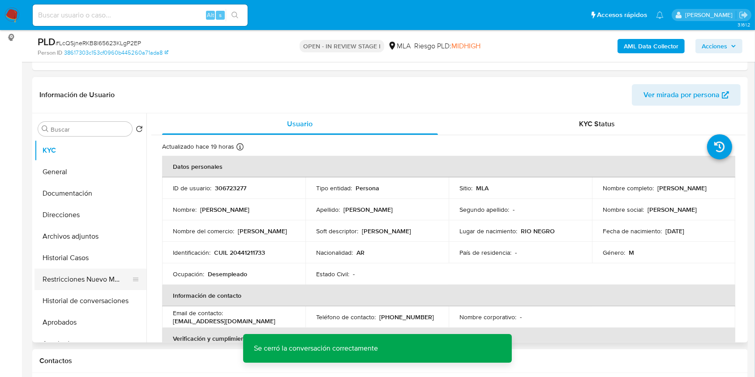
click at [78, 283] on button "Restricciones Nuevo Mundo" at bounding box center [86, 279] width 105 height 21
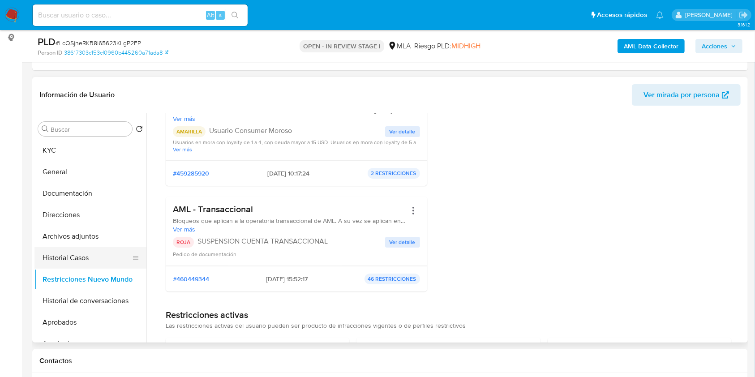
click at [63, 248] on button "Historial Casos" at bounding box center [86, 257] width 105 height 21
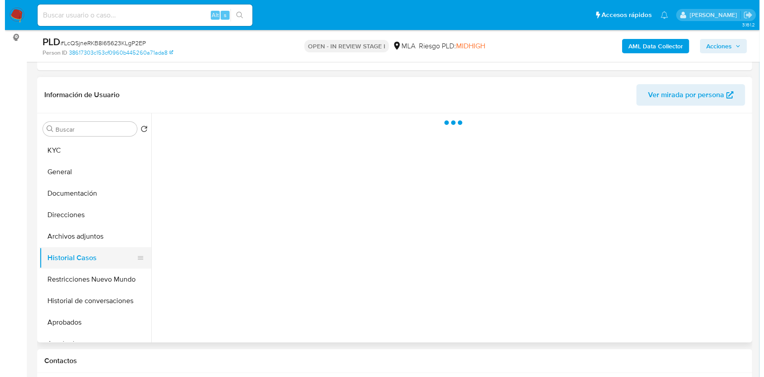
scroll to position [0, 0]
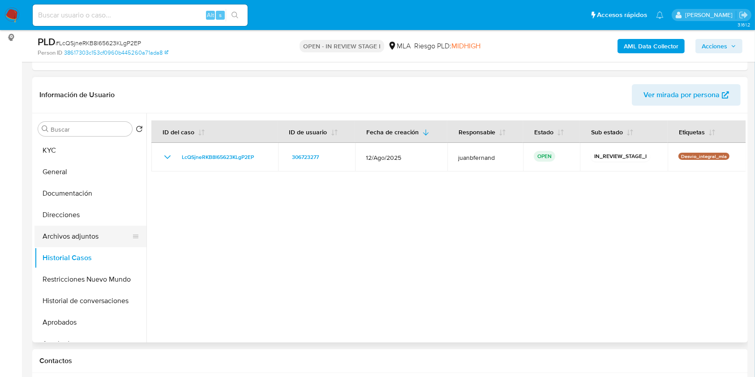
click at [68, 230] on button "Archivos adjuntos" at bounding box center [86, 236] width 105 height 21
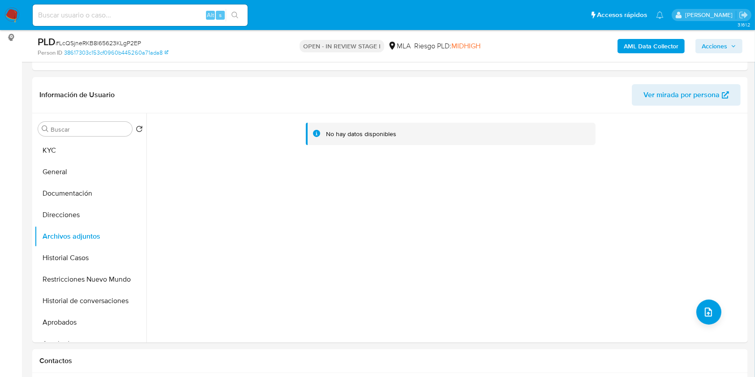
click at [671, 43] on b "AML Data Collector" at bounding box center [650, 46] width 55 height 14
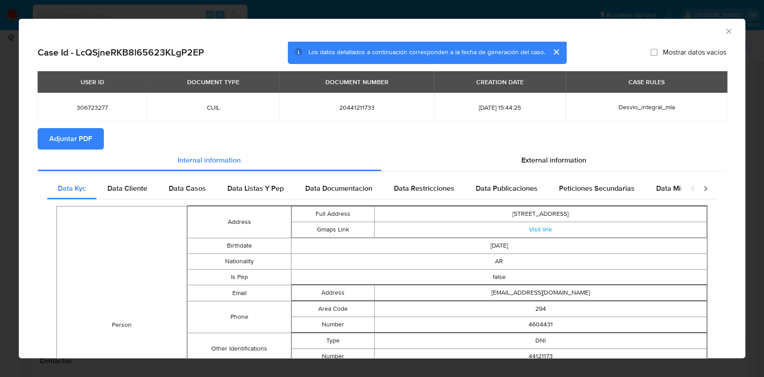
click at [92, 141] on span "Adjuntar PDF" at bounding box center [70, 139] width 43 height 20
click at [724, 30] on icon "Cerrar ventana" at bounding box center [728, 31] width 9 height 9
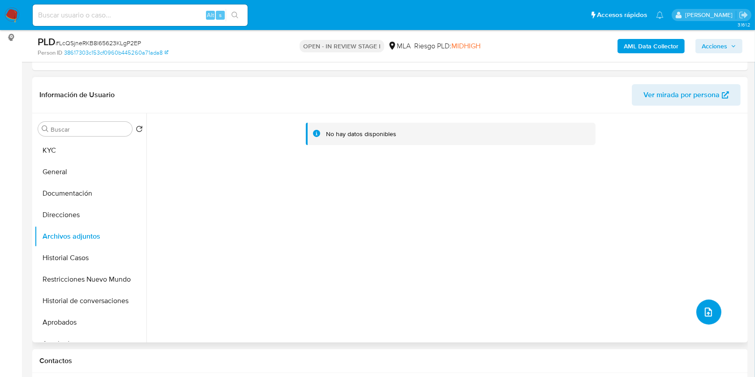
click at [696, 306] on button "upload-file" at bounding box center [708, 311] width 25 height 25
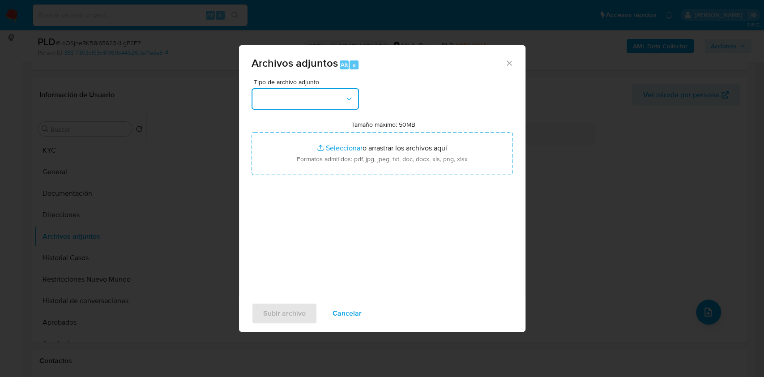
click at [330, 95] on button "button" at bounding box center [305, 98] width 107 height 21
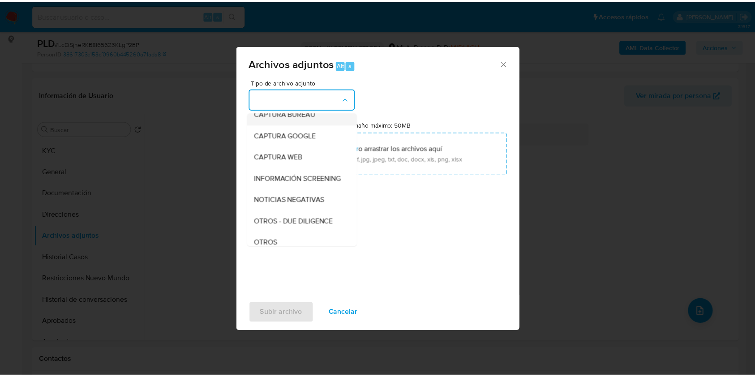
scroll to position [119, 0]
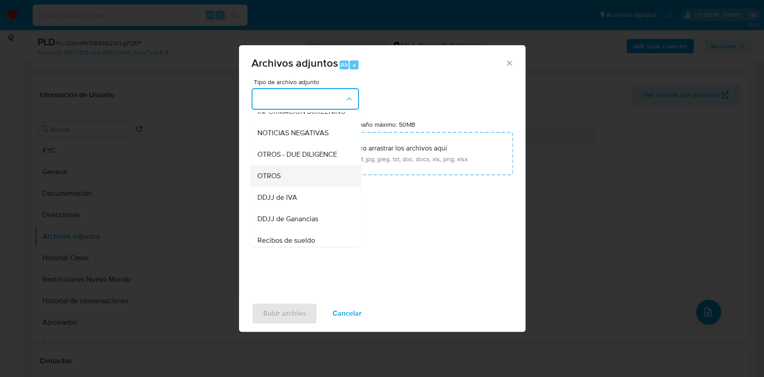
click at [302, 187] on div "OTROS" at bounding box center [302, 175] width 91 height 21
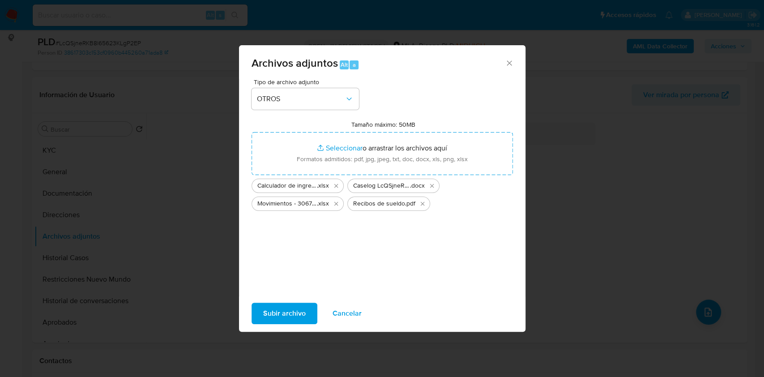
click at [303, 316] on span "Subir archivo" at bounding box center [284, 313] width 43 height 20
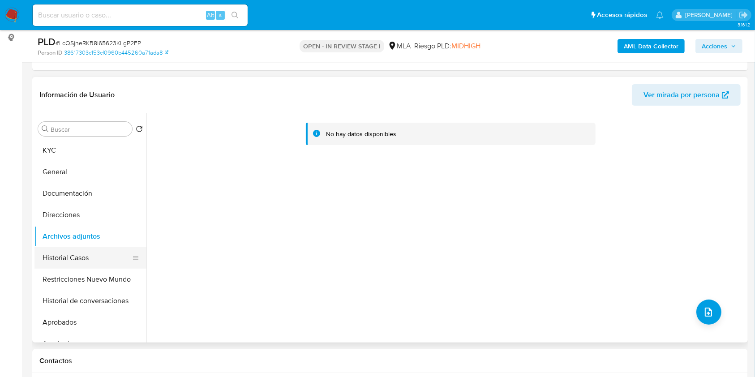
click at [64, 262] on button "Historial Casos" at bounding box center [86, 257] width 105 height 21
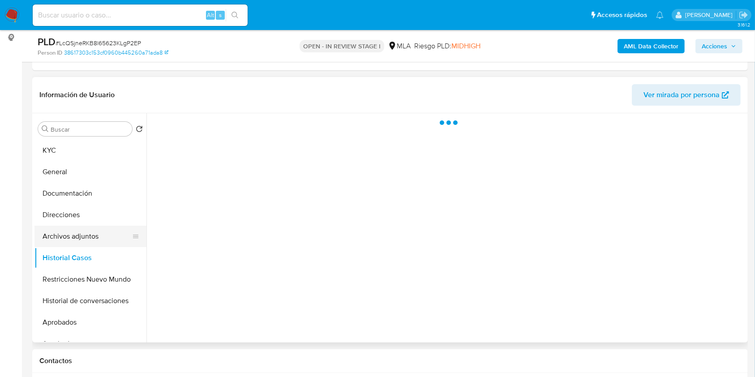
click at [76, 236] on button "Archivos adjuntos" at bounding box center [86, 236] width 105 height 21
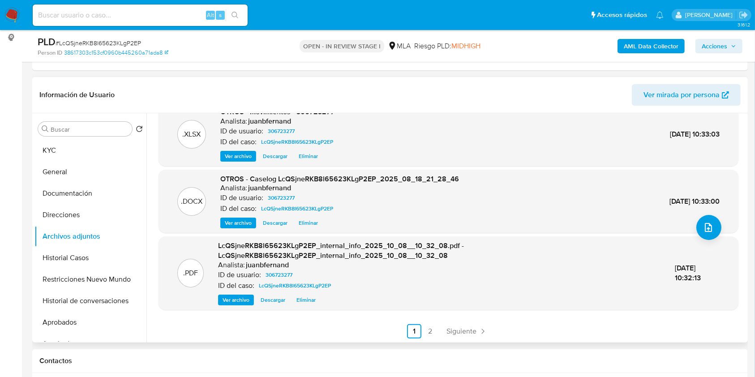
scroll to position [85, 0]
click at [465, 328] on span "Siguiente" at bounding box center [461, 330] width 30 height 7
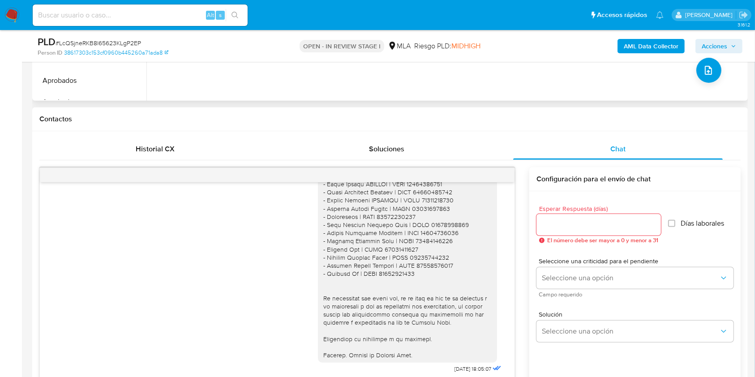
scroll to position [358, 0]
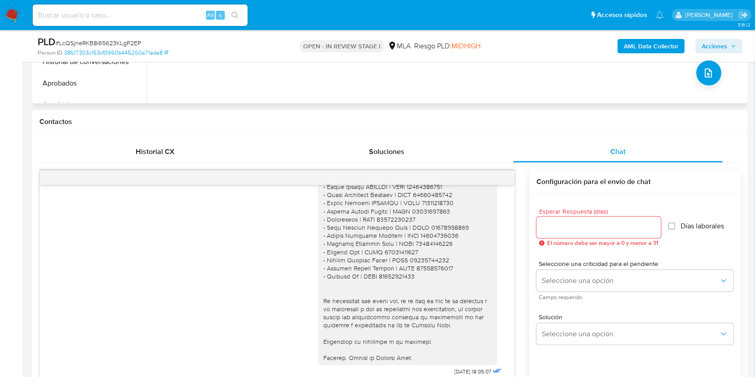
click at [734, 39] on button "Acciones" at bounding box center [718, 46] width 47 height 14
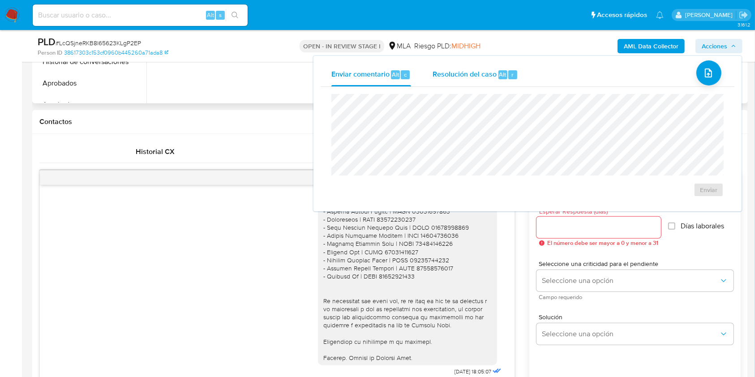
click at [509, 74] on div "r" at bounding box center [512, 74] width 9 height 9
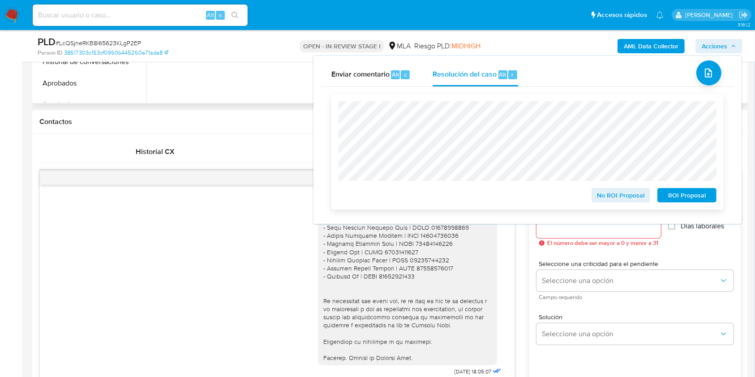
click at [690, 193] on span "ROI Proposal" at bounding box center [686, 195] width 47 height 13
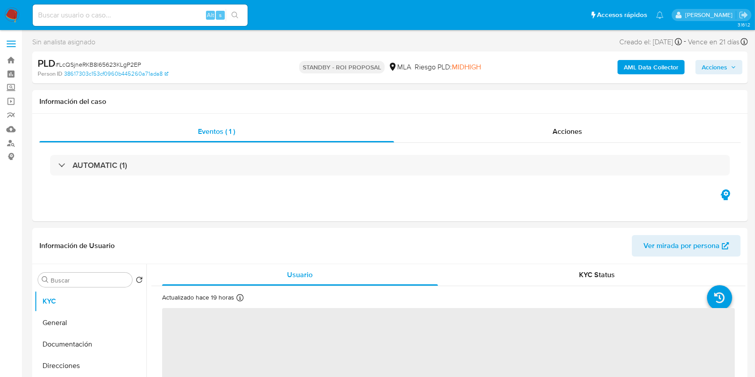
select select "10"
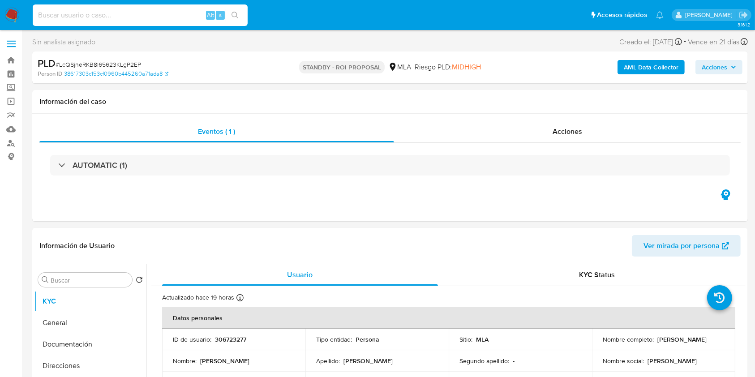
click at [183, 12] on input at bounding box center [140, 15] width 215 height 12
paste input "bOdyhOThH0ngGD8T0i0Cdkha"
click at [222, 20] on input "bOdyhOThH0ngGD8T0i0Cdkha" at bounding box center [140, 15] width 215 height 12
type input "bOdyhOThH0ngGD8T0i0Cdkha"
click at [237, 20] on button "search-icon" at bounding box center [235, 15] width 18 height 13
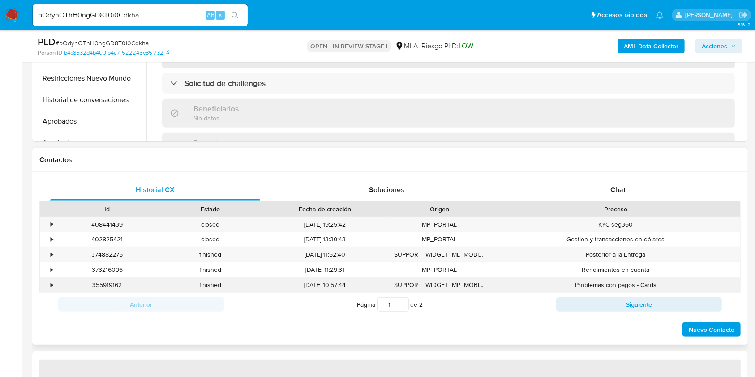
scroll to position [358, 0]
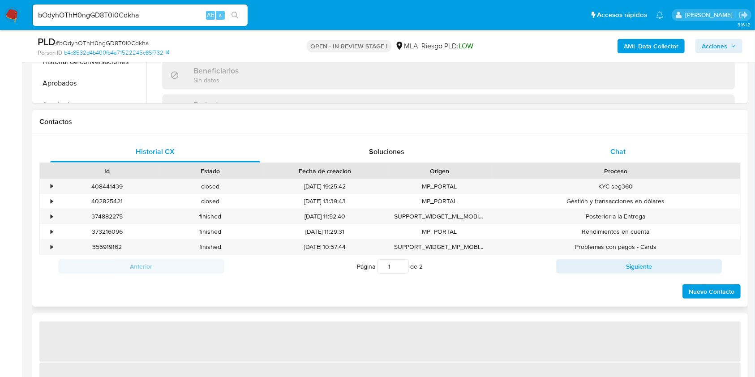
click at [636, 158] on div "Chat" at bounding box center [618, 151] width 210 height 21
select select "10"
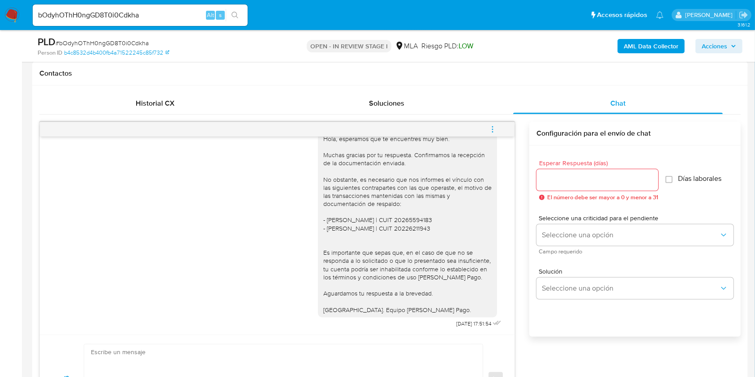
scroll to position [418, 0]
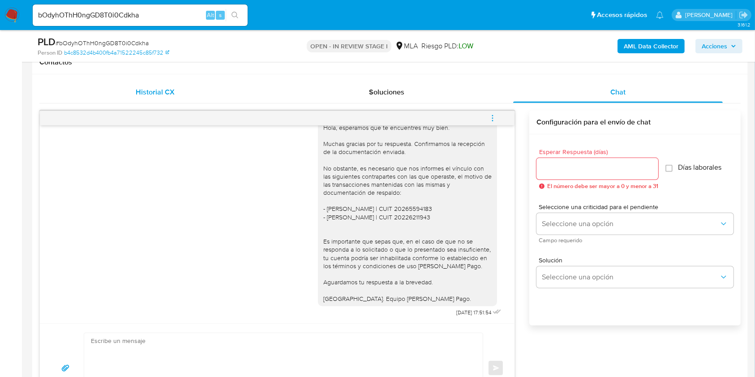
click at [151, 94] on span "Historial CX" at bounding box center [155, 92] width 39 height 10
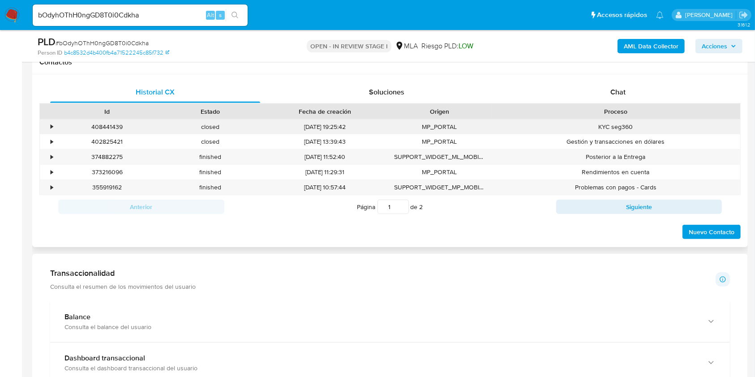
click at [111, 126] on div "408441439" at bounding box center [106, 126] width 103 height 15
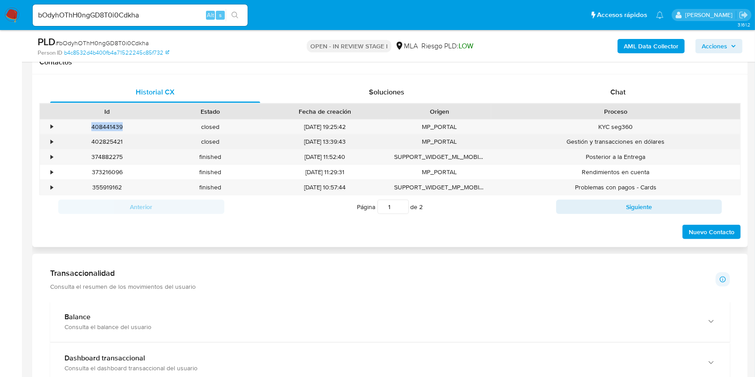
copy div "408441439"
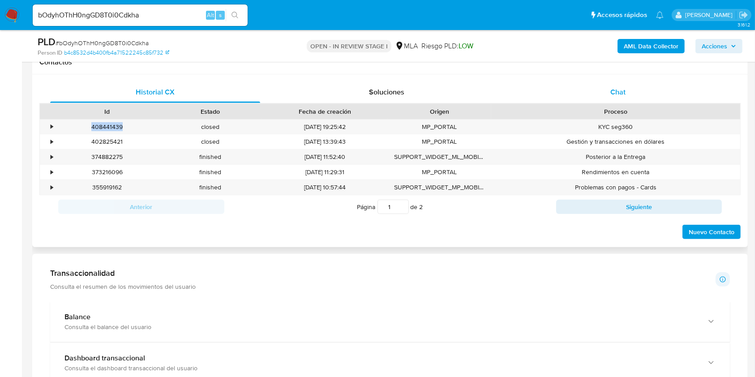
click at [628, 98] on div "Chat" at bounding box center [618, 91] width 210 height 21
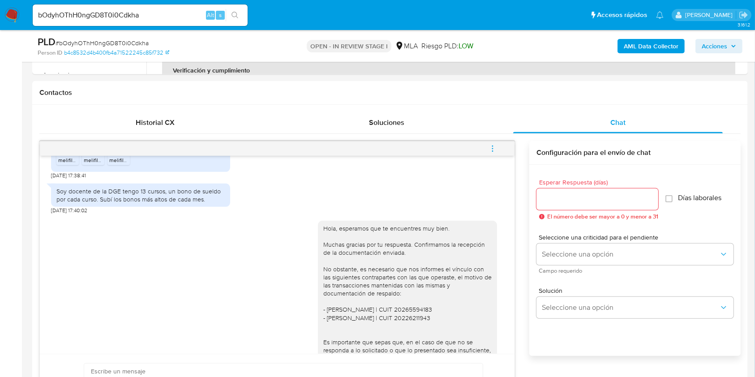
scroll to position [239, 0]
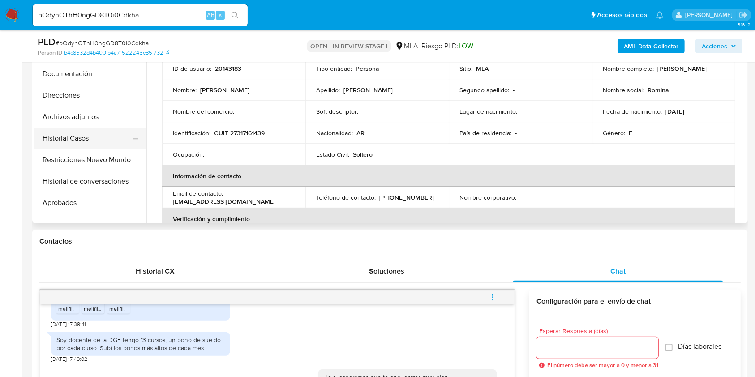
click at [64, 137] on button "Historial Casos" at bounding box center [86, 138] width 105 height 21
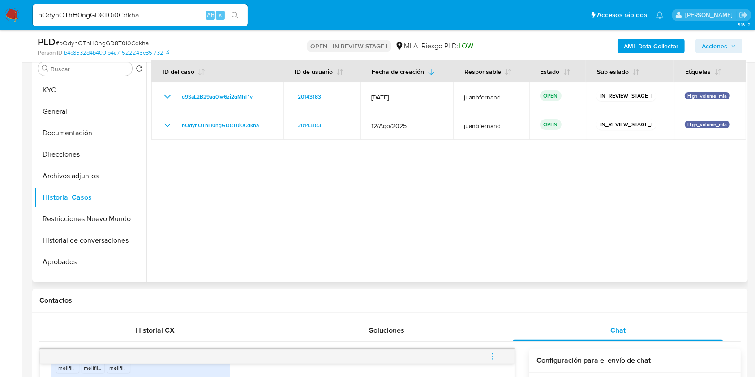
scroll to position [119, 0]
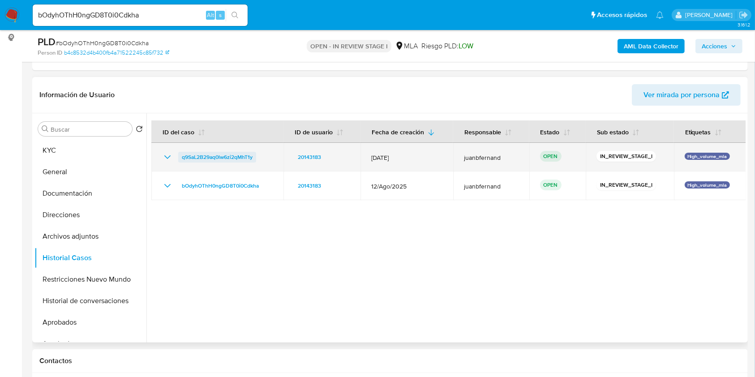
click at [206, 158] on span "q9SaL2B29aq0lw6zi2qMhT1y" at bounding box center [217, 157] width 71 height 11
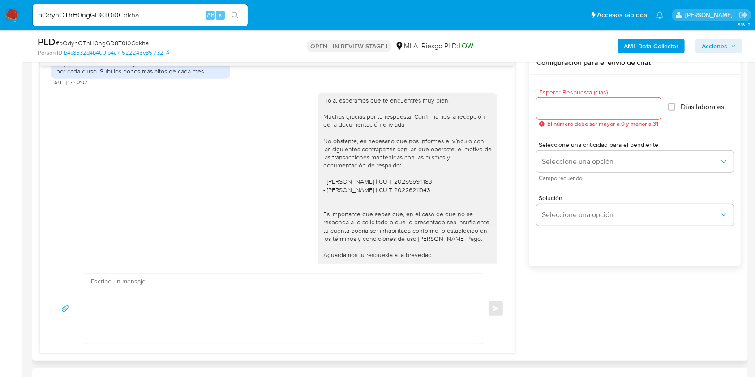
scroll to position [623, 0]
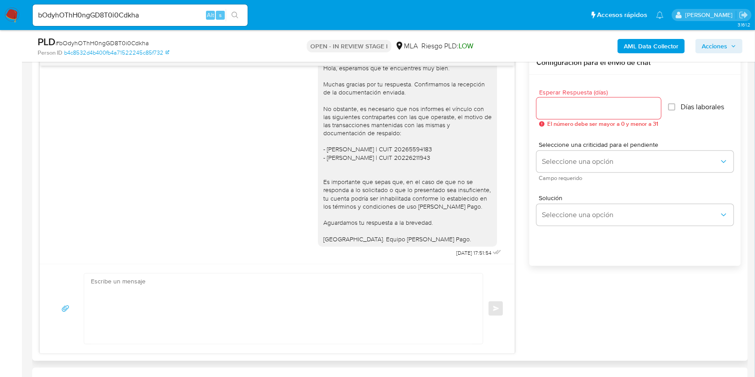
click at [403, 236] on div "Hola, esperamos que te encuentres muy bien. Muchas gracias por tu respuesta. Co…" at bounding box center [407, 153] width 168 height 179
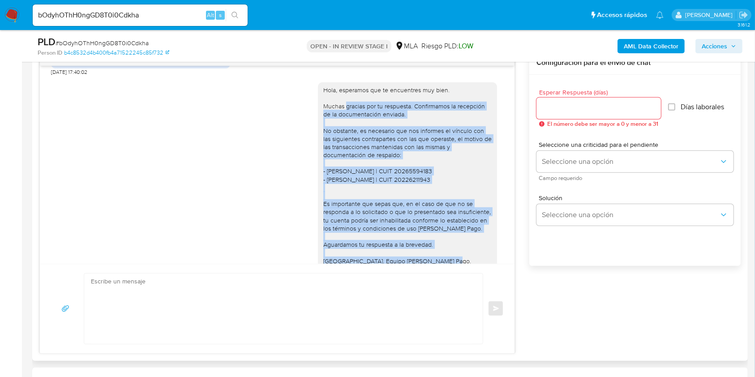
scroll to position [504, 0]
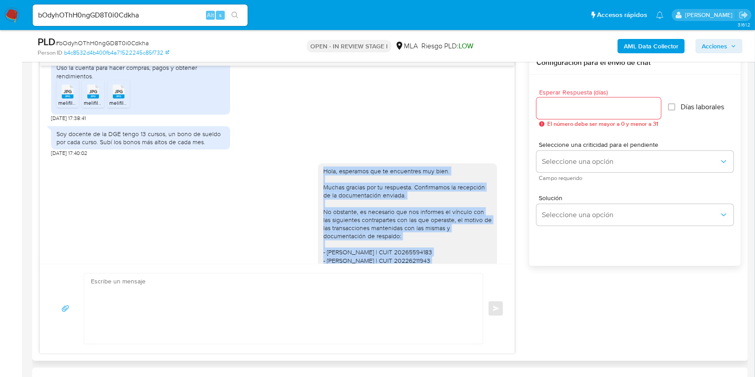
drag, startPoint x: 403, startPoint y: 236, endPoint x: 319, endPoint y: 188, distance: 97.2
click at [323, 188] on div "Hola, esperamos que te encuentres muy bien. Muchas gracias por tu respuesta. Co…" at bounding box center [407, 256] width 168 height 179
copy div "Hola, esperamos que te encuentres muy bien. Muchas gracias por tu respuesta. Co…"
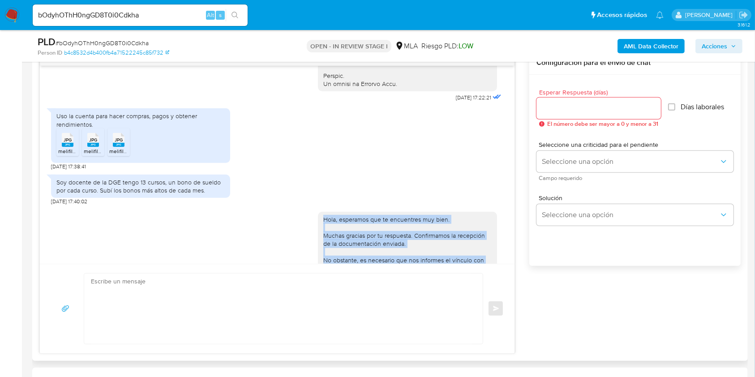
scroll to position [444, 0]
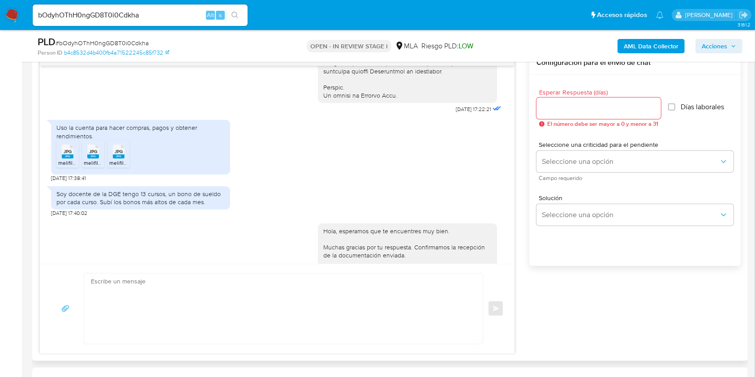
click at [66, 166] on span "melifile7560226514889446008.jpg" at bounding box center [100, 163] width 84 height 8
click at [90, 158] on rect at bounding box center [93, 156] width 12 height 4
drag, startPoint x: 116, startPoint y: 171, endPoint x: 127, endPoint y: 183, distance: 16.5
click at [116, 158] on rect at bounding box center [119, 156] width 12 height 4
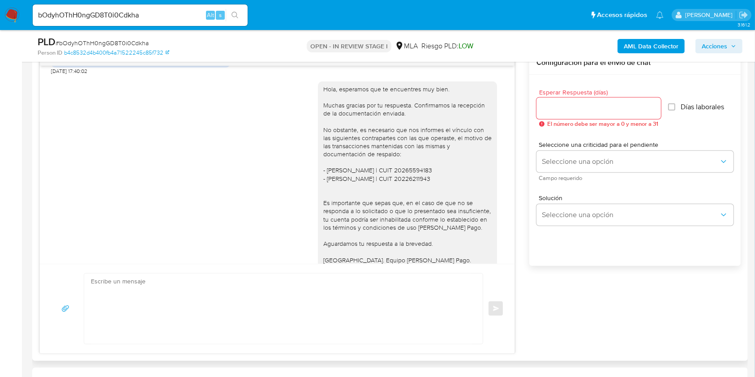
scroll to position [623, 0]
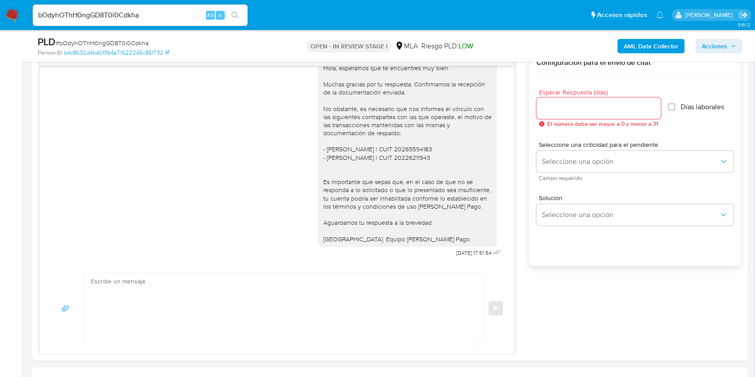
click at [178, 20] on input "bOdyhOThH0ngGD8T0i0Cdkha" at bounding box center [140, 15] width 215 height 12
paste input "1E8CAHaAyMGLmkqPJtdE3K1M"
click at [182, 13] on input "bOdyhOThH0ngGD8T0i0Cdkha1E8CAHaAyMGLmkqPJtdE3K1M" at bounding box center [140, 15] width 215 height 12
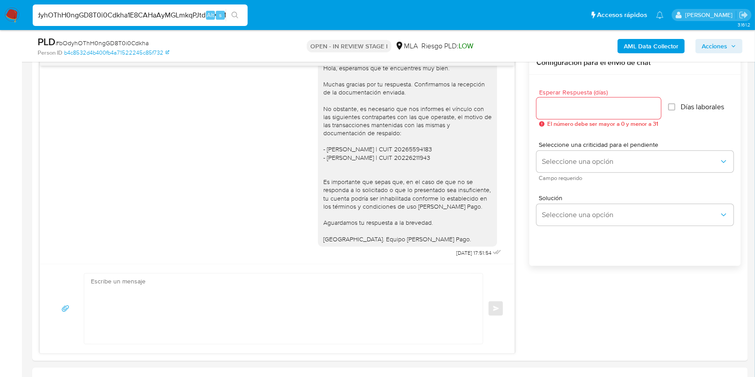
click at [182, 13] on input "bOdyhOThH0ngGD8T0i0Cdkha1E8CAHaAyMGLmkqPJtdE3K1M" at bounding box center [140, 15] width 215 height 12
paste input
type input "1E8CAHaAyMGLmkqPJtdE3K1M"
click at [229, 20] on button "search-icon" at bounding box center [235, 15] width 18 height 13
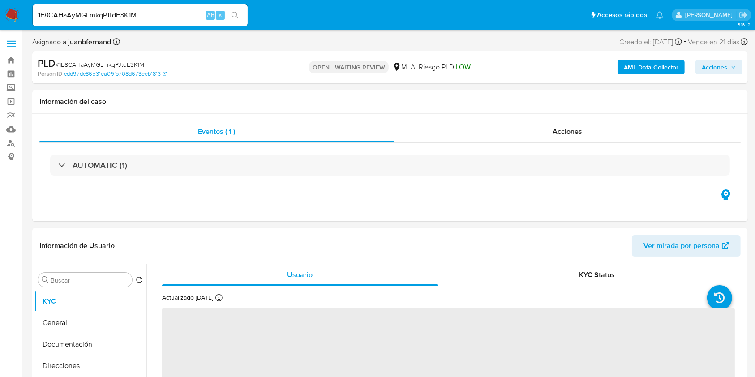
select select "10"
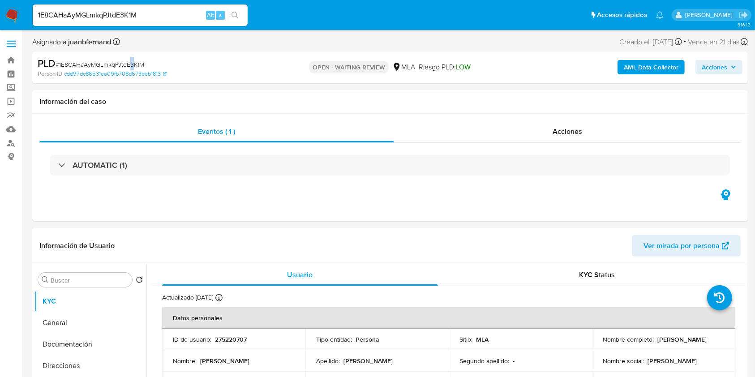
click at [132, 64] on span "# 1E8CAHaAyMGLmkqPJtdE3K1M" at bounding box center [99, 64] width 89 height 9
click at [138, 66] on span "# 1E8CAHaAyMGLmkqPJtdE3K1M" at bounding box center [99, 64] width 89 height 9
copy span "1E8CAHaAyMGLmkqPJtdE3K1M"
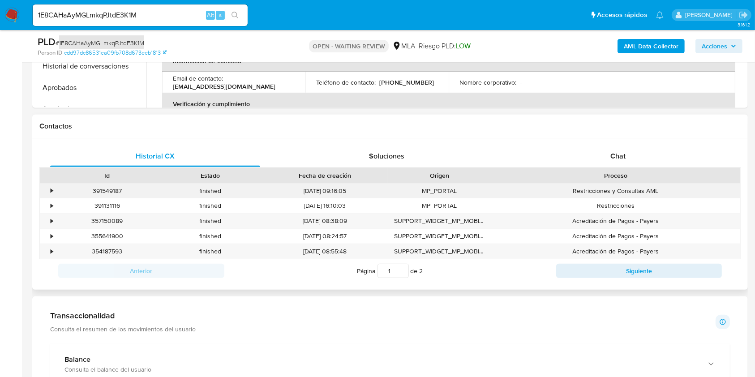
scroll to position [358, 0]
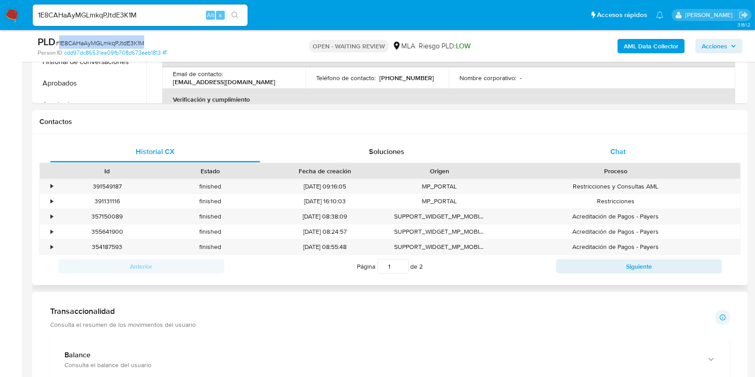
click at [648, 145] on div "Chat" at bounding box center [618, 151] width 210 height 21
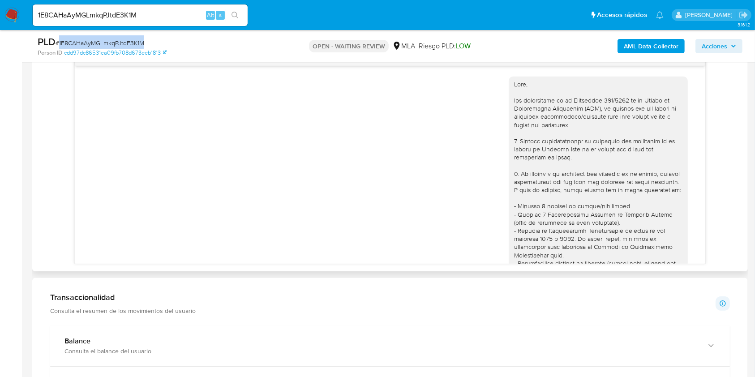
scroll to position [451, 0]
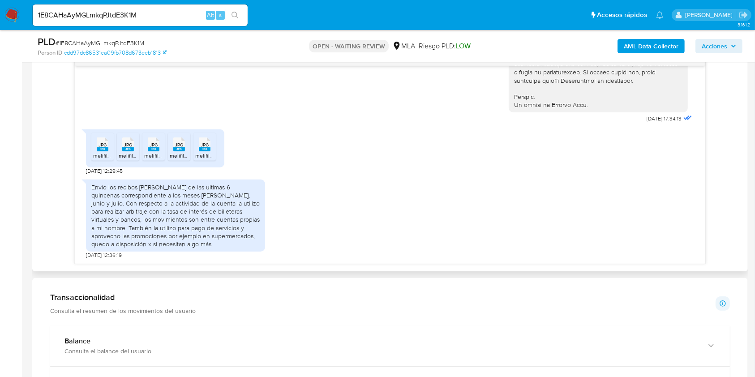
click at [88, 172] on span "[DATE] 12:29:45" at bounding box center [104, 170] width 37 height 7
drag, startPoint x: 88, startPoint y: 171, endPoint x: 101, endPoint y: 173, distance: 13.1
click at [101, 173] on span "[DATE] 12:29:45" at bounding box center [104, 170] width 37 height 7
copy span "19/08/2025"
click at [97, 188] on div "Envío los recibos [PERSON_NAME] de las ultimas 6 quincenas correspondiente a lo…" at bounding box center [175, 215] width 168 height 65
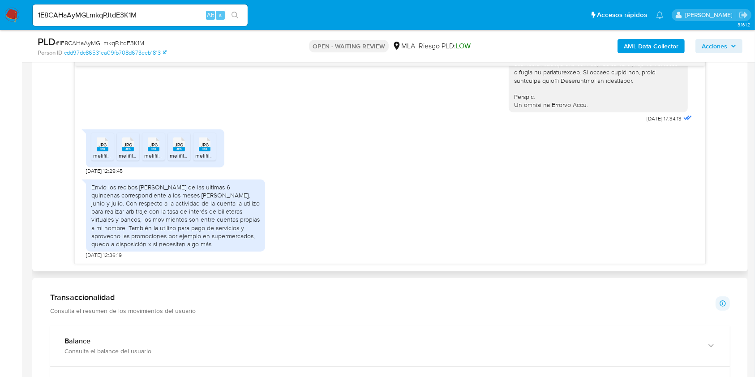
click at [234, 195] on div "Envío los recibos [PERSON_NAME] de las ultimas 6 quincenas correspondiente a lo…" at bounding box center [175, 215] width 168 height 65
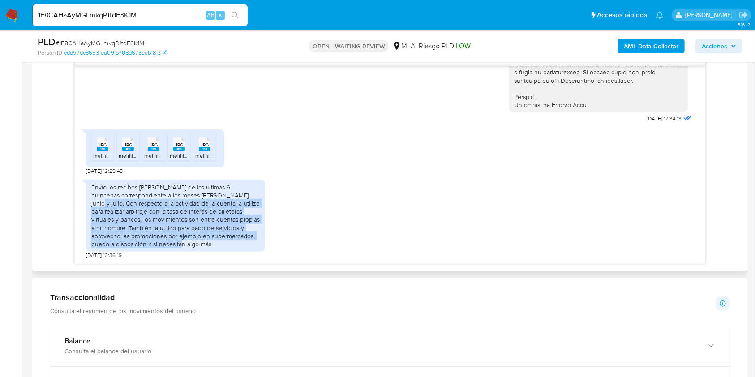
drag, startPoint x: 234, startPoint y: 195, endPoint x: 183, endPoint y: 241, distance: 68.8
click at [183, 241] on div "Envío los recibos [PERSON_NAME] de las ultimas 6 quincenas correspondiente a lo…" at bounding box center [175, 215] width 168 height 65
copy div "Con respecto a la actividad de la cuenta la utilizo para realizar arbitraje con…"
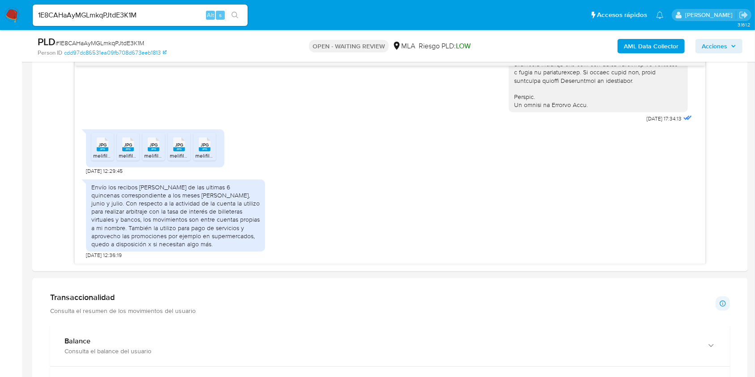
click at [186, 14] on input "1E8CAHaAyMGLmkqPJtdE3K1M" at bounding box center [140, 15] width 215 height 12
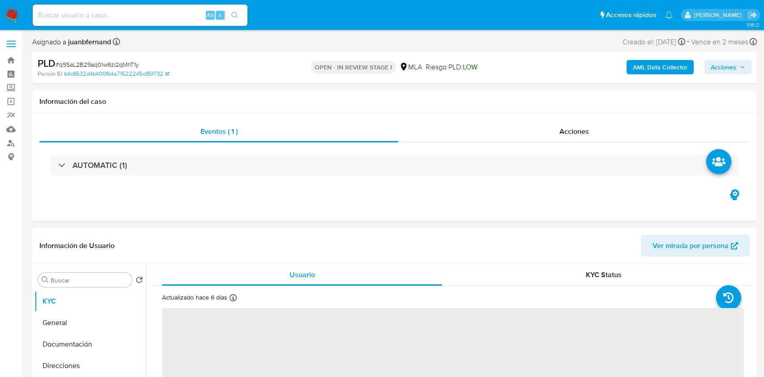
select select "10"
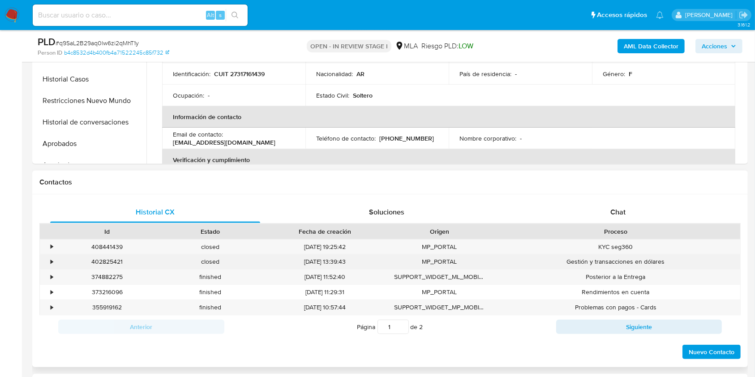
scroll to position [298, 0]
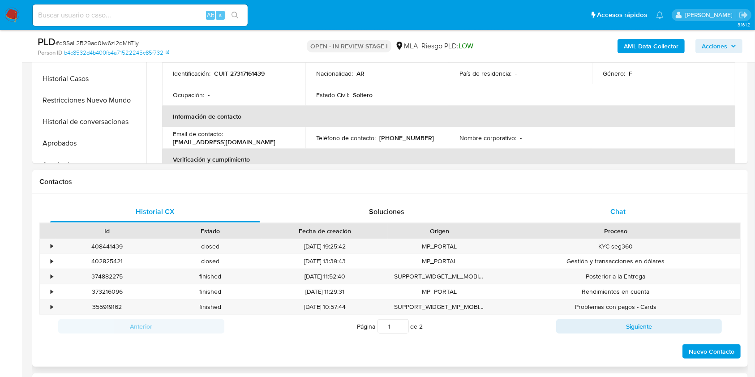
click at [669, 215] on div "Chat" at bounding box center [618, 211] width 210 height 21
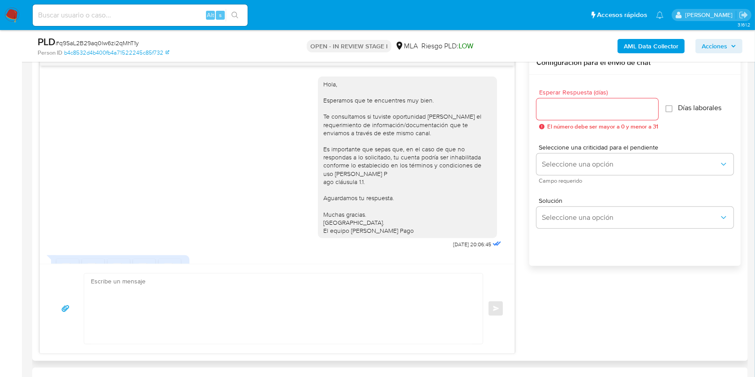
scroll to position [126, 0]
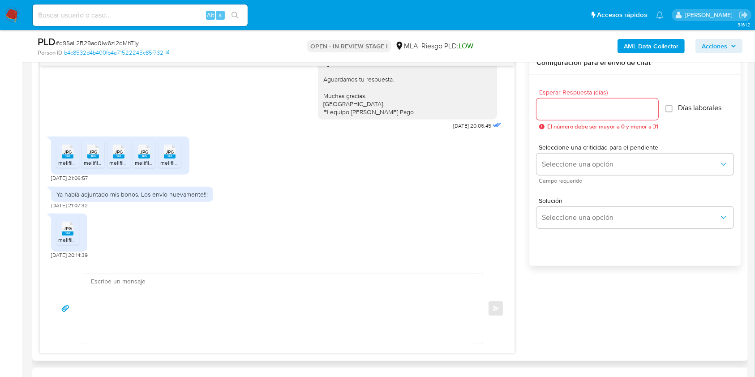
click at [67, 154] on span "JPG" at bounding box center [68, 152] width 8 height 6
click at [103, 158] on li "JPG JPG melifile8977335792526808227.jpg" at bounding box center [93, 154] width 22 height 28
click at [116, 158] on rect at bounding box center [119, 156] width 12 height 4
click at [150, 158] on div "JPG JPG" at bounding box center [144, 150] width 19 height 17
click at [166, 161] on span "melifile257200856833475390.jpg" at bounding box center [201, 163] width 82 height 8
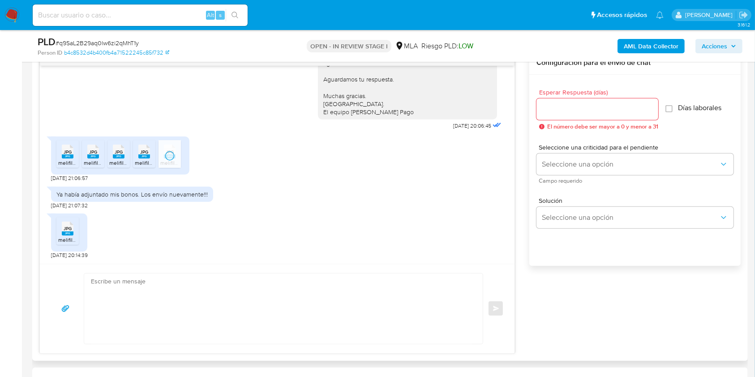
click at [71, 236] on span "melifile5567384952161565768.jpg" at bounding box center [99, 240] width 82 height 8
click at [149, 304] on textarea at bounding box center [281, 308] width 380 height 70
paste textarea "Hola, esperamos que te encuentres muy bien. Muchas gracias por tu respuesta. Co…"
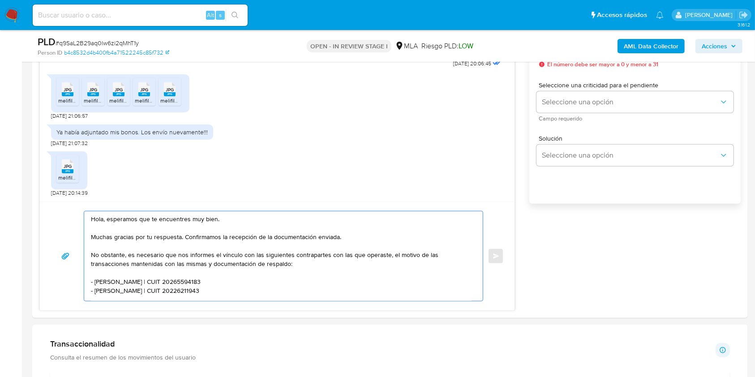
scroll to position [597, 0]
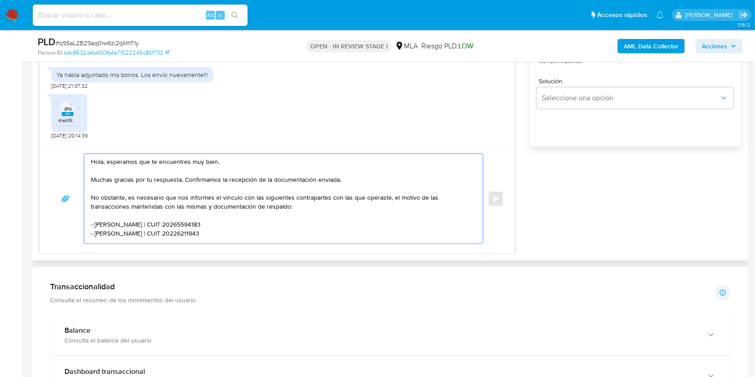
click at [370, 177] on textarea "Hola, esperamos que te encuentres muy bien. Muchas gracias por tu respuesta. Co…" at bounding box center [281, 199] width 380 height 90
click at [312, 204] on textarea "Hola, esperamos que te encuentres muy bien. Muchas gracias por tu respuesta. Co…" at bounding box center [281, 199] width 380 height 90
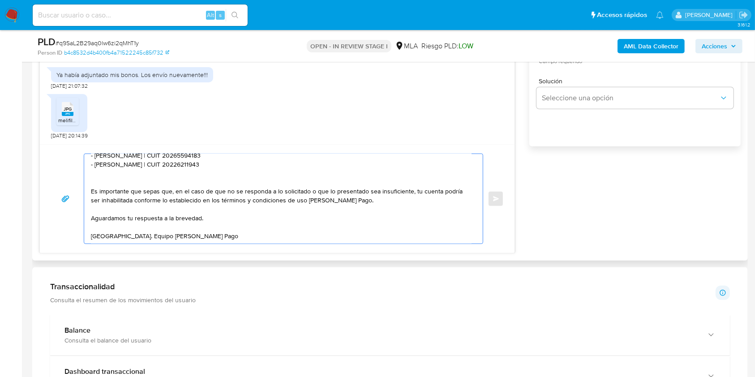
scroll to position [72, 0]
click at [265, 236] on textarea "Hola, esperamos que te encuentres muy bien. Muchas gracias por tu respuesta. Co…" at bounding box center [281, 199] width 380 height 90
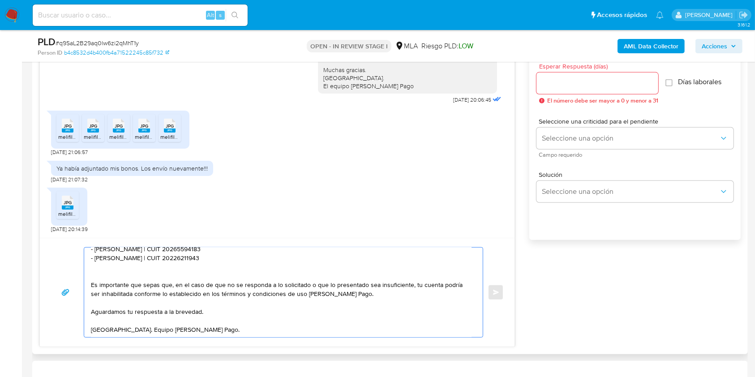
scroll to position [418, 0]
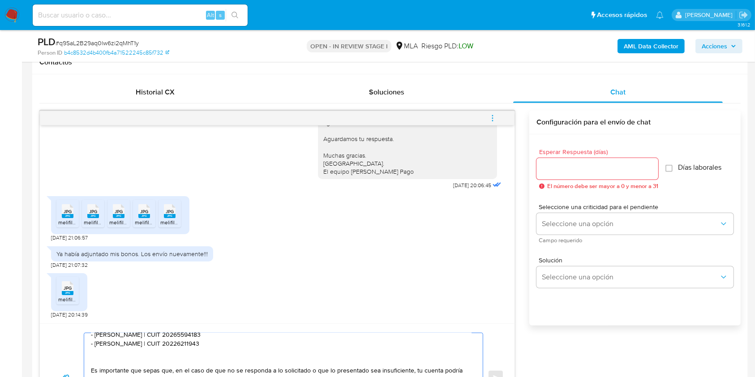
type textarea "Hola, esperamos que te encuentres muy bien. Muchas gracias por tu respuesta. Co…"
click at [579, 161] on div at bounding box center [597, 168] width 122 height 21
click at [579, 165] on input "Esperar Respuesta (días)" at bounding box center [597, 169] width 122 height 12
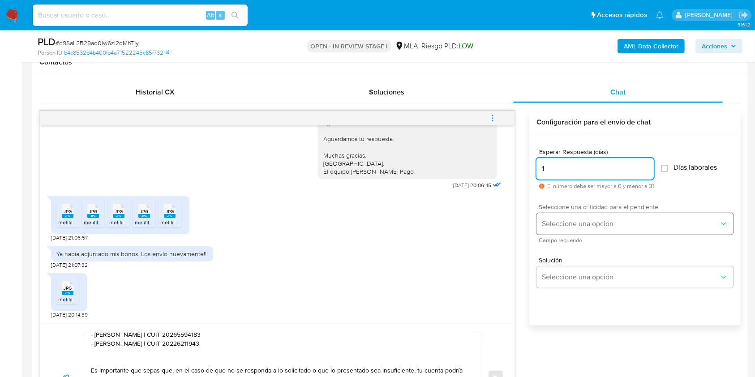
type input "1"
click at [579, 213] on button "Seleccione una opción" at bounding box center [634, 223] width 197 height 21
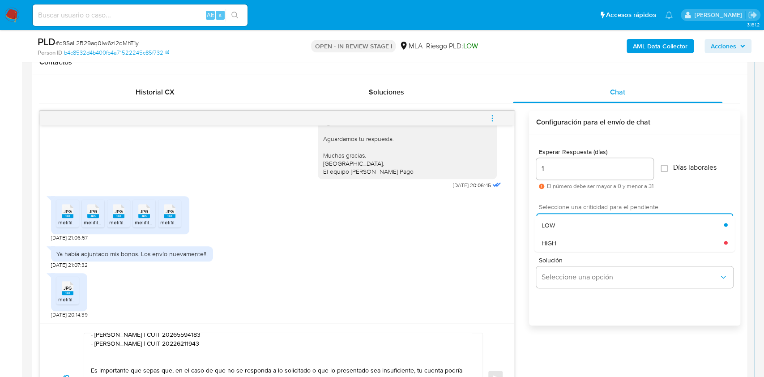
drag, startPoint x: 580, startPoint y: 238, endPoint x: 565, endPoint y: 239, distance: 14.9
click at [578, 238] on div "HIGH" at bounding box center [633, 243] width 183 height 18
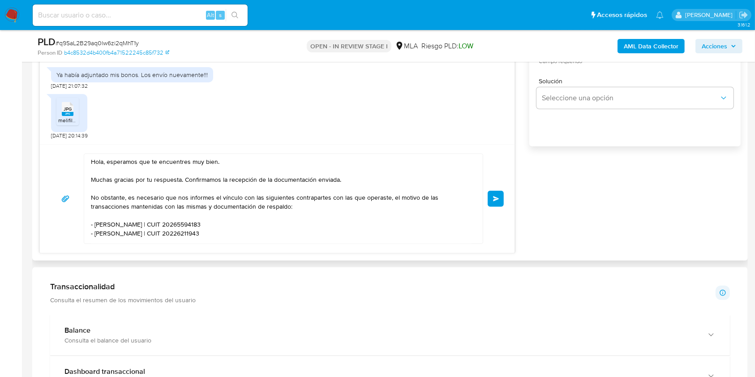
scroll to position [72, 0]
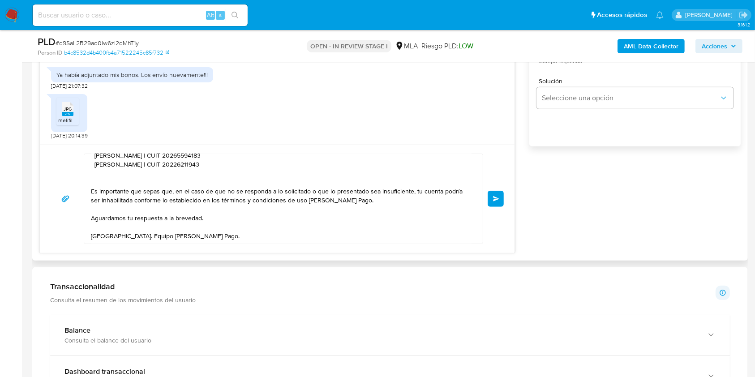
click at [493, 200] on span "Enviar" at bounding box center [496, 198] width 6 height 5
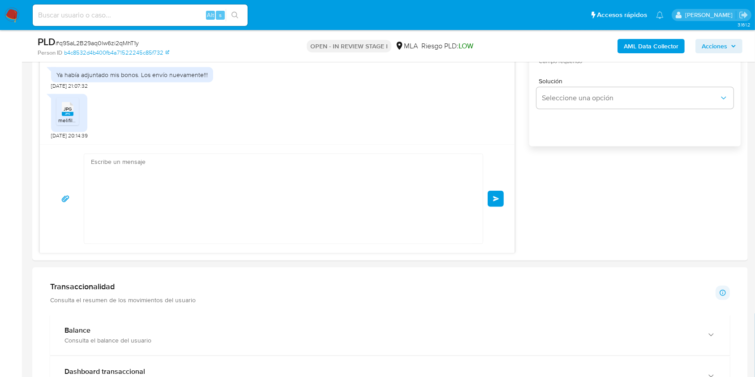
scroll to position [331, 0]
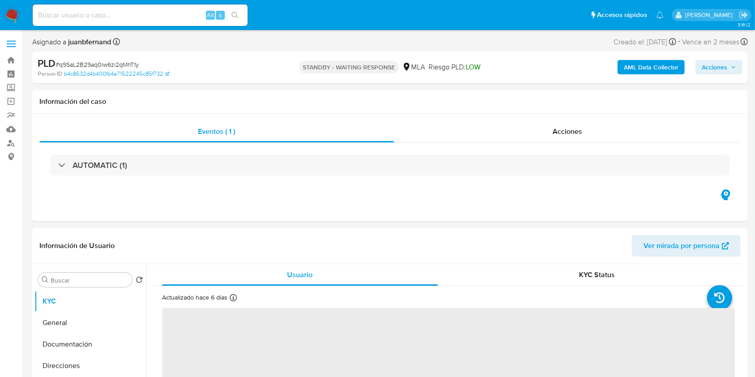
select select "10"
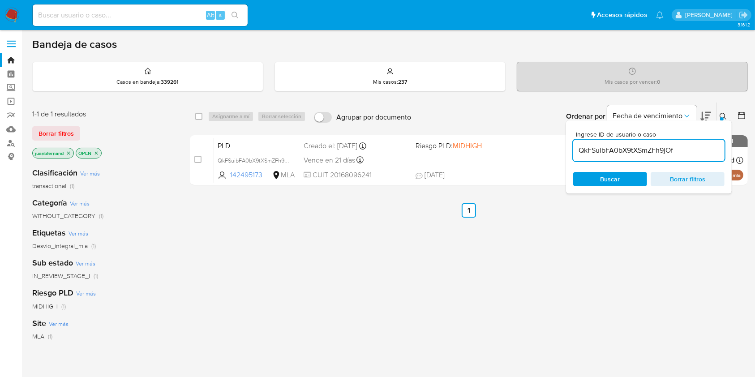
click at [687, 153] on input "QkFSuibFA0bX9tXSmZFh9jOf" at bounding box center [648, 151] width 151 height 12
paste input "1E8CAHaAyMGLmkqPJtdE3K1M"
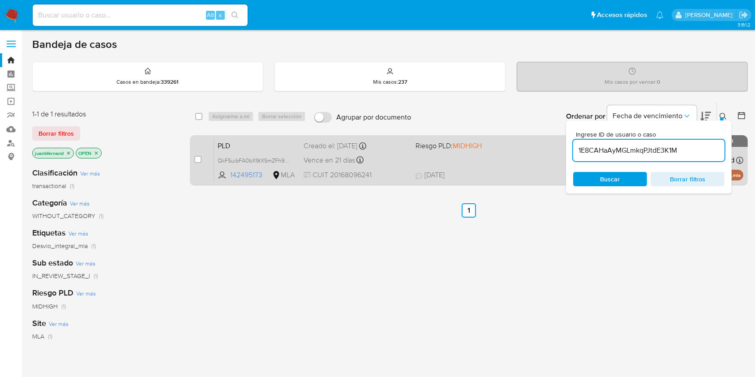
type input "1E8CAHaAyMGLmkqPJtdE3K1M"
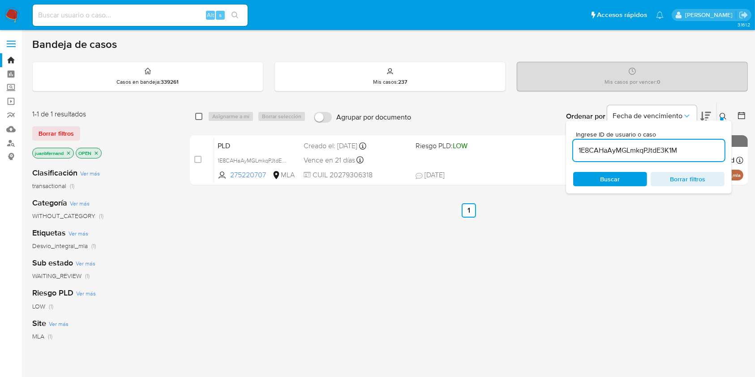
click at [196, 114] on input "checkbox" at bounding box center [198, 116] width 7 height 7
checkbox input "true"
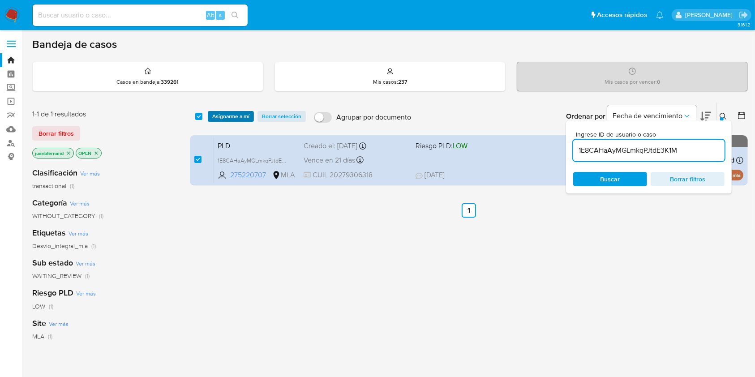
click at [233, 115] on span "Asignarme a mí" at bounding box center [230, 116] width 37 height 9
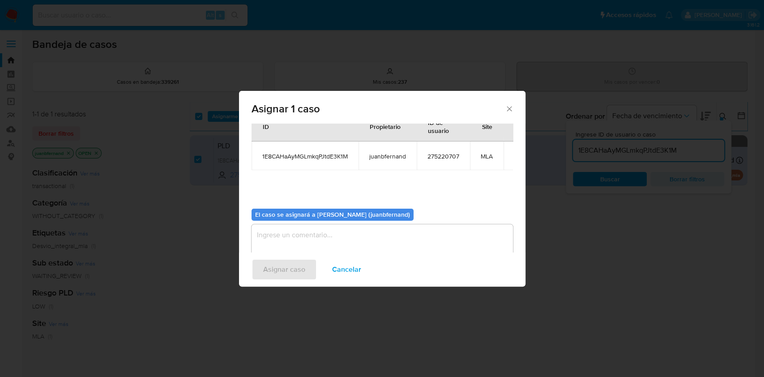
scroll to position [46, 0]
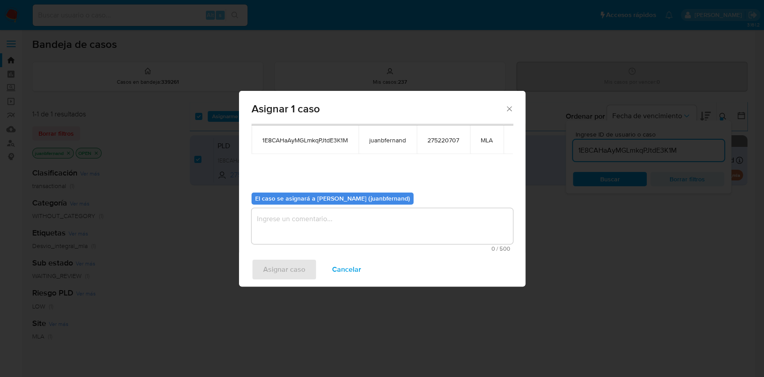
click at [311, 239] on textarea "assign-modal" at bounding box center [382, 226] width 261 height 36
click at [300, 274] on span "Asignar caso" at bounding box center [284, 270] width 42 height 20
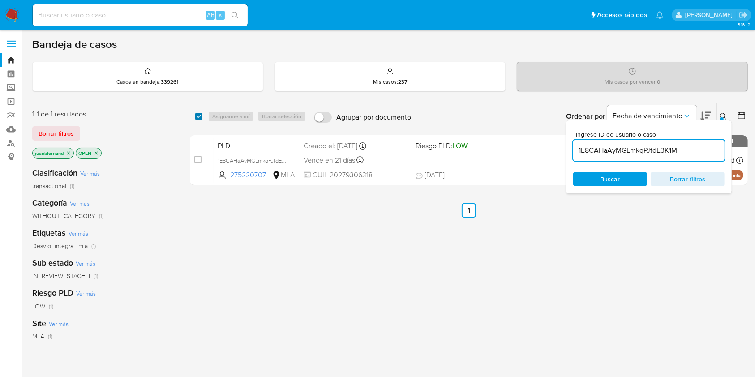
click at [200, 118] on input "checkbox" at bounding box center [198, 116] width 7 height 7
checkbox input "true"
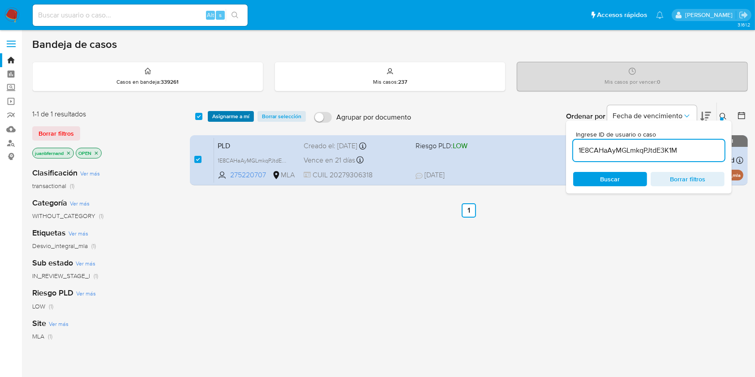
click at [213, 116] on span "Asignarme a mí" at bounding box center [230, 116] width 37 height 9
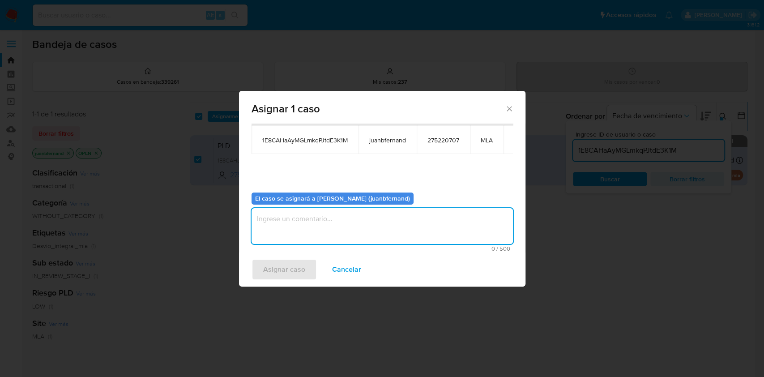
click at [330, 227] on textarea "assign-modal" at bounding box center [382, 226] width 261 height 36
click at [291, 269] on span "Asignar caso" at bounding box center [284, 270] width 42 height 20
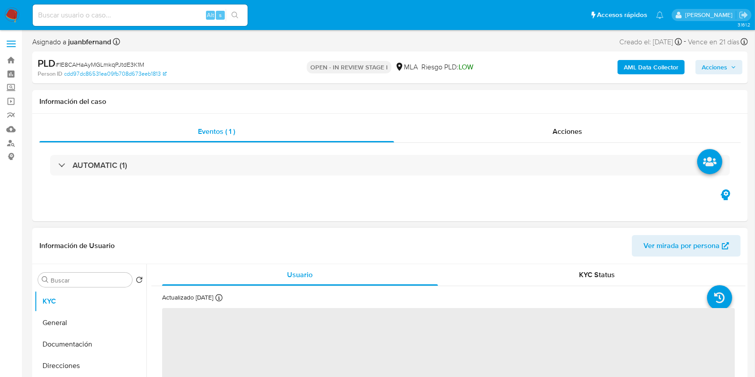
select select "10"
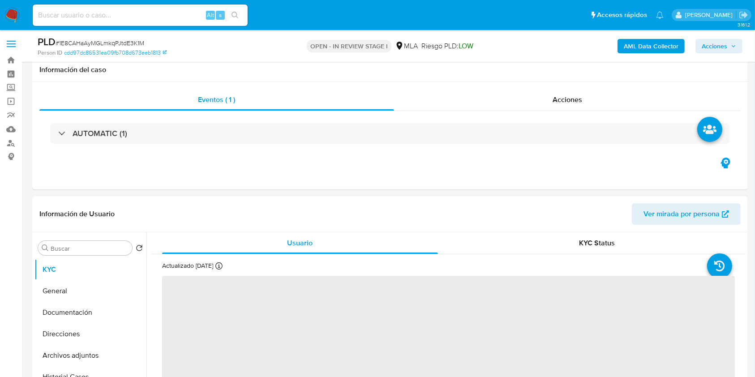
scroll to position [298, 0]
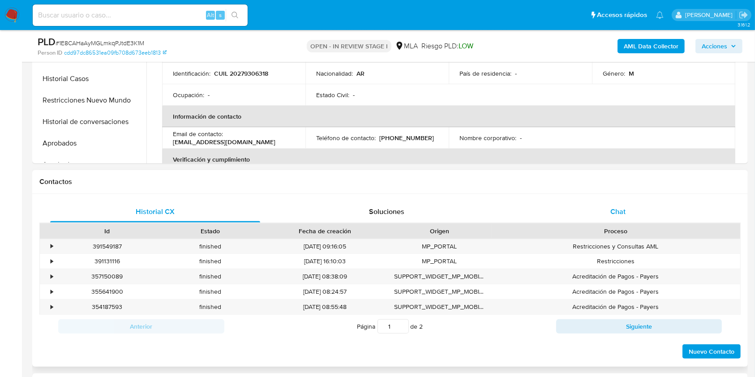
click at [598, 206] on div "Chat" at bounding box center [618, 211] width 210 height 21
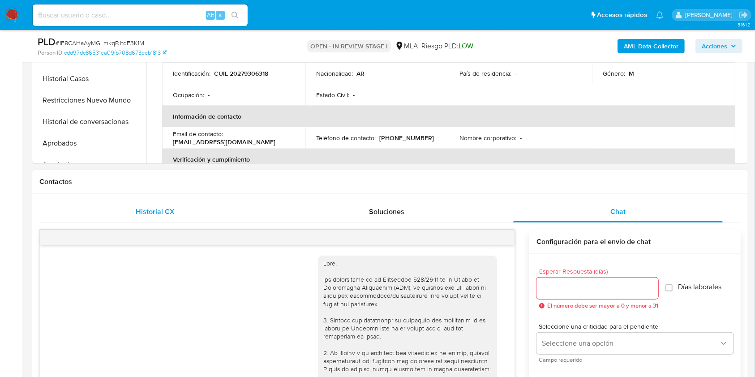
scroll to position [451, 0]
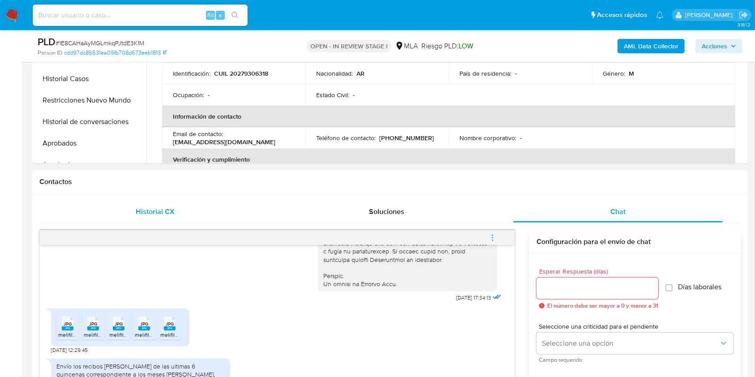
click at [91, 216] on div "Historial CX" at bounding box center [155, 211] width 210 height 21
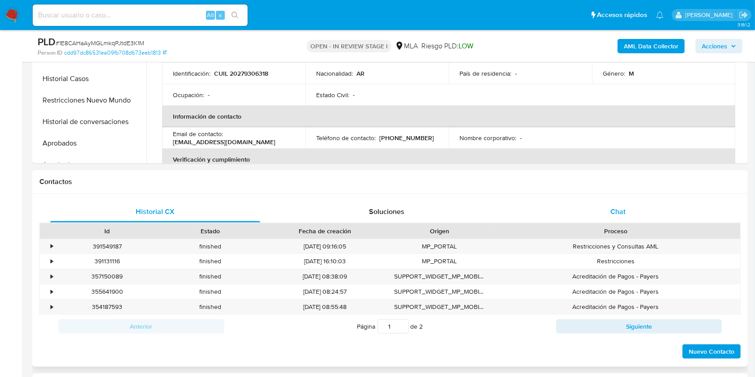
click at [630, 218] on div "Chat" at bounding box center [618, 211] width 210 height 21
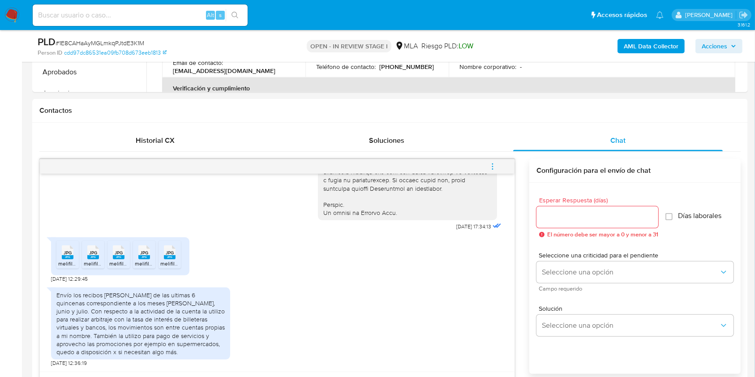
scroll to position [477, 0]
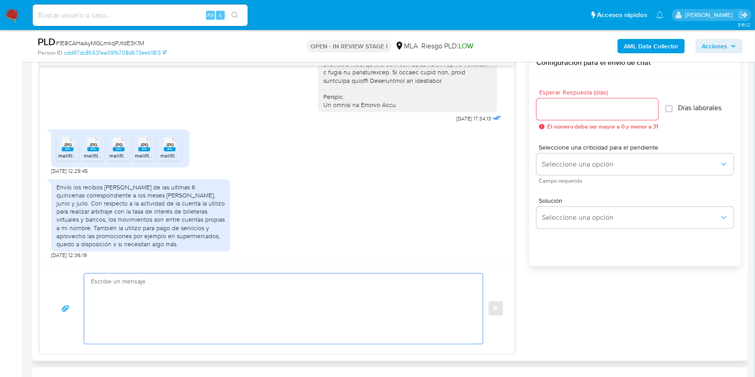
click at [191, 302] on textarea at bounding box center [281, 308] width 380 height 70
paste textarea "Hola. ¡Muchas gracias por tu respuesta! Confirmamos la recepción de la document…"
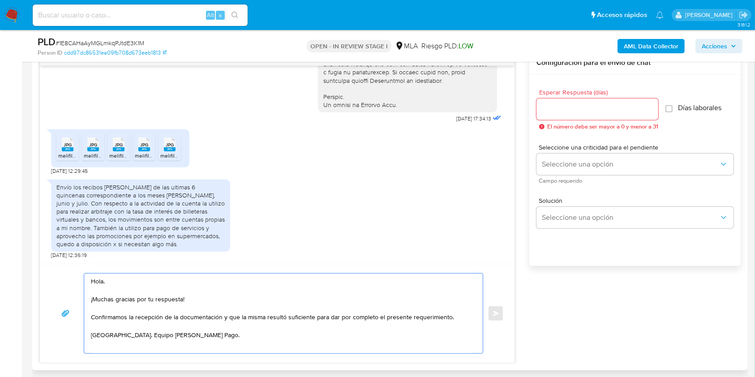
type textarea "Hola. ¡Muchas gracias por tu respuesta! Confirmamos la recepción de la document…"
click at [575, 111] on input "Esperar Respuesta (días)" at bounding box center [597, 109] width 122 height 12
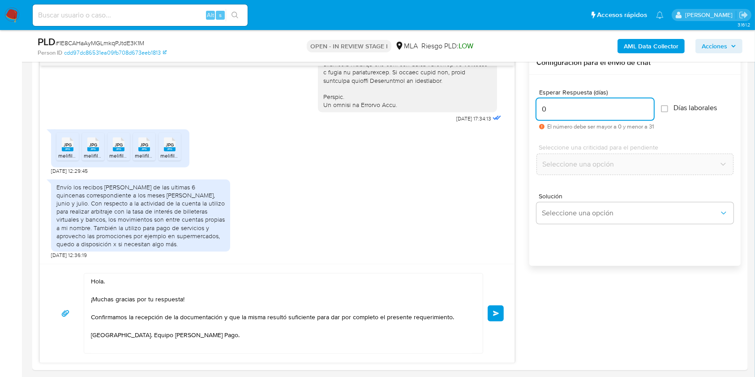
type input "0"
click at [131, 37] on div "PLD # 1E8CAHaAyMGLmkqPJtdE3K1M" at bounding box center [153, 41] width 231 height 13
click at [491, 314] on button "Enviar" at bounding box center [495, 313] width 16 height 16
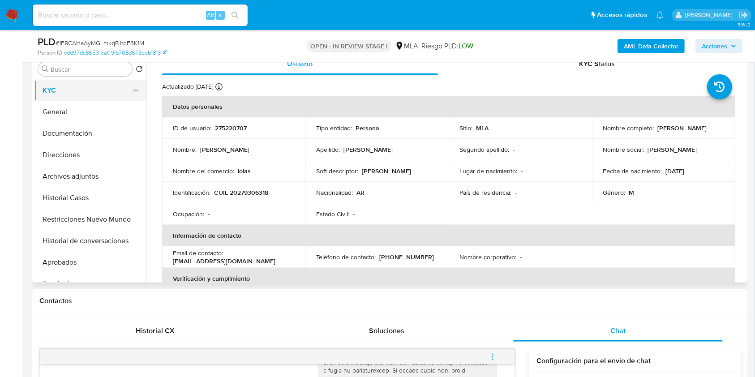
scroll to position [550, 0]
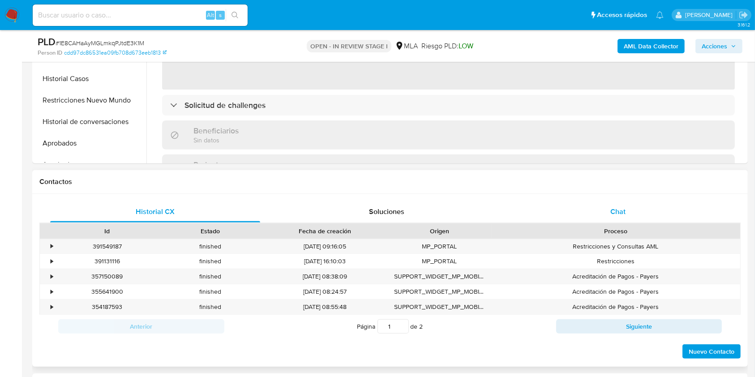
select select "10"
click at [623, 213] on span "Chat" at bounding box center [617, 211] width 15 height 10
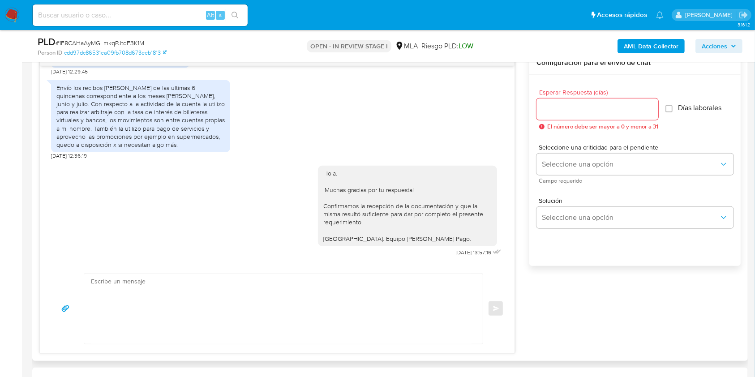
scroll to position [418, 0]
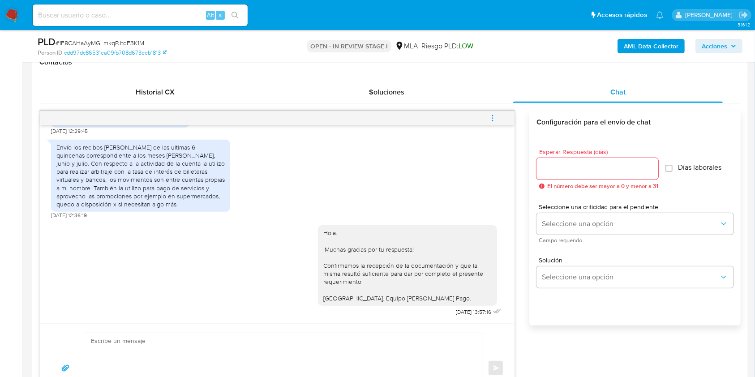
click at [491, 116] on icon "menu-action" at bounding box center [492, 118] width 8 height 8
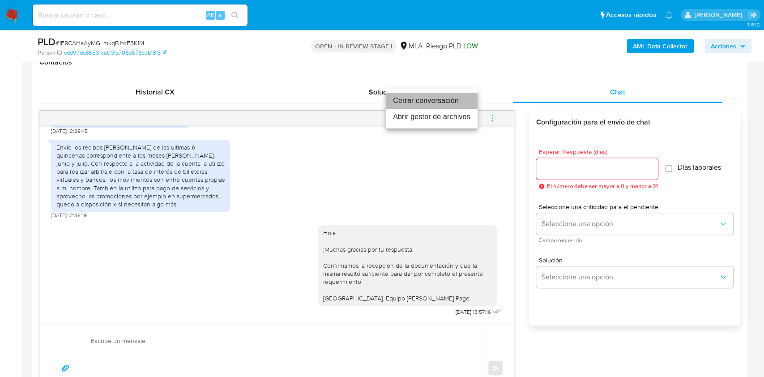
click at [437, 98] on li "Cerrar conversación" at bounding box center [432, 101] width 92 height 16
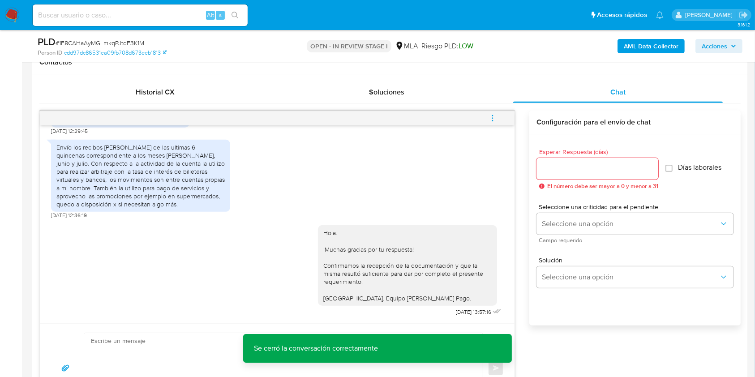
scroll to position [179, 0]
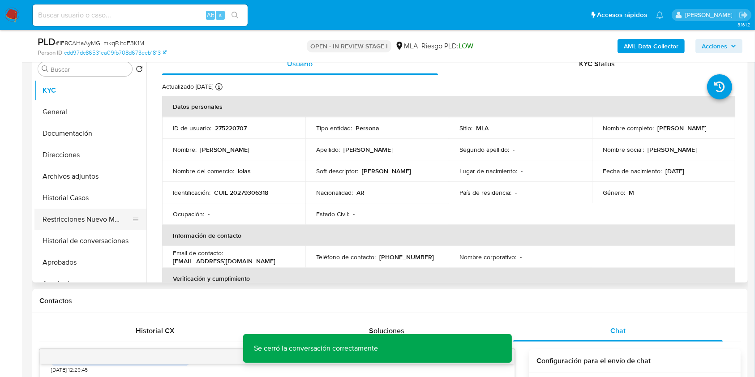
click at [79, 218] on button "Restricciones Nuevo Mundo" at bounding box center [86, 219] width 105 height 21
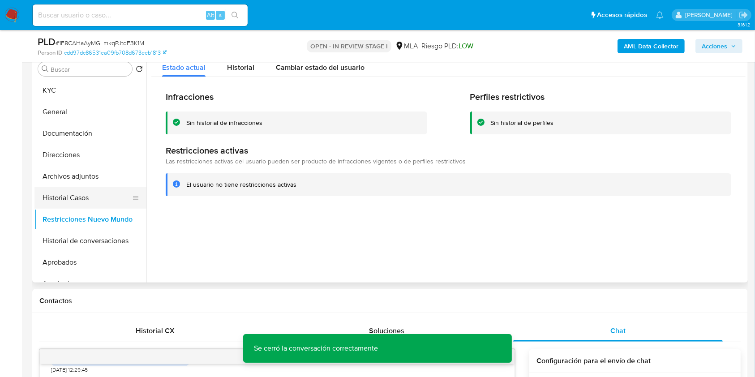
click at [63, 191] on button "Historial Casos" at bounding box center [86, 197] width 105 height 21
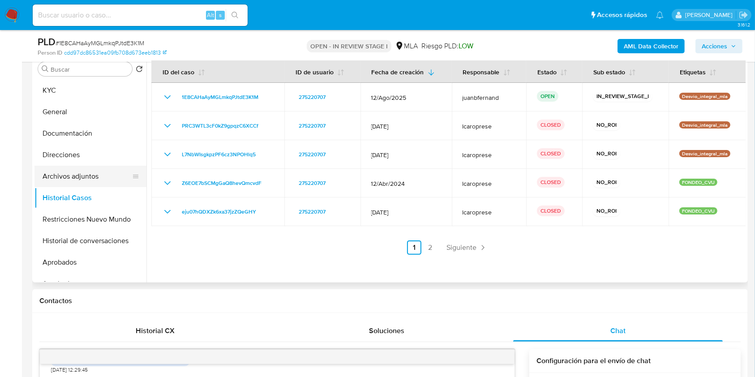
click at [63, 179] on button "Archivos adjuntos" at bounding box center [86, 176] width 105 height 21
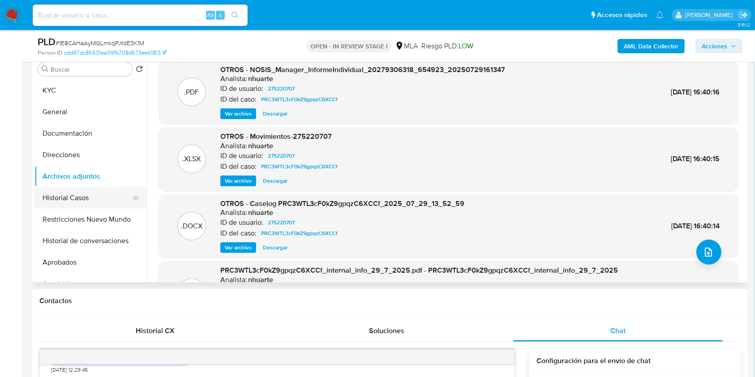
click at [69, 202] on button "Historial Casos" at bounding box center [86, 197] width 105 height 21
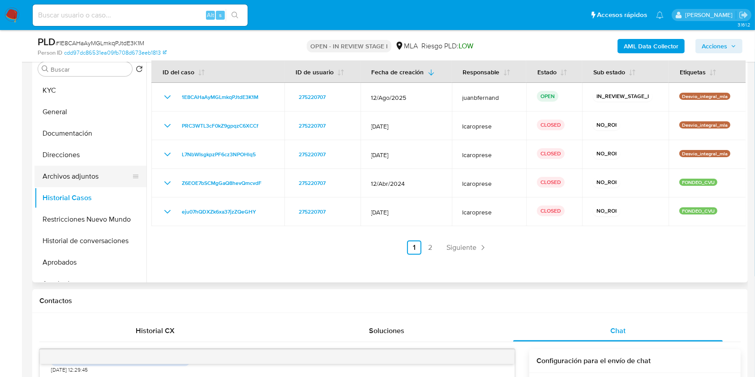
click at [78, 176] on button "Archivos adjuntos" at bounding box center [86, 176] width 105 height 21
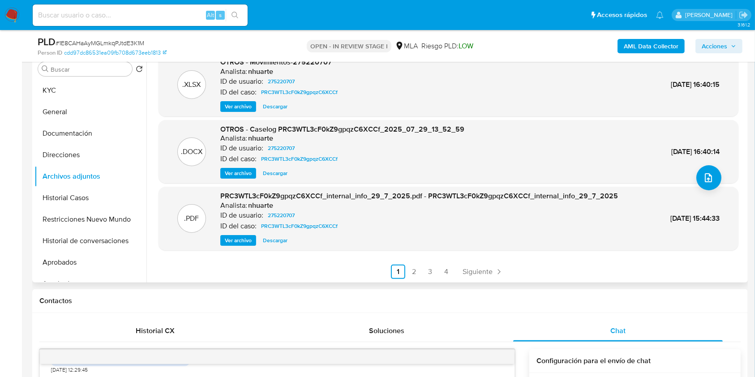
scroll to position [75, 0]
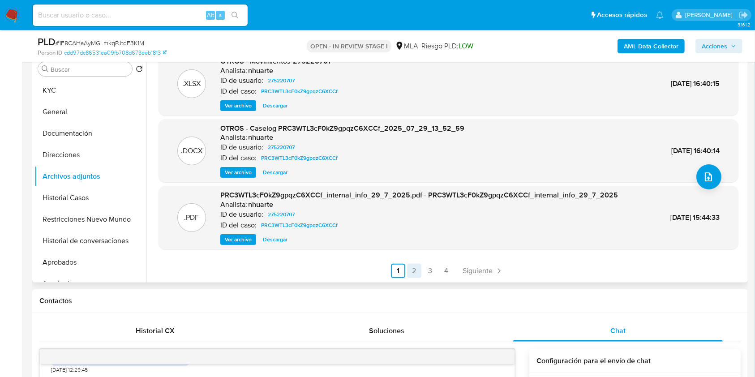
click at [412, 270] on link "2" at bounding box center [414, 271] width 14 height 14
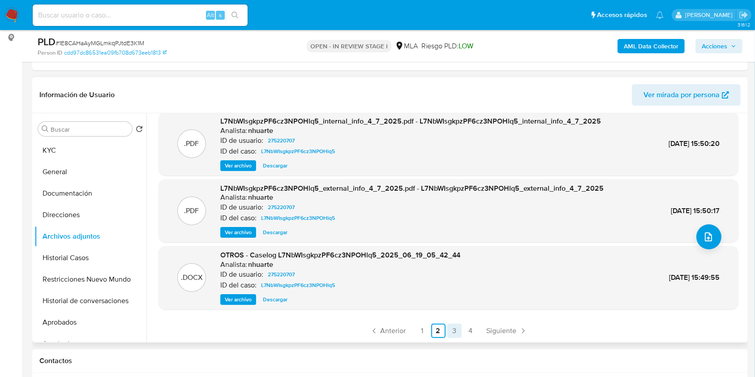
click at [450, 329] on link "3" at bounding box center [454, 331] width 14 height 14
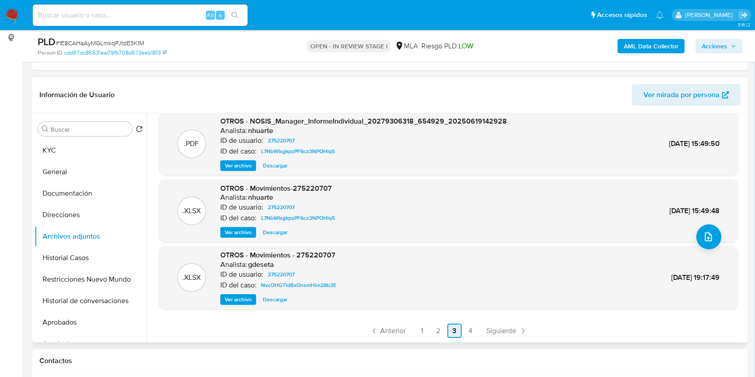
click at [471, 331] on link "4" at bounding box center [470, 331] width 14 height 14
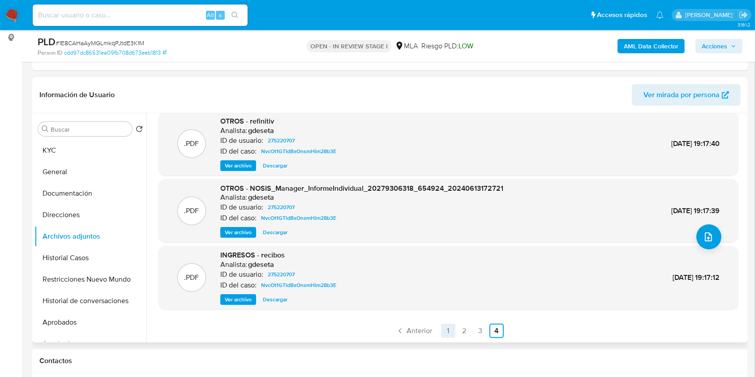
click at [448, 333] on link "1" at bounding box center [448, 331] width 14 height 14
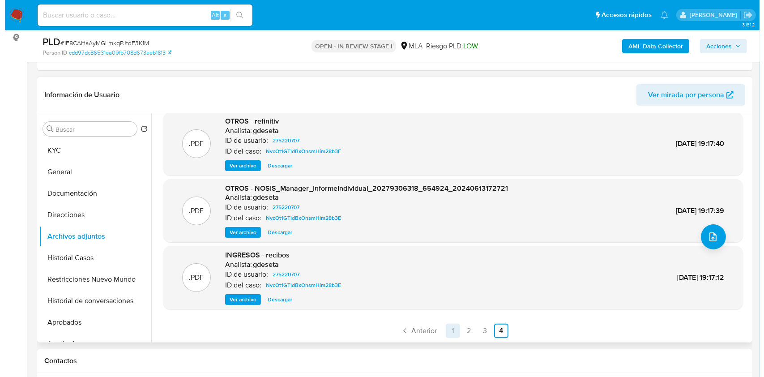
scroll to position [0, 0]
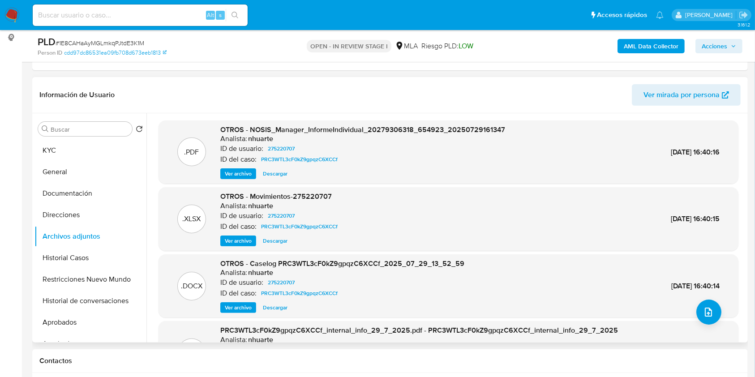
click at [658, 50] on b "AML Data Collector" at bounding box center [650, 46] width 55 height 14
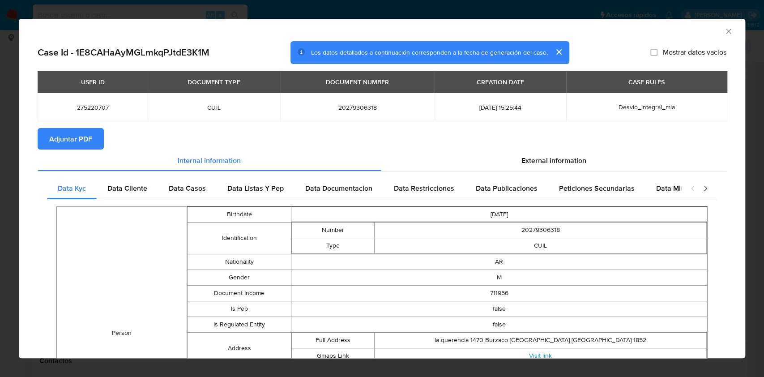
click at [96, 144] on button "Adjuntar PDF" at bounding box center [71, 138] width 66 height 21
click at [724, 33] on icon "Cerrar ventana" at bounding box center [728, 31] width 9 height 9
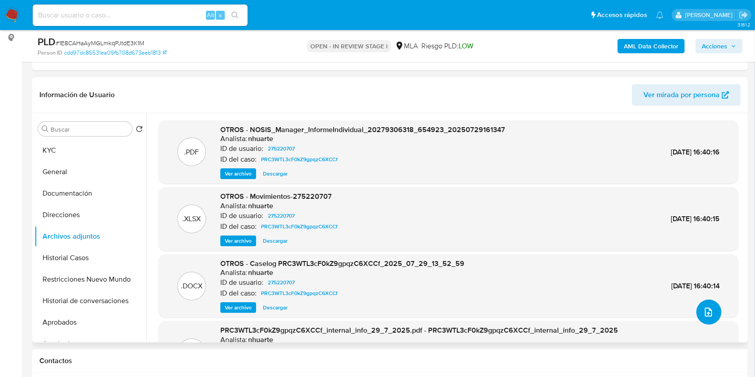
click at [702, 320] on button "upload-file" at bounding box center [708, 311] width 25 height 25
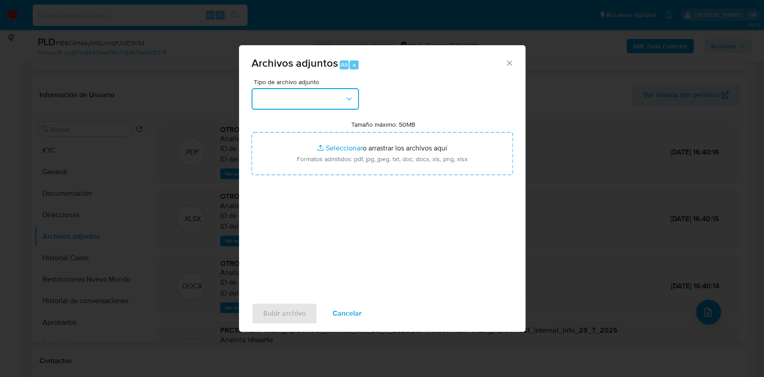
click at [340, 88] on button "button" at bounding box center [305, 98] width 107 height 21
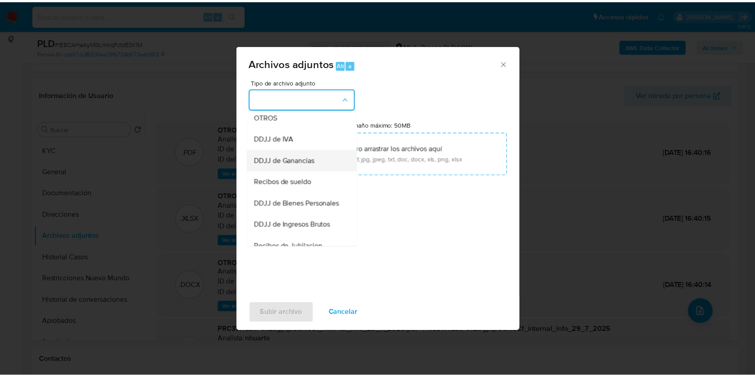
scroll to position [179, 0]
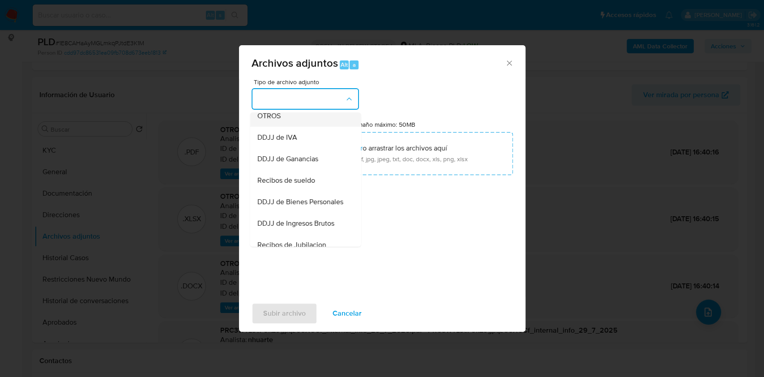
click at [298, 127] on div "OTROS" at bounding box center [302, 115] width 91 height 21
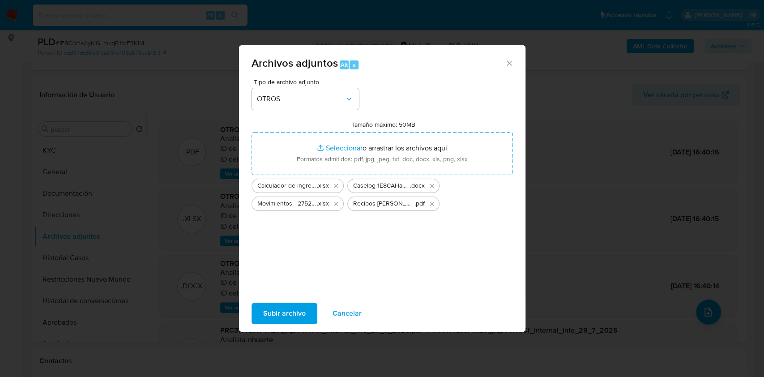
click at [298, 314] on span "Subir archivo" at bounding box center [284, 313] width 43 height 20
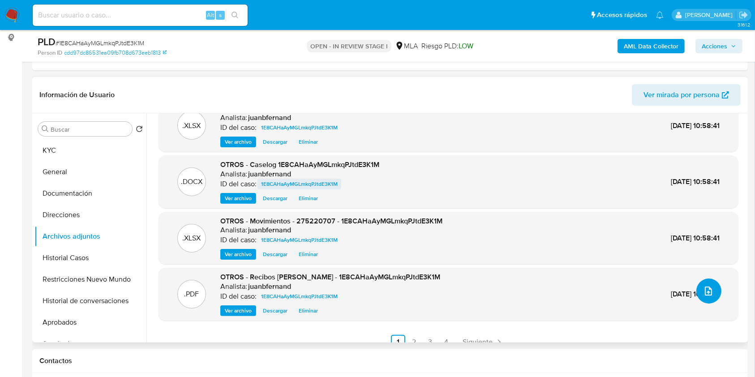
scroll to position [32, 0]
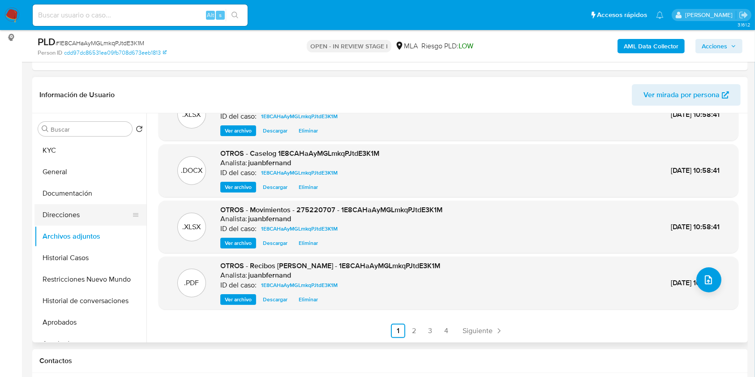
click at [81, 215] on button "Direcciones" at bounding box center [86, 214] width 105 height 21
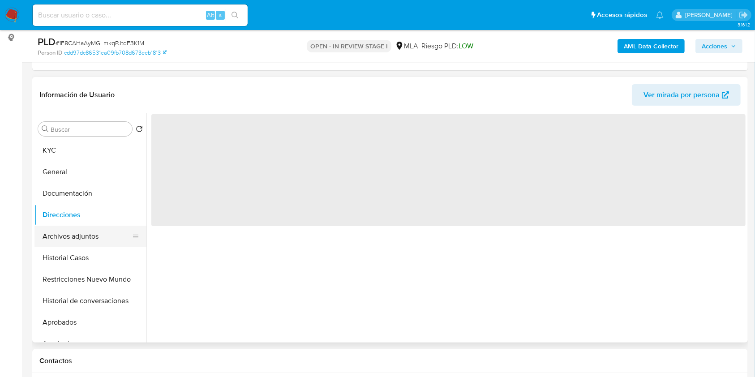
scroll to position [0, 0]
click at [85, 226] on button "Archivos adjuntos" at bounding box center [86, 236] width 105 height 21
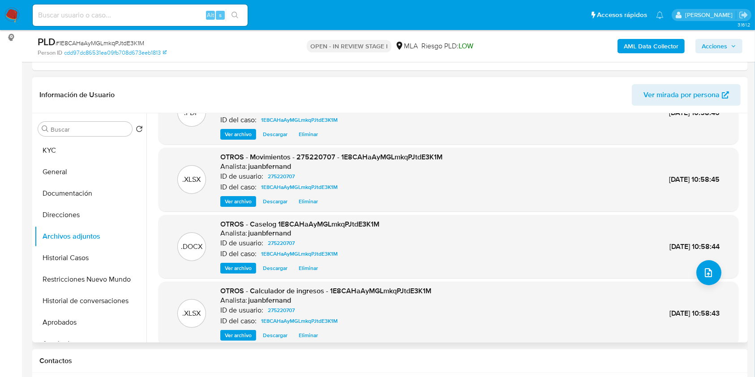
scroll to position [75, 0]
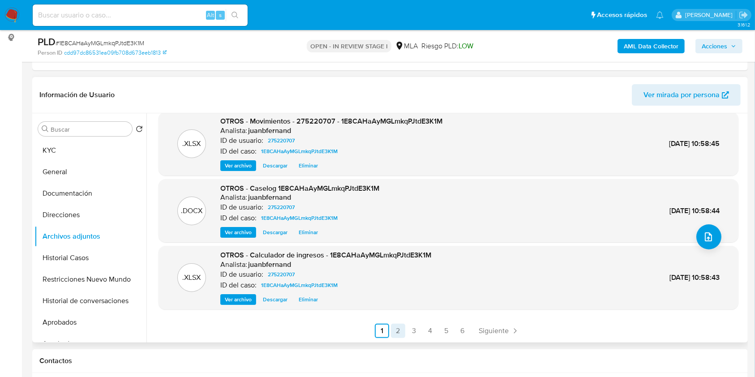
click at [396, 329] on link "2" at bounding box center [398, 331] width 14 height 14
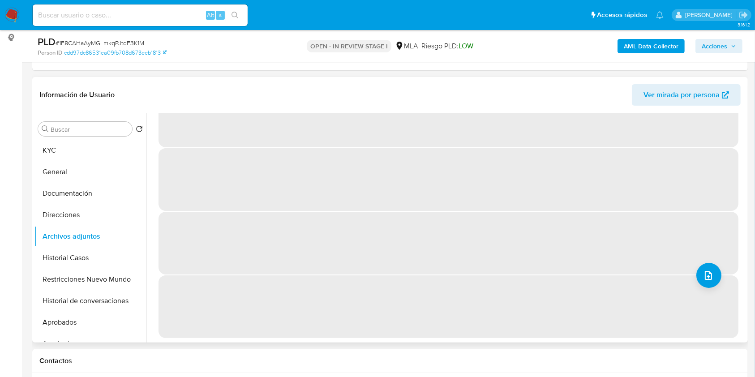
scroll to position [0, 0]
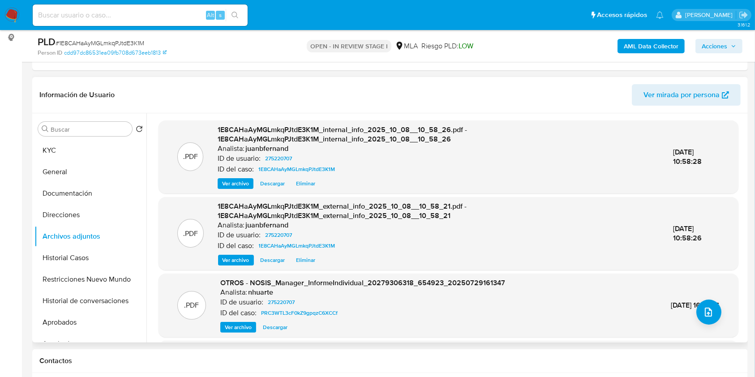
click at [721, 42] on span "Acciones" at bounding box center [714, 46] width 26 height 14
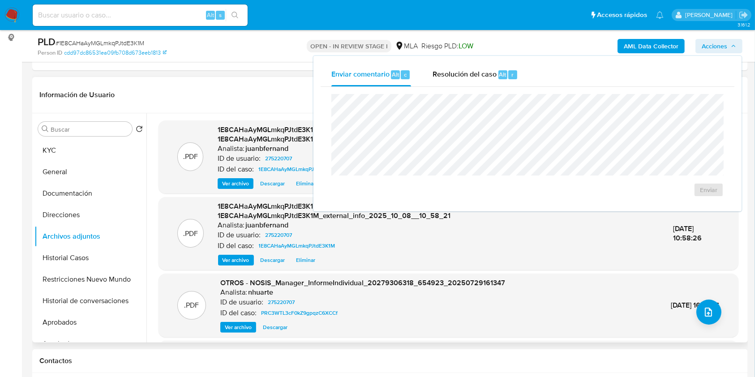
drag, startPoint x: 483, startPoint y: 69, endPoint x: 482, endPoint y: 89, distance: 19.7
click at [483, 69] on span "Resolución del caso" at bounding box center [464, 74] width 64 height 10
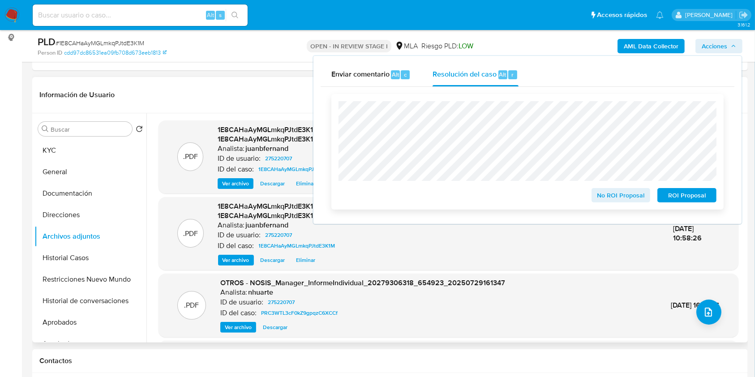
click at [640, 194] on span "No ROI Proposal" at bounding box center [620, 195] width 47 height 13
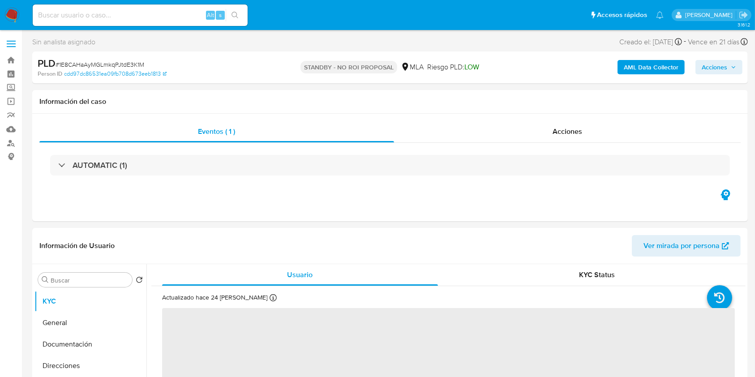
select select "10"
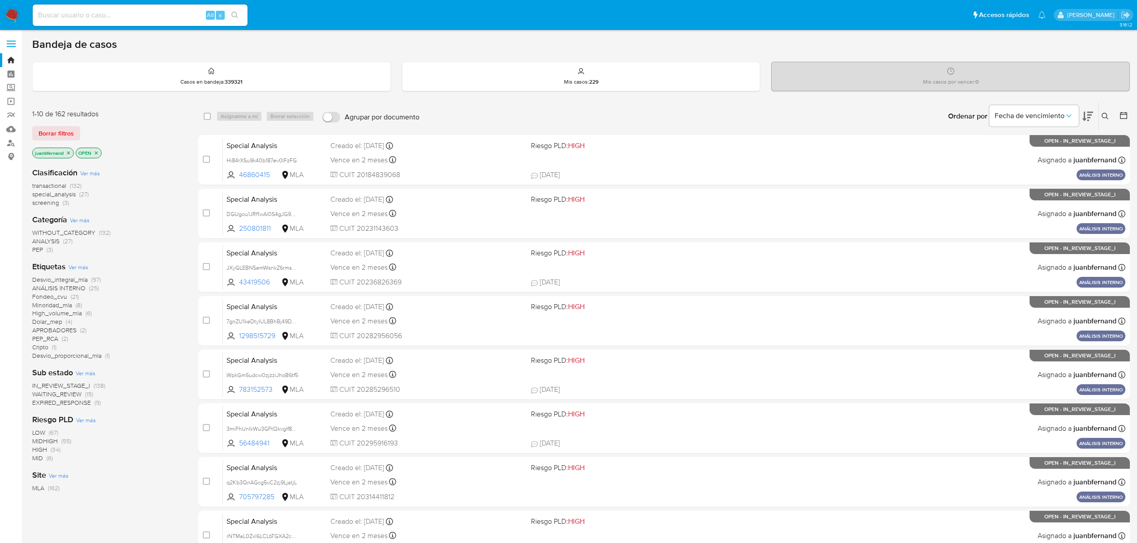
click at [525, 54] on div "Bandeja de casos Casos en bandeja : 339321 Mis casos : 229 Mis casos por vencer…" at bounding box center [580, 369] width 1097 height 663
click at [169, 13] on input at bounding box center [140, 15] width 215 height 12
paste input "9jAuB1gzzhQWjxgNM9lNfwiX"
type input "9jAuB1gzzhQWjxgNM9lNfwiX"
click at [236, 13] on icon "search-icon" at bounding box center [234, 15] width 7 height 7
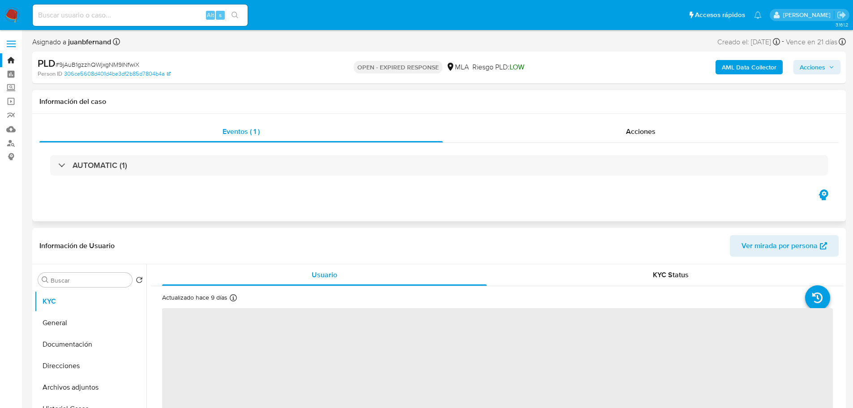
select select "10"
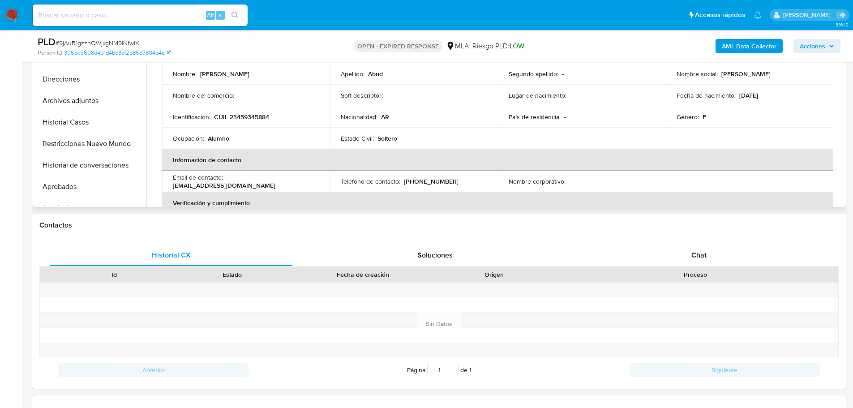
scroll to position [269, 0]
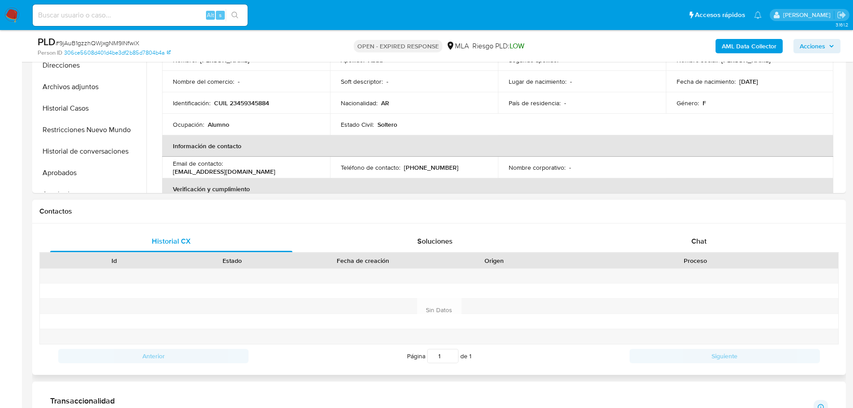
click at [218, 212] on h1 "Contactos" at bounding box center [438, 211] width 799 height 9
click at [694, 238] on span "Chat" at bounding box center [698, 241] width 15 height 10
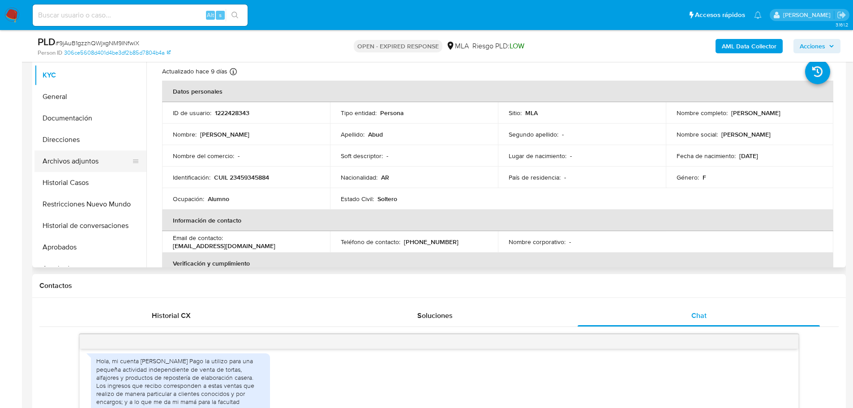
scroll to position [134, 0]
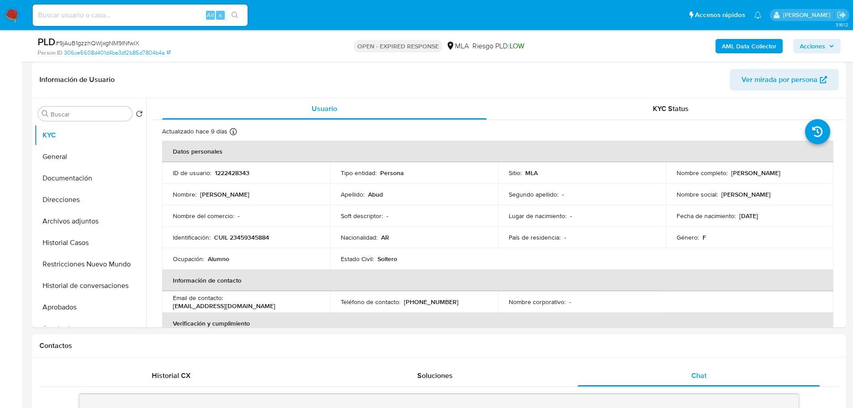
click at [222, 49] on div "Person ID 306ce5608d401d4be3df2b85d7804b4a" at bounding box center [170, 53] width 265 height 8
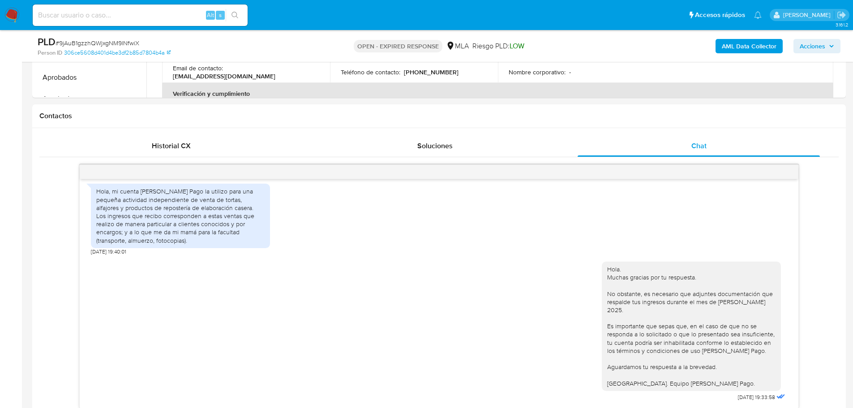
scroll to position [403, 0]
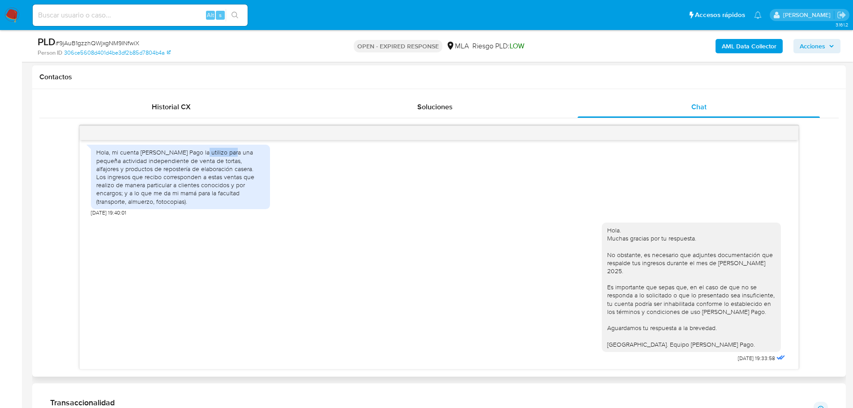
drag, startPoint x: 201, startPoint y: 162, endPoint x: 232, endPoint y: 162, distance: 30.9
click at [232, 162] on div "Hola, mi cuenta de Mercado Pago la utilizo para una pequeña actividad independi…" at bounding box center [180, 176] width 168 height 57
click at [144, 173] on div "Hola, mi cuenta de Mercado Pago la utilizo para una pequeña actividad independi…" at bounding box center [180, 176] width 168 height 57
click at [676, 266] on div "Hola. Muchas gracias por tu respuesta. No obstante, es necesario que adjuntes d…" at bounding box center [691, 287] width 168 height 122
click at [776, 358] on icon at bounding box center [779, 357] width 6 height 4
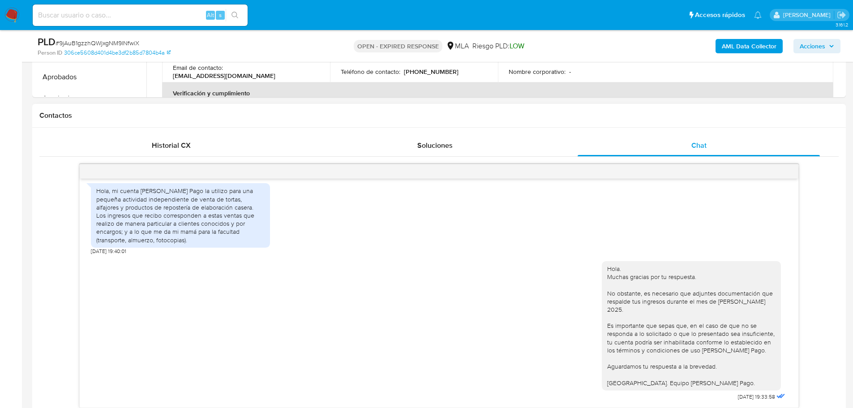
scroll to position [224, 0]
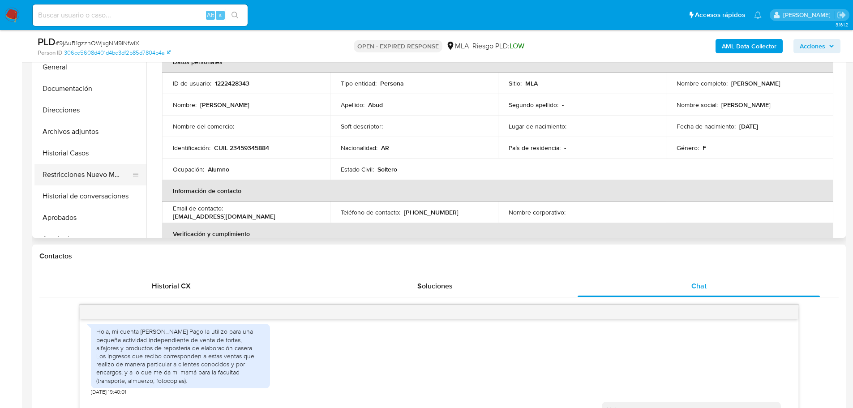
click at [83, 166] on button "Restricciones Nuevo Mundo" at bounding box center [86, 174] width 105 height 21
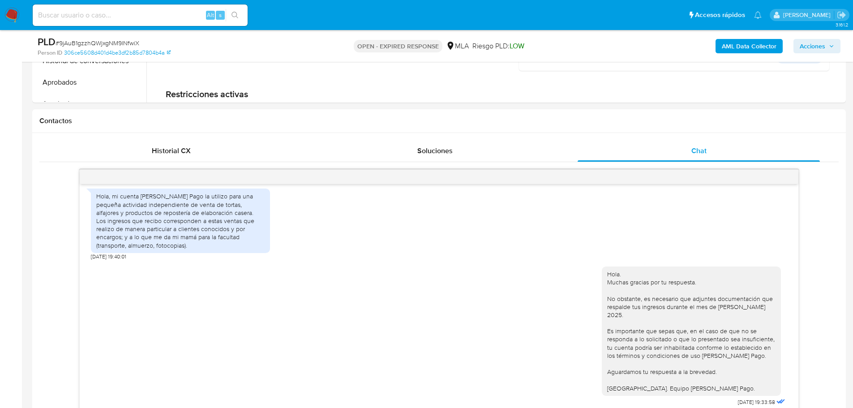
scroll to position [403, 0]
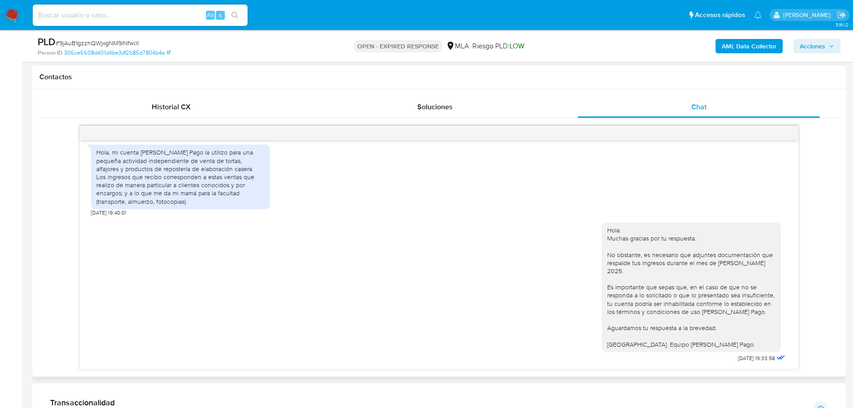
click at [35, 247] on div "Historial CX Soluciones Chat Id Estado Fecha de creación Origen Proceso Anterio…" at bounding box center [438, 232] width 813 height 287
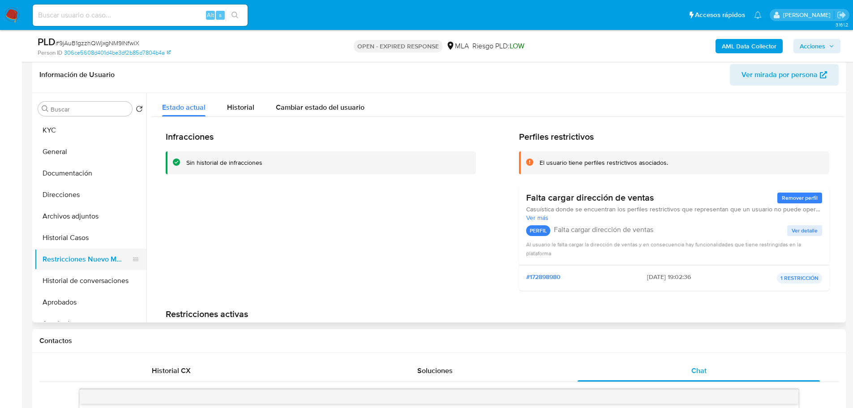
scroll to position [134, 0]
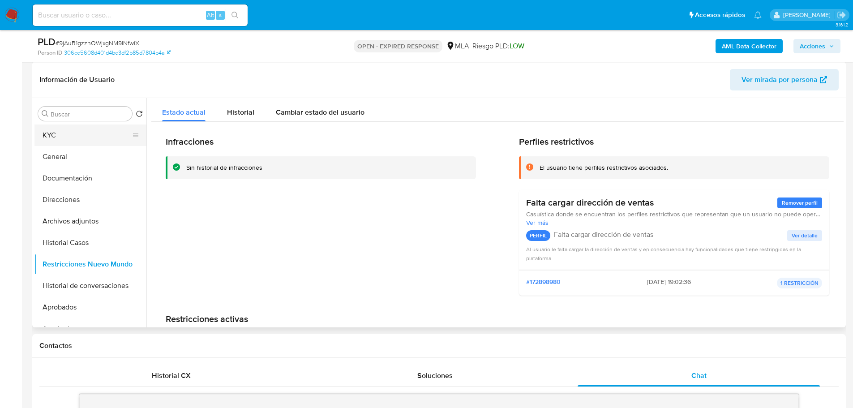
click at [82, 137] on button "KYC" at bounding box center [86, 134] width 105 height 21
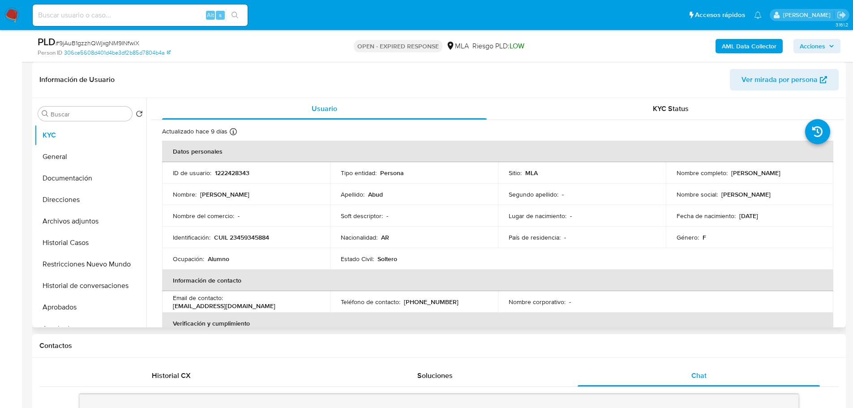
click at [758, 215] on p "16/09/2004" at bounding box center [748, 216] width 19 height 8
click at [256, 236] on p "CUIL 23459345884" at bounding box center [241, 237] width 55 height 8
copy p "23459345884"
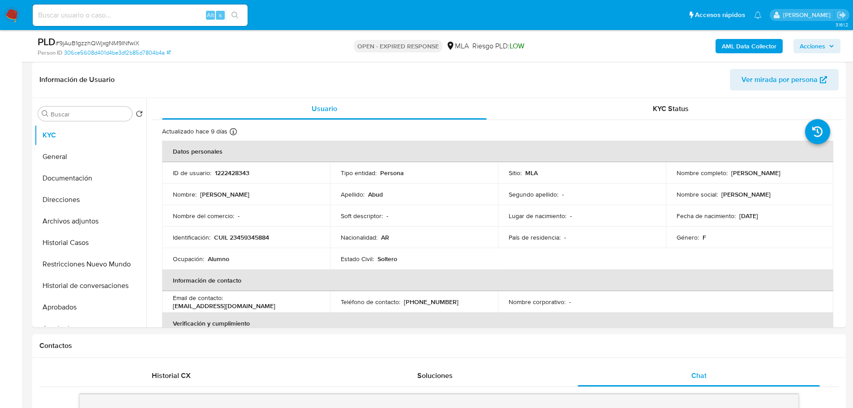
click at [178, 15] on input at bounding box center [140, 15] width 215 height 12
paste input "4SrfzAmph22E4d0tsR30KdaZ"
type input "4SrfzAmph22E4d0tsR30KdaZ"
click at [239, 18] on icon "search-icon" at bounding box center [234, 15] width 7 height 7
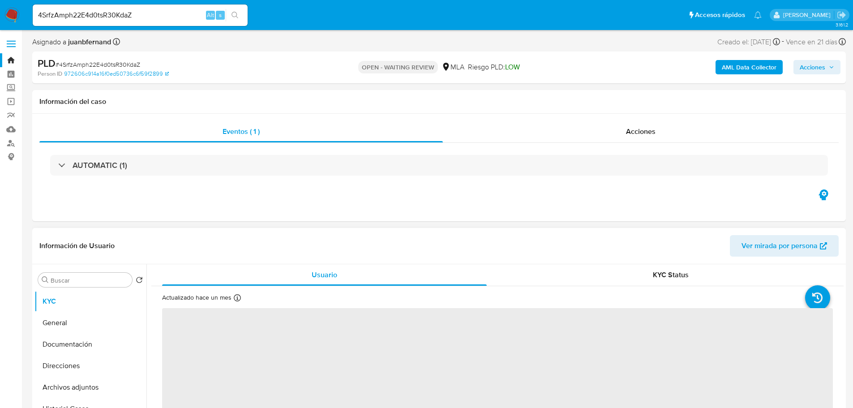
select select "10"
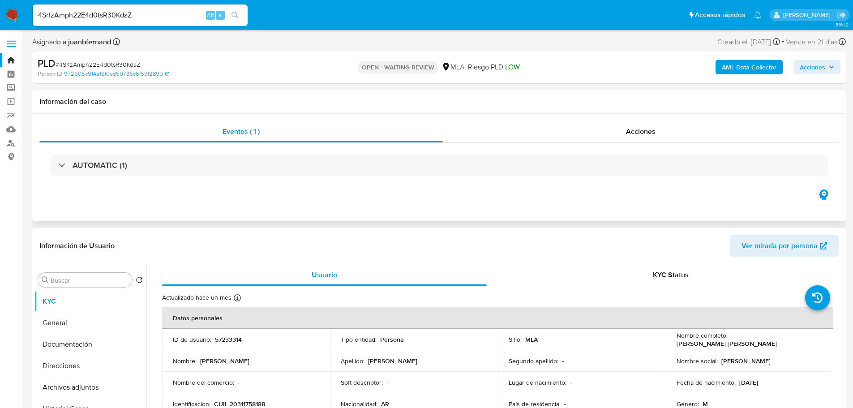
click at [235, 100] on h1 "Información del caso" at bounding box center [438, 101] width 799 height 9
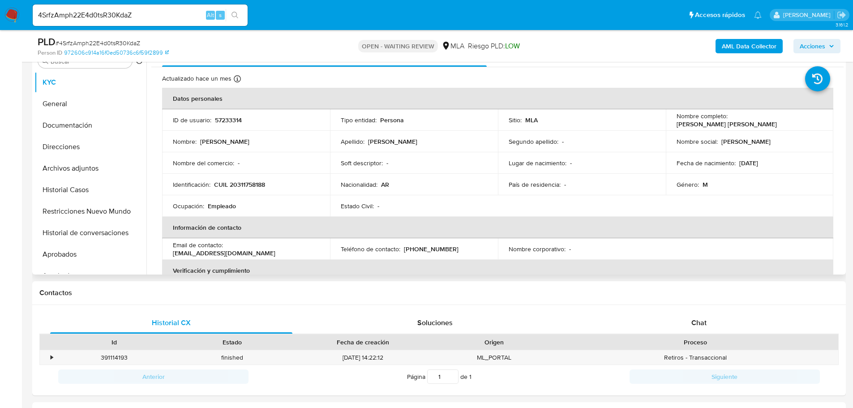
scroll to position [224, 0]
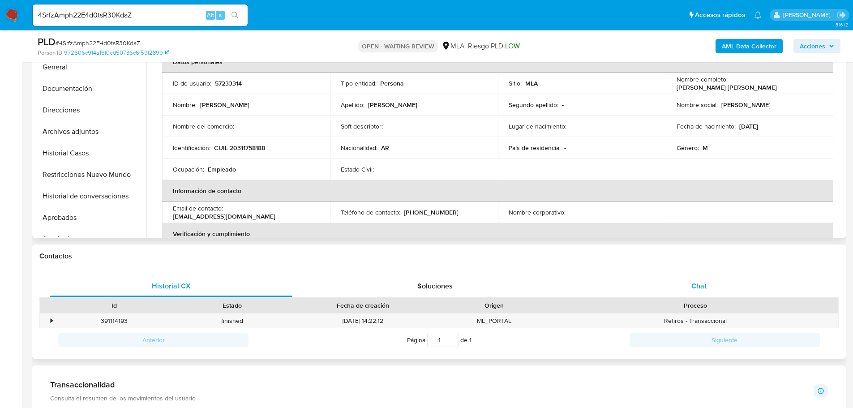
click at [728, 283] on div "Chat" at bounding box center [698, 285] width 242 height 21
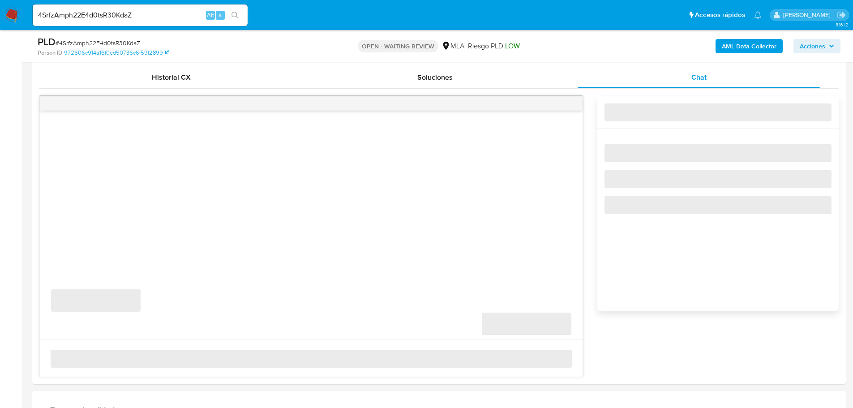
scroll to position [448, 0]
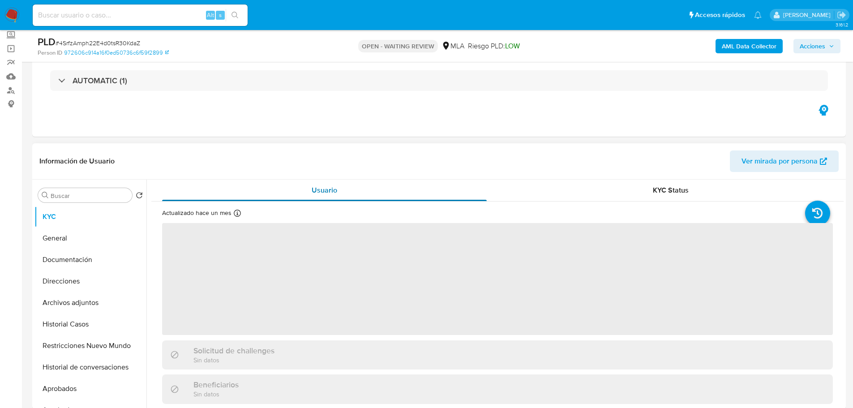
scroll to position [134, 0]
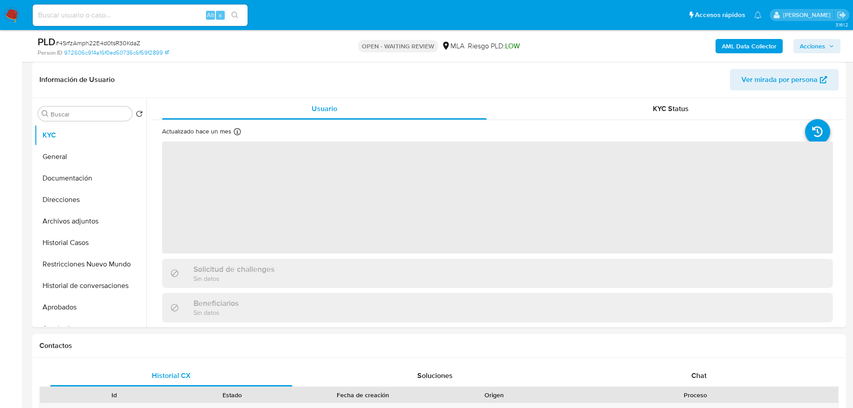
select select "10"
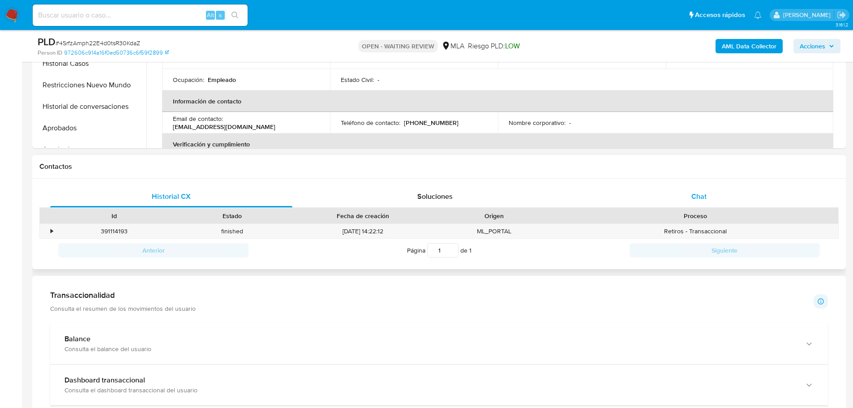
click at [704, 196] on span "Chat" at bounding box center [698, 196] width 15 height 10
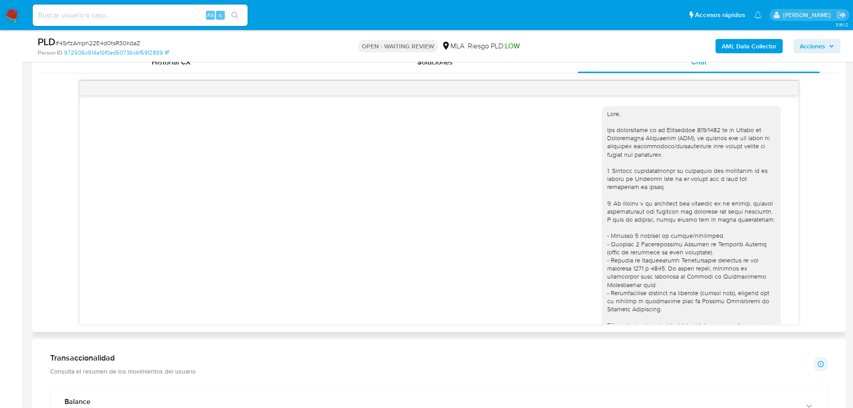
scroll to position [655, 0]
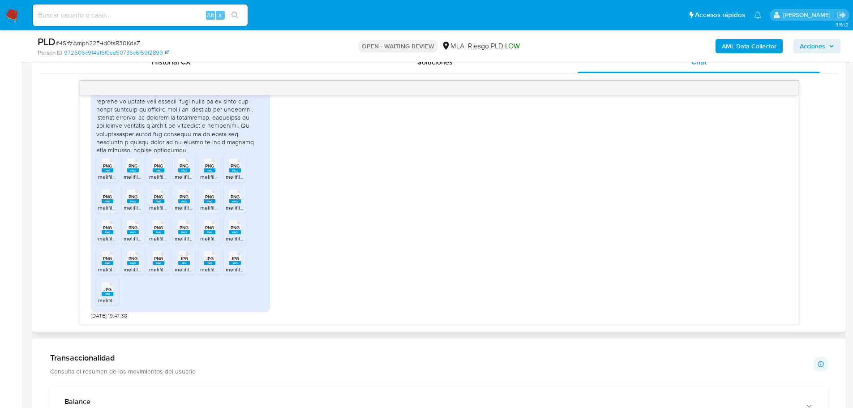
drag, startPoint x: 289, startPoint y: 205, endPoint x: 356, endPoint y: 250, distance: 80.3
click at [289, 205] on div "PNG PNG melifile6989276776011443163.png PNG PNG melifile361723974140245470.png …" at bounding box center [439, 130] width 696 height 377
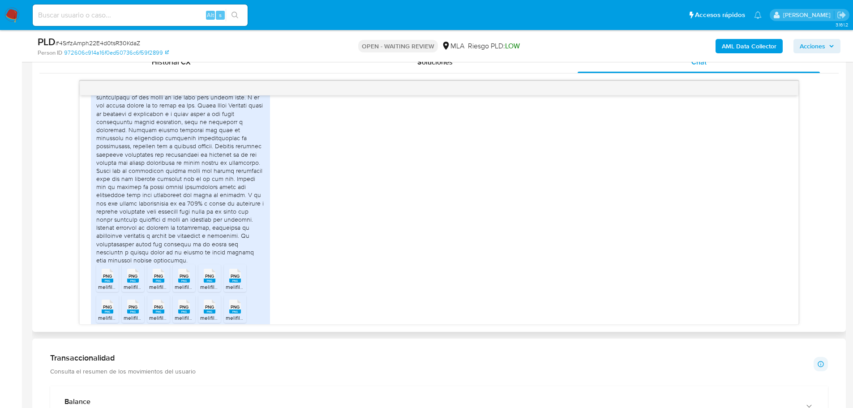
scroll to position [492, 0]
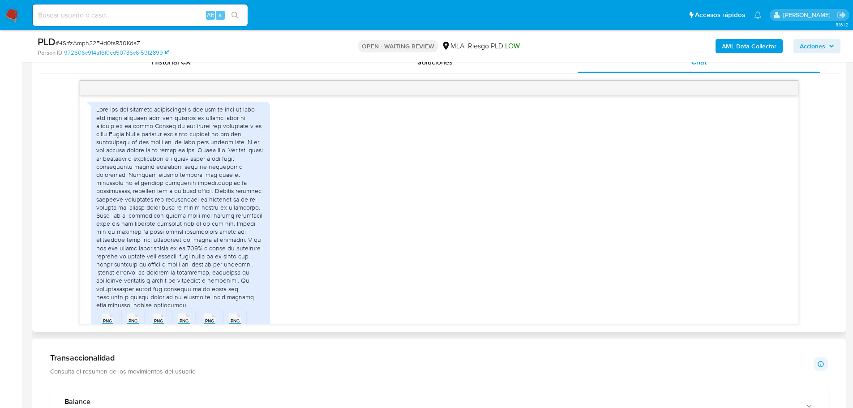
click at [345, 236] on div "PNG PNG melifile6989276776011443163.png PNG PNG melifile361723974140245470.png …" at bounding box center [439, 285] width 696 height 377
click at [111, 124] on div at bounding box center [180, 207] width 168 height 204
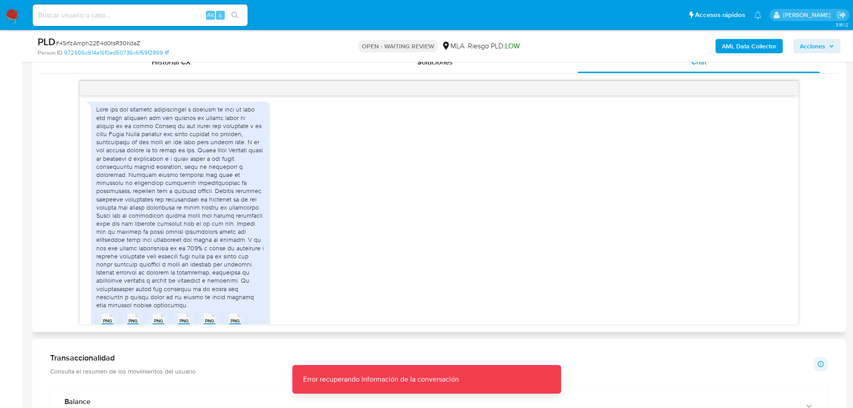
click at [169, 133] on div at bounding box center [180, 207] width 168 height 204
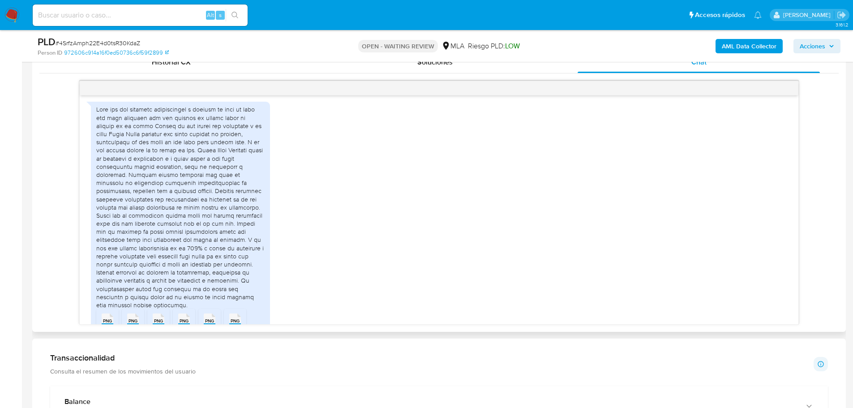
click at [141, 135] on div at bounding box center [180, 207] width 168 height 204
drag, startPoint x: 145, startPoint y: 134, endPoint x: 243, endPoint y: 134, distance: 98.5
click at [243, 134] on div at bounding box center [180, 207] width 168 height 204
click at [266, 151] on div "PNG PNG melifile6989276776011443163.png PNG PNG melifile361723974140245470.png …" at bounding box center [180, 284] width 179 height 365
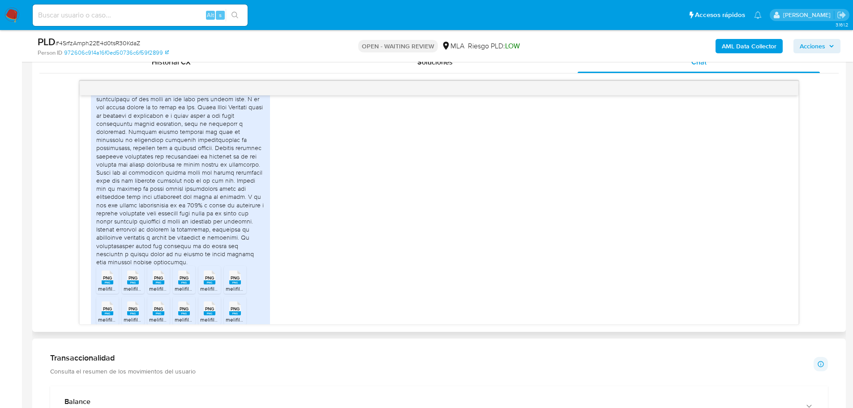
scroll to position [537, 0]
drag, startPoint x: 161, startPoint y: 229, endPoint x: 247, endPoint y: 228, distance: 86.4
click at [247, 228] on div at bounding box center [180, 162] width 168 height 204
click at [219, 238] on div at bounding box center [180, 162] width 168 height 204
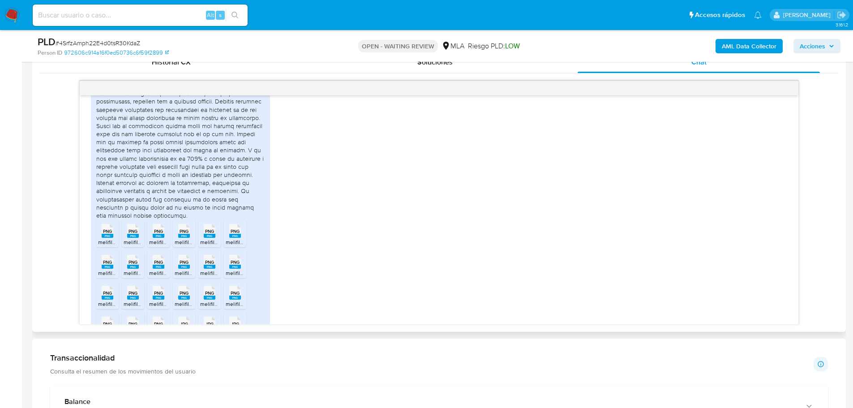
click at [197, 204] on div at bounding box center [180, 118] width 168 height 204
click at [158, 215] on div at bounding box center [180, 118] width 168 height 204
drag, startPoint x: 132, startPoint y: 217, endPoint x: 198, endPoint y: 221, distance: 66.4
click at [198, 219] on div at bounding box center [180, 118] width 168 height 204
click at [264, 195] on div at bounding box center [180, 118] width 168 height 204
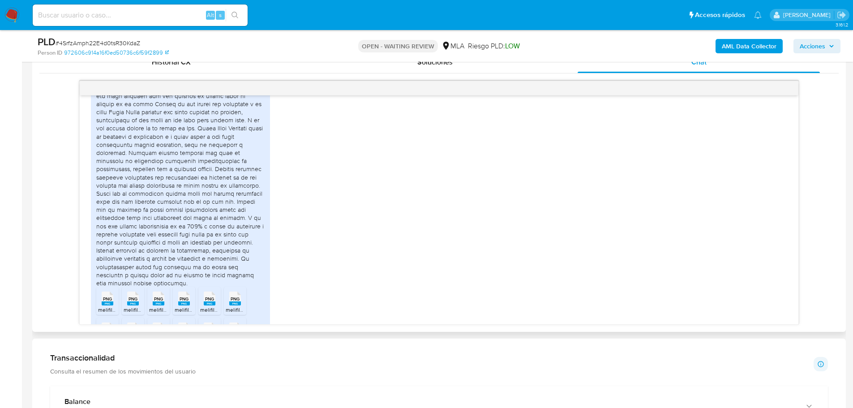
scroll to position [448, 0]
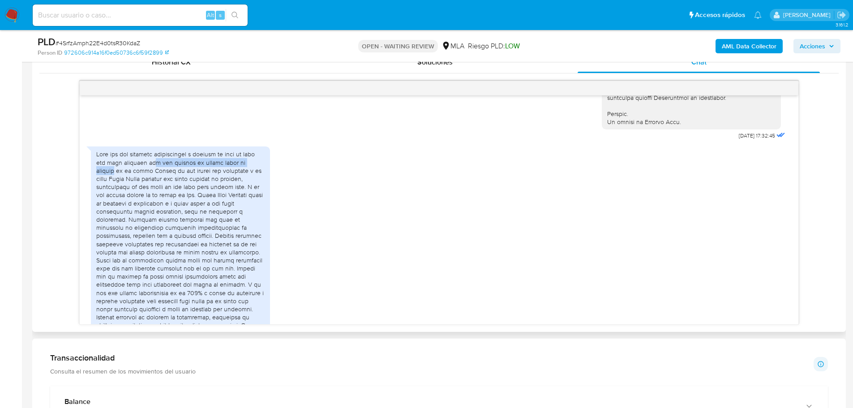
drag, startPoint x: 154, startPoint y: 179, endPoint x: 268, endPoint y: 179, distance: 113.7
click at [269, 179] on div "PNG PNG melifile6989276776011443163.png PNG PNG melifile361723974140245470.png …" at bounding box center [180, 328] width 179 height 365
drag, startPoint x: 115, startPoint y: 180, endPoint x: 258, endPoint y: 192, distance: 143.7
click at [258, 192] on div at bounding box center [180, 252] width 168 height 204
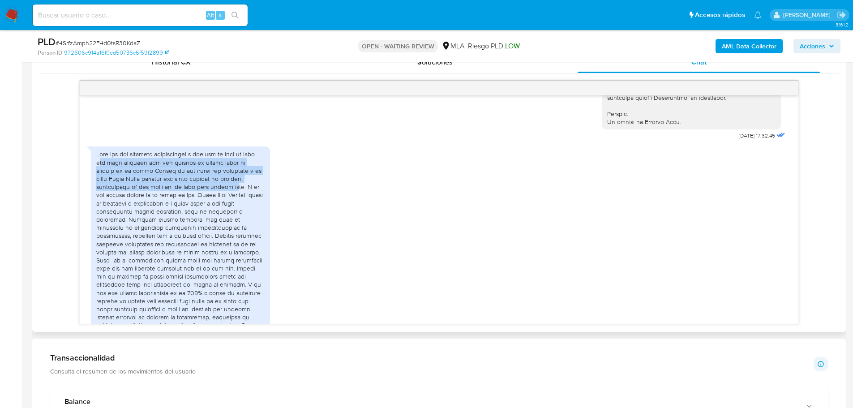
drag, startPoint x: 198, startPoint y: 203, endPoint x: 99, endPoint y: 182, distance: 101.2
click at [99, 182] on div at bounding box center [180, 252] width 168 height 204
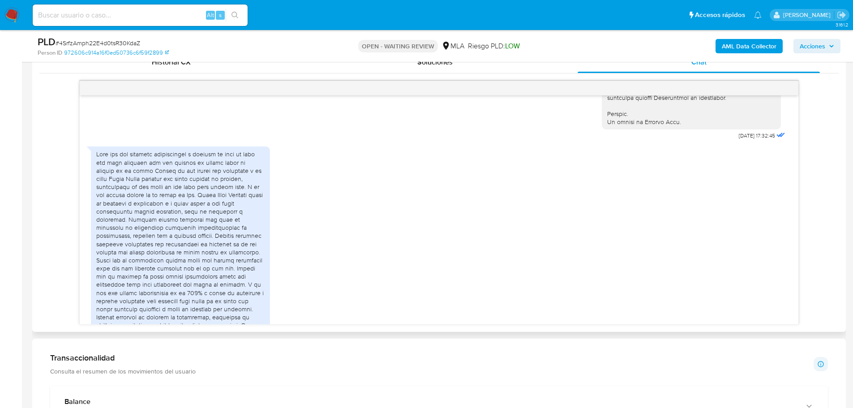
click at [424, 245] on div "PNG PNG melifile6989276776011443163.png PNG PNG melifile361723974140245470.png …" at bounding box center [439, 330] width 696 height 377
click at [172, 21] on div "Alt s" at bounding box center [140, 14] width 215 height 21
click at [176, 17] on input at bounding box center [140, 15] width 215 height 12
paste input "kr2VHWD6gKuAcOAAJI8BNXg3"
type input "kr2VHWD6gKuAcOAAJI8BNXg3"
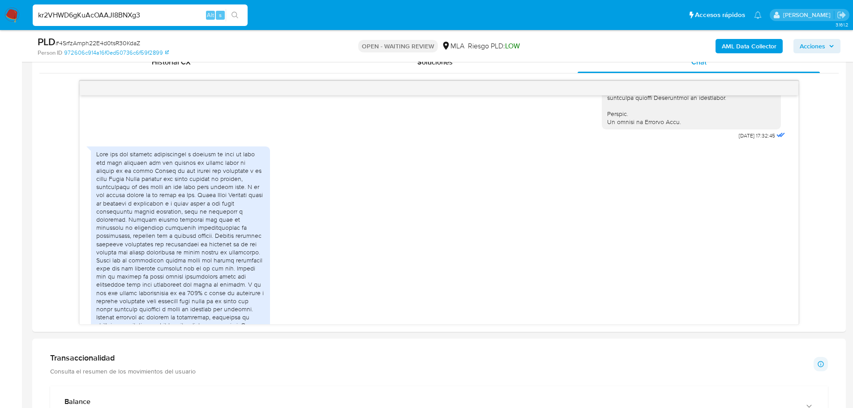
click at [238, 16] on icon "search-icon" at bounding box center [234, 15] width 7 height 7
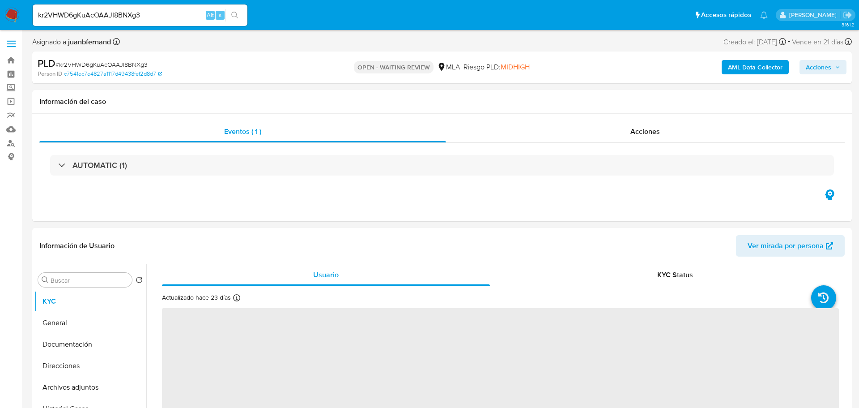
select select "10"
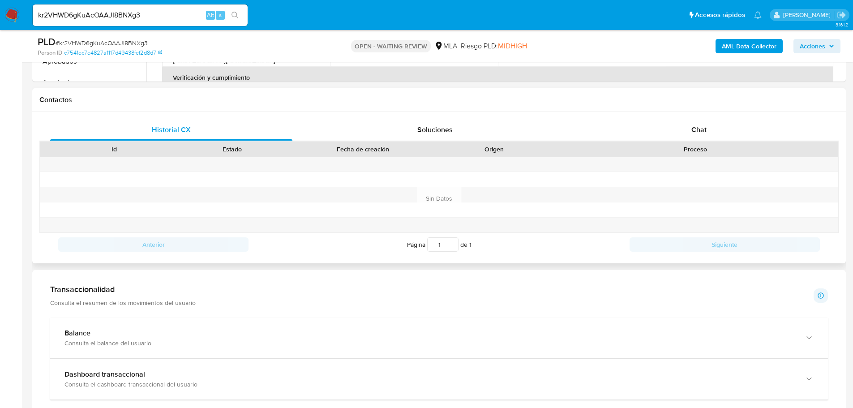
scroll to position [403, 0]
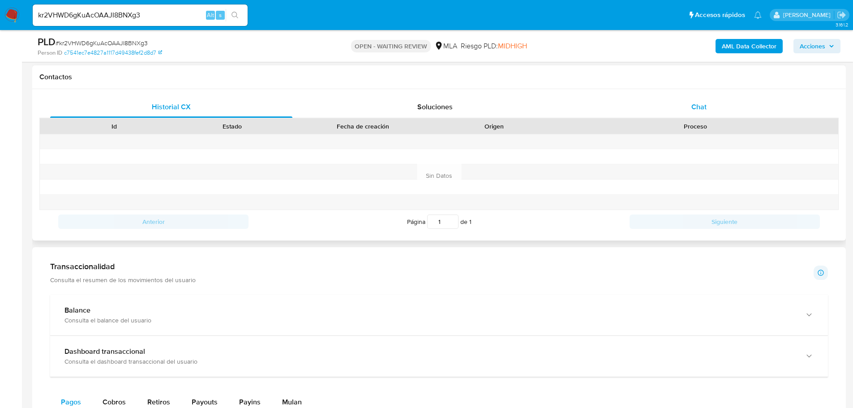
click at [711, 107] on div "Chat" at bounding box center [698, 106] width 242 height 21
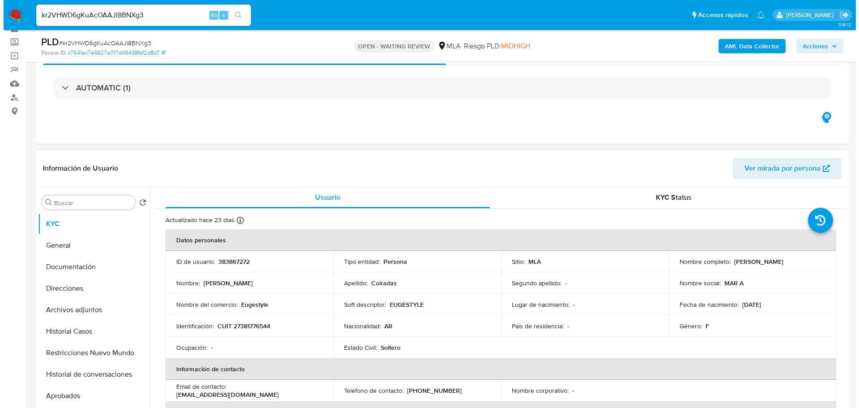
scroll to position [45, 0]
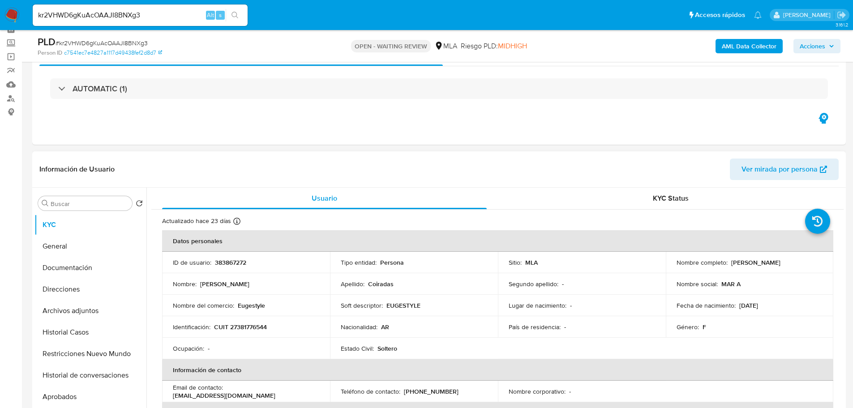
click at [260, 329] on p "CUIT 27381776544" at bounding box center [240, 327] width 53 height 8
drag, startPoint x: 243, startPoint y: 333, endPoint x: 235, endPoint y: 328, distance: 8.8
click at [242, 332] on td "Identificación : CUIT 27381776544" at bounding box center [246, 326] width 168 height 21
drag, startPoint x: 236, startPoint y: 327, endPoint x: 263, endPoint y: 327, distance: 27.3
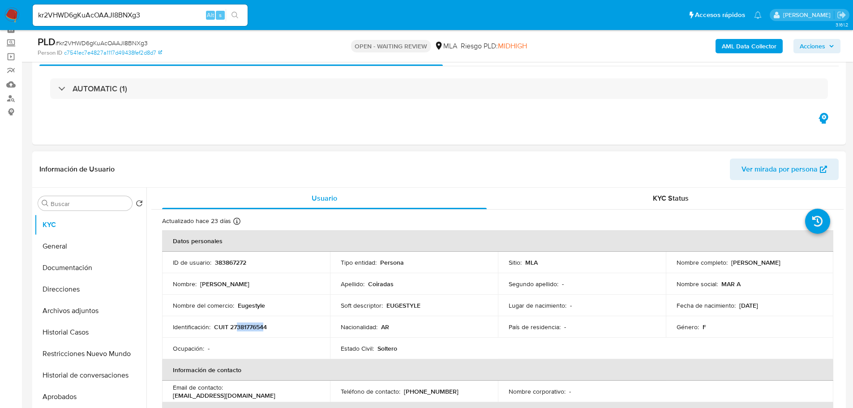
click at [263, 327] on p "CUIT 27381776544" at bounding box center [240, 327] width 53 height 8
copy p "38177654"
click at [768, 44] on b "AML Data Collector" at bounding box center [748, 46] width 55 height 14
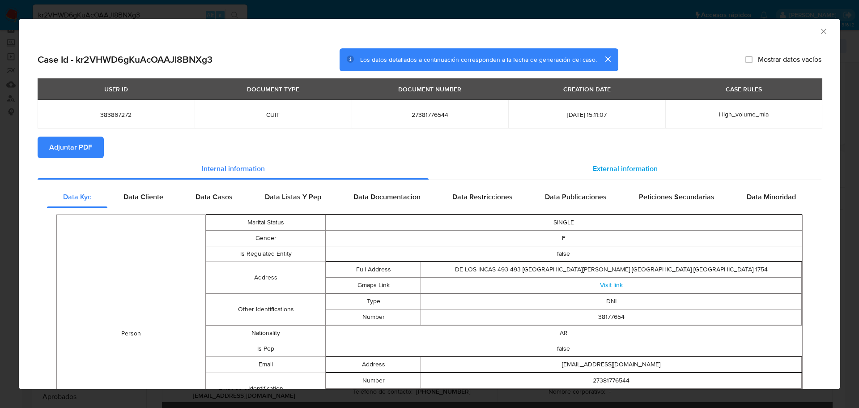
click at [681, 177] on div "External information" at bounding box center [625, 168] width 393 height 21
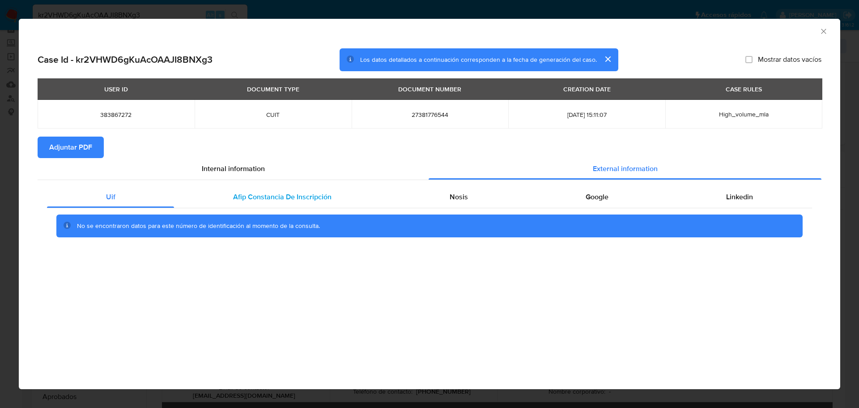
click at [307, 197] on span "Afip Constancia De Inscripción" at bounding box center [282, 197] width 98 height 10
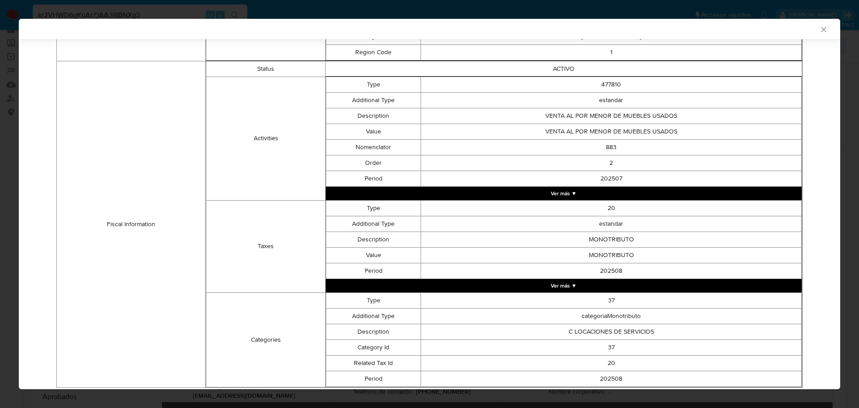
scroll to position [324, 0]
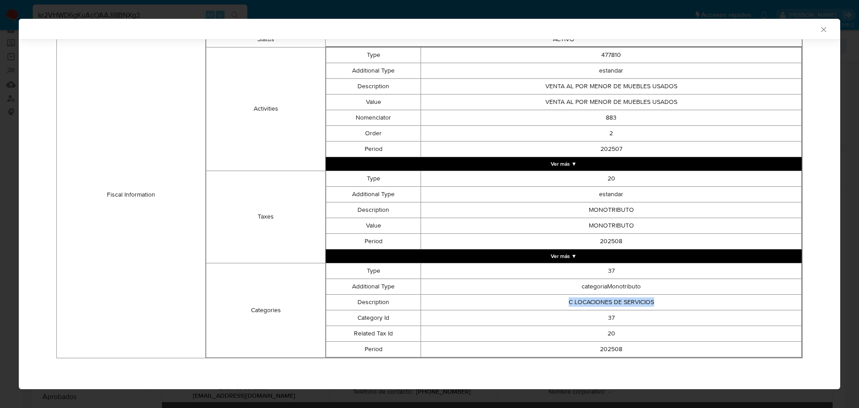
drag, startPoint x: 563, startPoint y: 302, endPoint x: 668, endPoint y: 303, distance: 105.6
click at [668, 303] on td "C LOCACIONES DE SERVICIOS" at bounding box center [611, 302] width 381 height 16
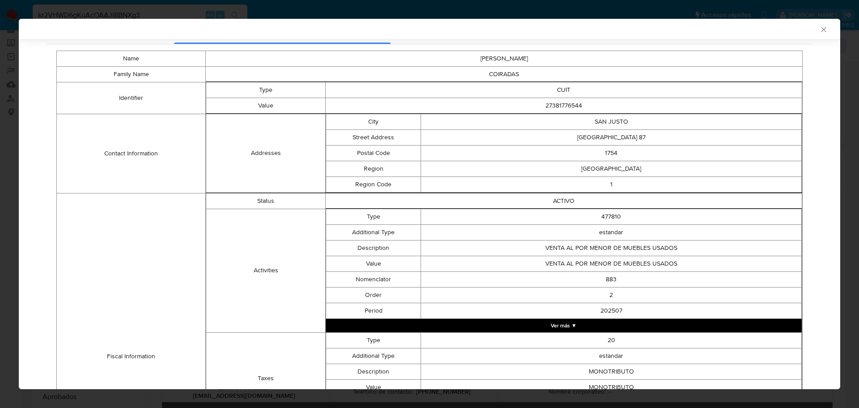
scroll to position [10, 0]
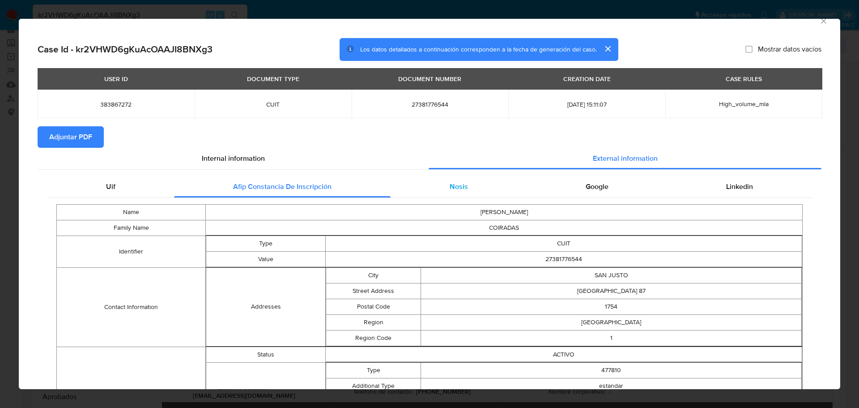
click at [463, 190] on span "Nosis" at bounding box center [459, 186] width 18 height 10
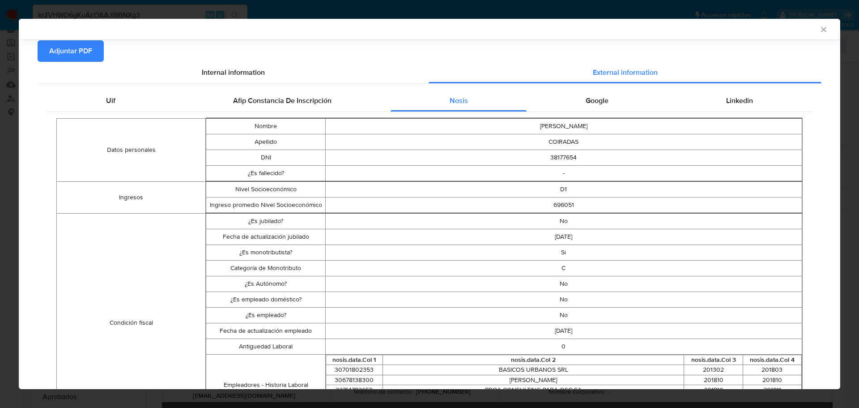
scroll to position [98, 0]
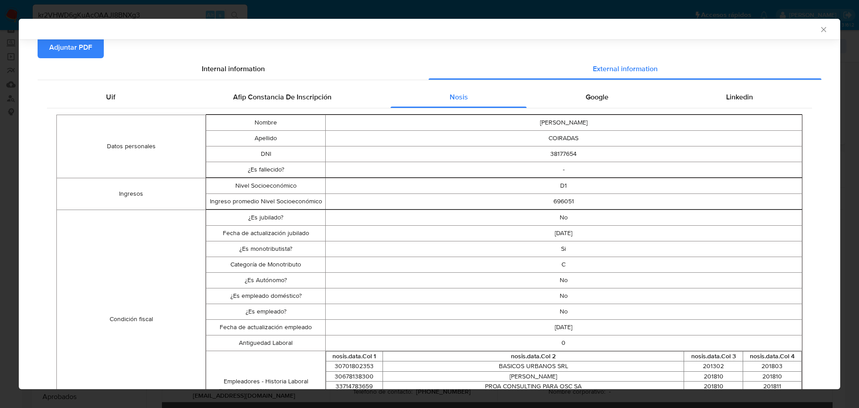
click at [557, 311] on td "No" at bounding box center [563, 311] width 477 height 16
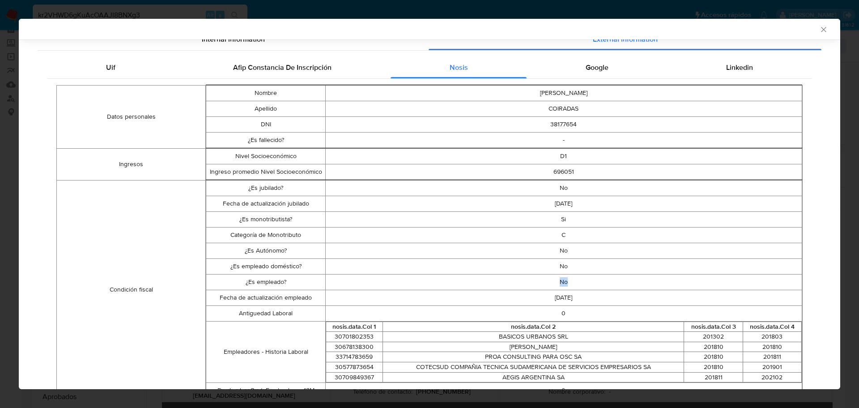
scroll to position [232, 0]
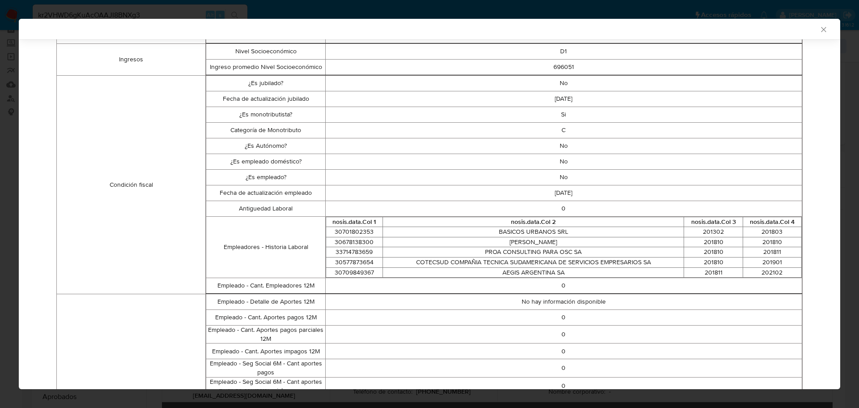
click at [505, 235] on td "BASICOS URBANOS SRL" at bounding box center [533, 232] width 301 height 10
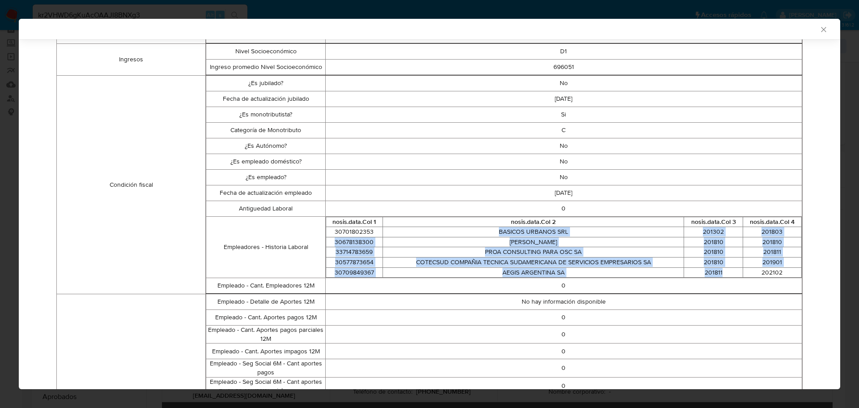
drag, startPoint x: 505, startPoint y: 235, endPoint x: 728, endPoint y: 269, distance: 225.9
click at [728, 269] on tbody "30701802353 BASICOS URBANOS SRL 201302 201803 30678138300 DORINKA SRL 201810 20…" at bounding box center [564, 252] width 476 height 51
click at [790, 265] on td "201901" at bounding box center [772, 262] width 59 height 10
click at [818, 267] on div "Case Id - kr2VHWD6gKuAcOAAJI8BNXg3 Los datos detallados a continuación correspo…" at bounding box center [430, 255] width 822 height 896
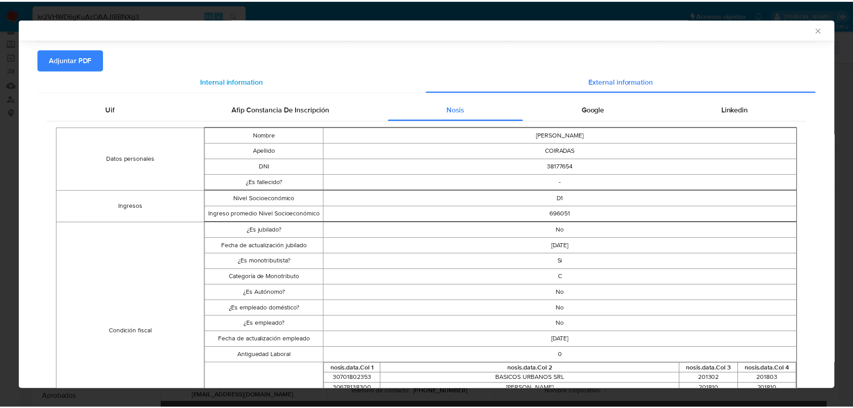
scroll to position [0, 0]
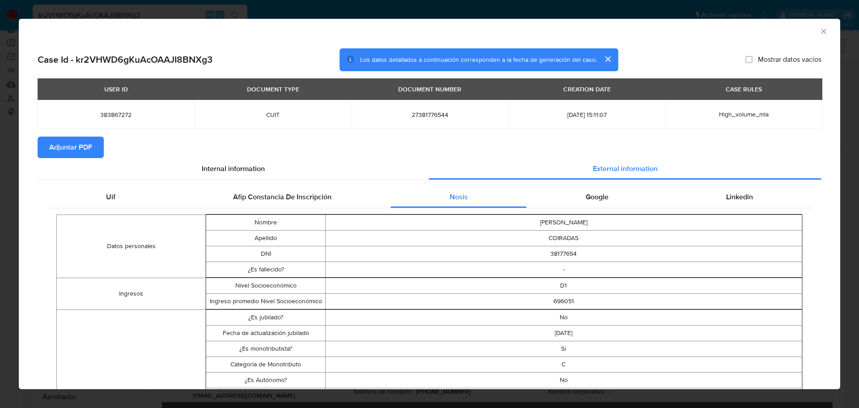
click at [819, 31] on icon "Cerrar ventana" at bounding box center [823, 31] width 9 height 9
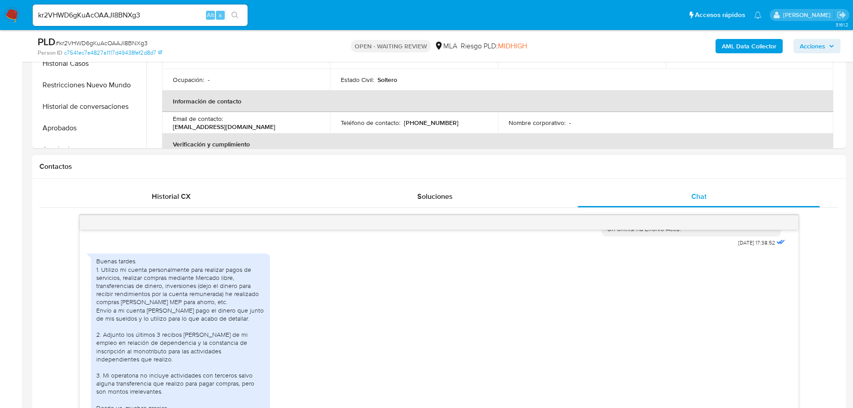
scroll to position [358, 0]
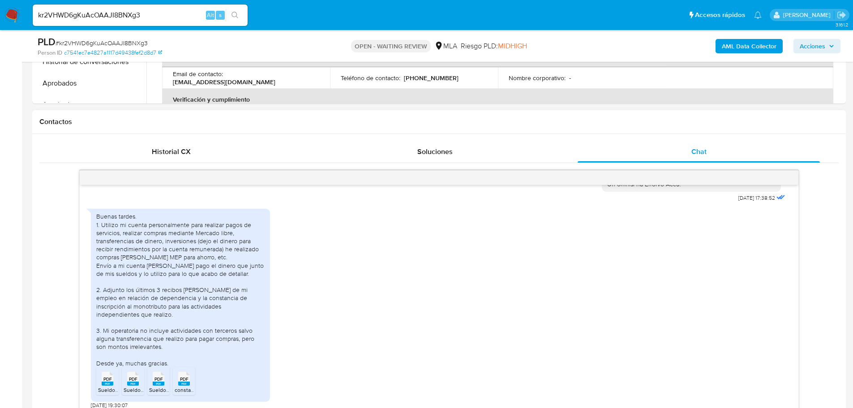
click at [298, 256] on div "Buenas tardes. 1. Utilizo mi cuenta personalmente para realizar pagos de servic…" at bounding box center [439, 306] width 696 height 205
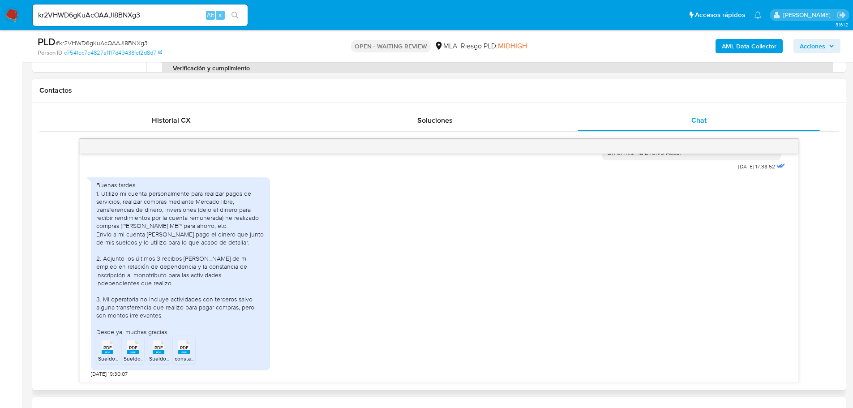
scroll to position [403, 0]
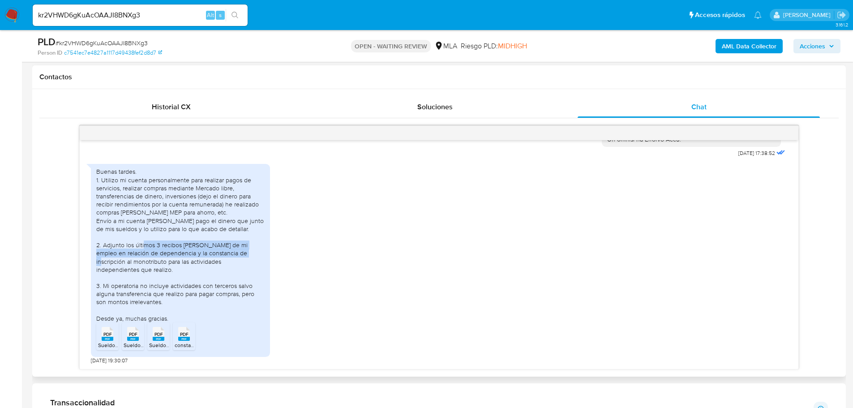
drag, startPoint x: 166, startPoint y: 255, endPoint x: 252, endPoint y: 259, distance: 86.0
click at [252, 259] on div "Buenas tardes. 1. Utilizo mi cuenta personalmente para realizar pagos de servic…" at bounding box center [180, 244] width 168 height 155
click at [222, 269] on div "Buenas tardes. 1. Utilizo mi cuenta personalmente para realizar pagos de servic…" at bounding box center [180, 244] width 168 height 155
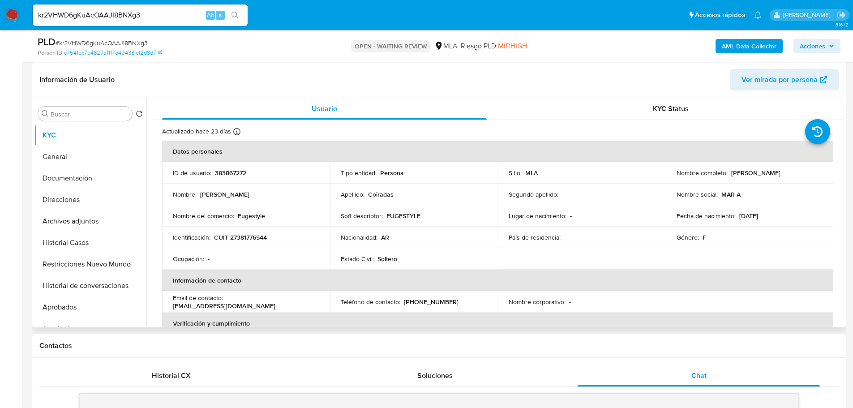
click at [758, 217] on p "[DATE]" at bounding box center [748, 216] width 19 height 8
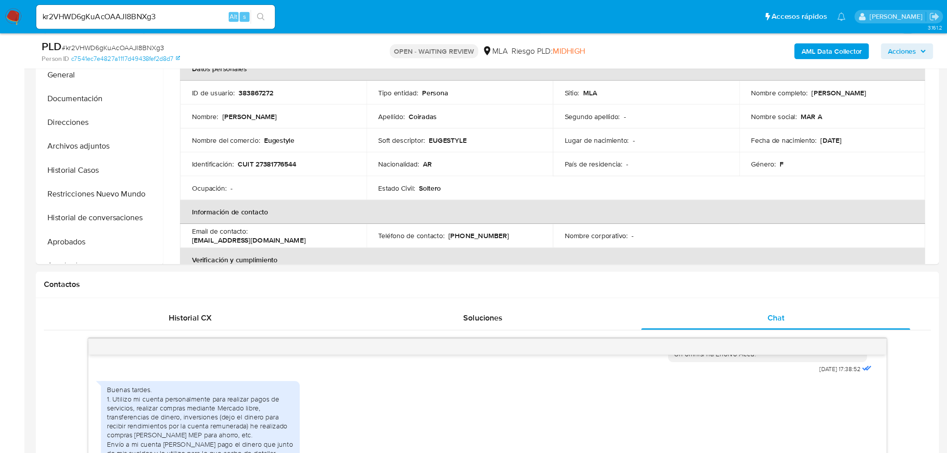
scroll to position [179, 0]
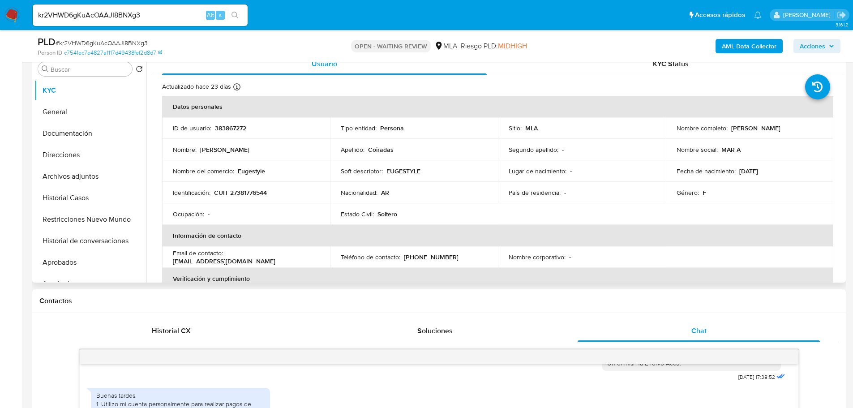
click at [614, 230] on th "Información de contacto" at bounding box center [497, 235] width 671 height 21
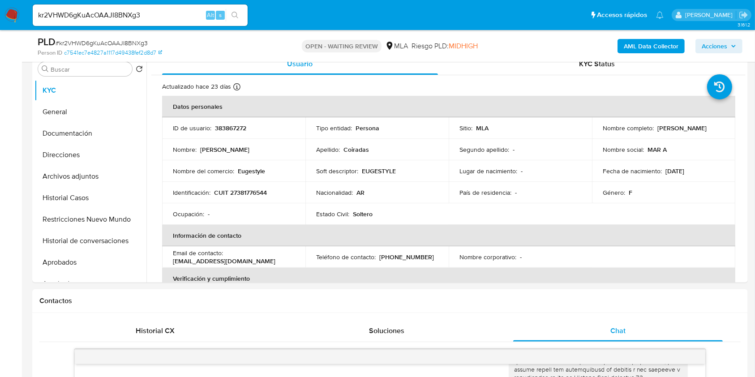
scroll to position [347, 0]
click at [167, 13] on input "kr2VHWD6gKuAcOAAJI8BNXg3" at bounding box center [140, 15] width 215 height 12
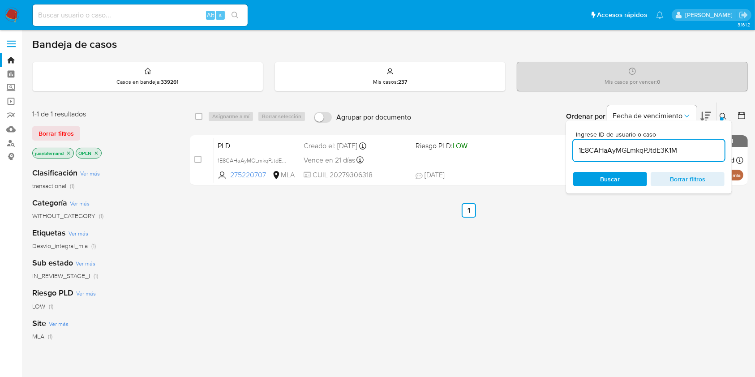
click at [566, 149] on input "1E8CAHaAyMGLmkqPJtdE3K1M" at bounding box center [648, 151] width 151 height 12
paste input "kr2VHWD6gKuAcOAAJI8BNXg3"
type input "kr2VHWD6gKuAcOAAJI8BNXg3"
click at [196, 117] on input "checkbox" at bounding box center [198, 116] width 7 height 7
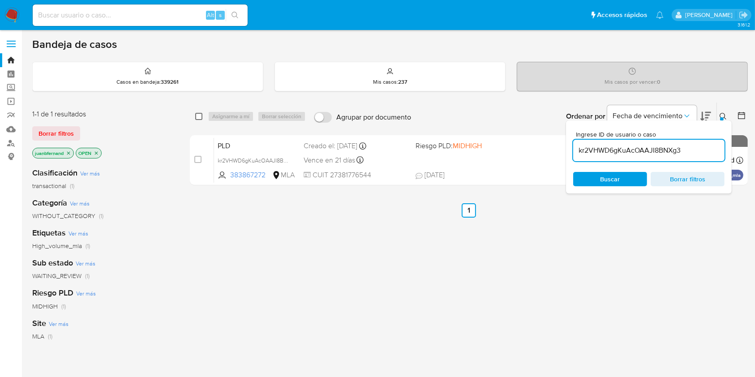
checkbox input "true"
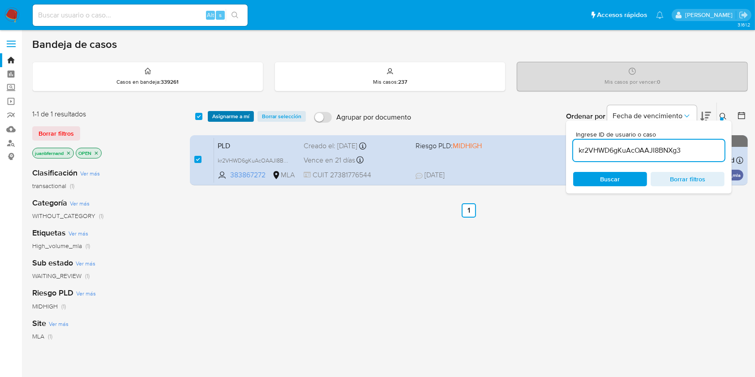
click at [232, 117] on span "Asignarme a mí" at bounding box center [230, 116] width 37 height 9
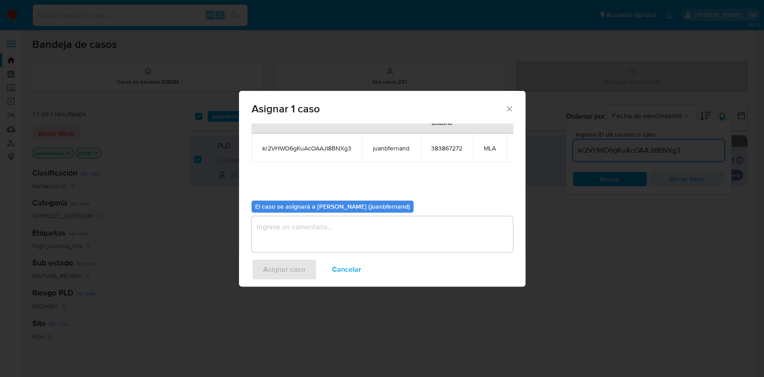
scroll to position [55, 0]
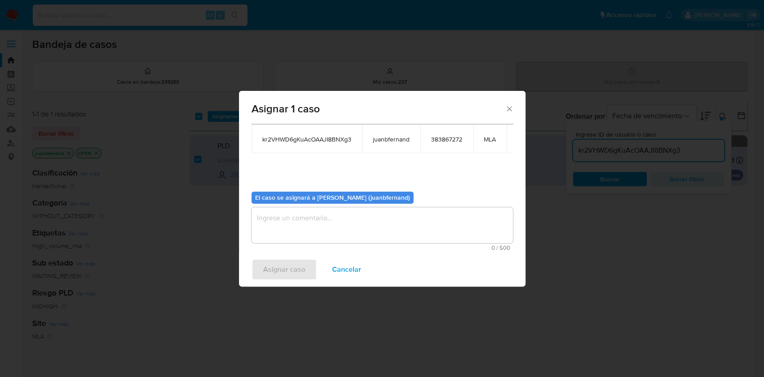
click at [412, 226] on textarea "assign-modal" at bounding box center [382, 225] width 261 height 36
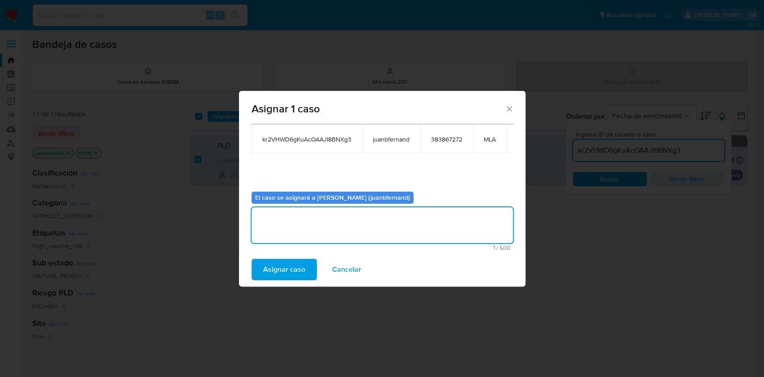
click at [310, 272] on button "Asignar caso" at bounding box center [284, 269] width 65 height 21
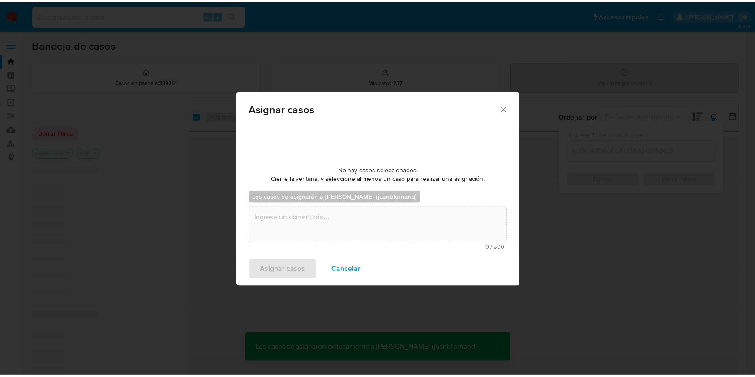
scroll to position [54, 0]
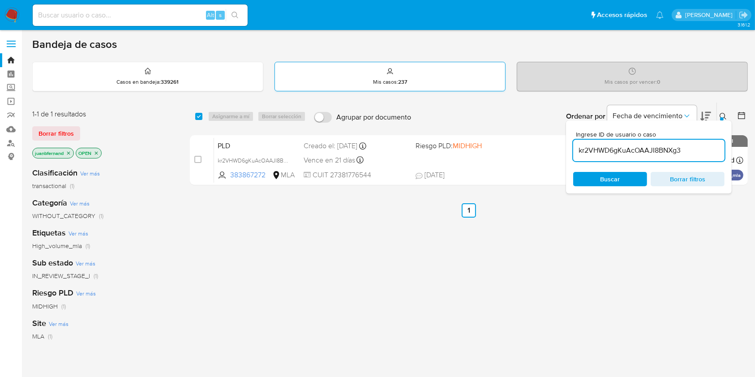
click at [442, 85] on div "Mis casos : 237" at bounding box center [390, 76] width 230 height 29
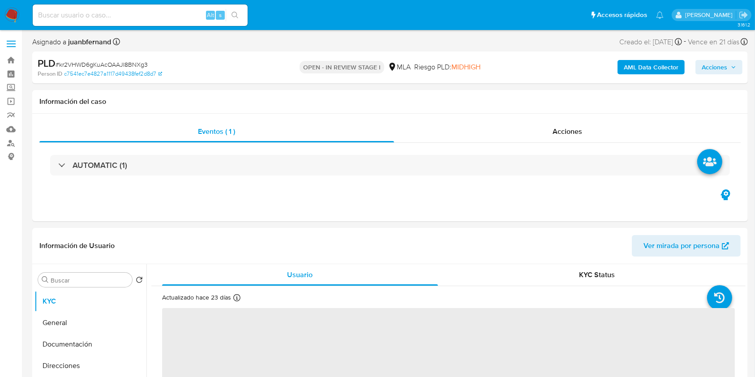
select select "10"
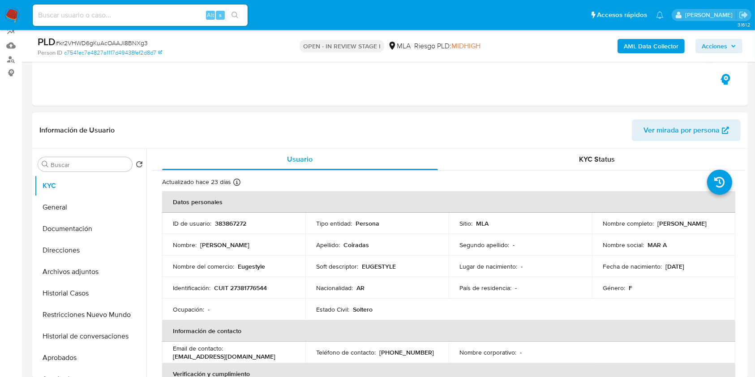
scroll to position [179, 0]
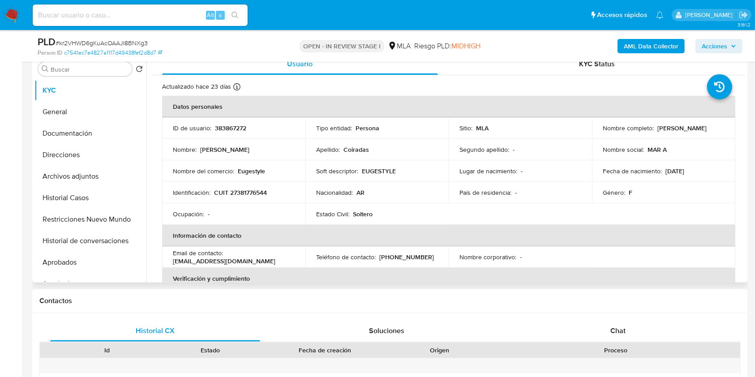
click at [224, 132] on p "383867272" at bounding box center [230, 128] width 31 height 8
copy p "383867272"
click at [67, 195] on button "Historial Casos" at bounding box center [86, 197] width 105 height 21
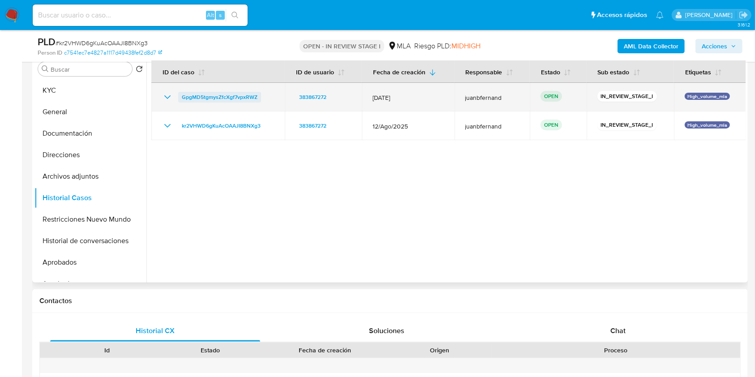
click at [207, 94] on span "GpgMD5tgmysZfcXgf7vpxRWZ" at bounding box center [220, 97] width 76 height 11
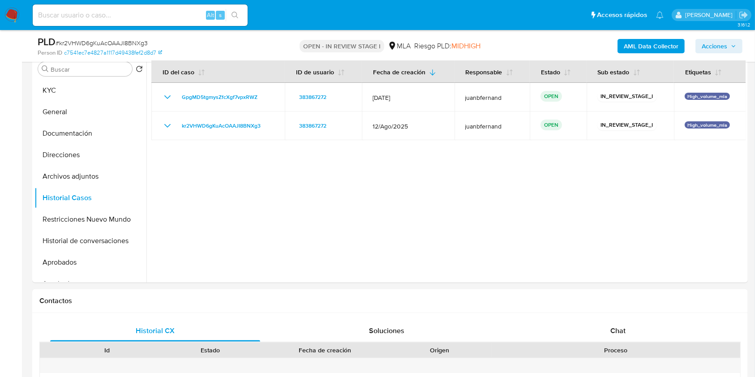
click at [645, 46] on b "AML Data Collector" at bounding box center [650, 46] width 55 height 14
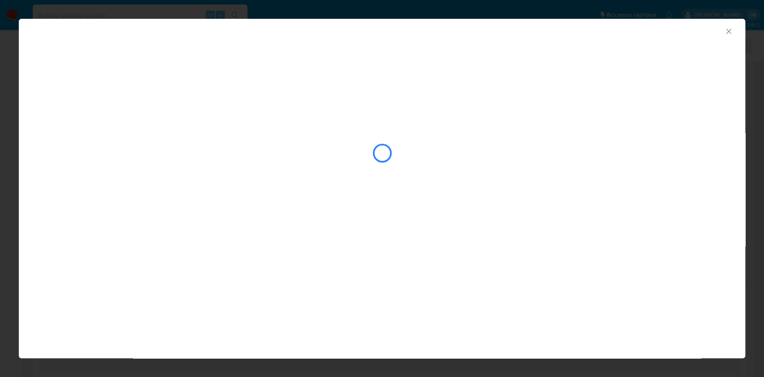
drag, startPoint x: 730, startPoint y: 30, endPoint x: 720, endPoint y: 31, distance: 9.9
click at [729, 30] on icon "Cerrar ventana" at bounding box center [728, 31] width 9 height 9
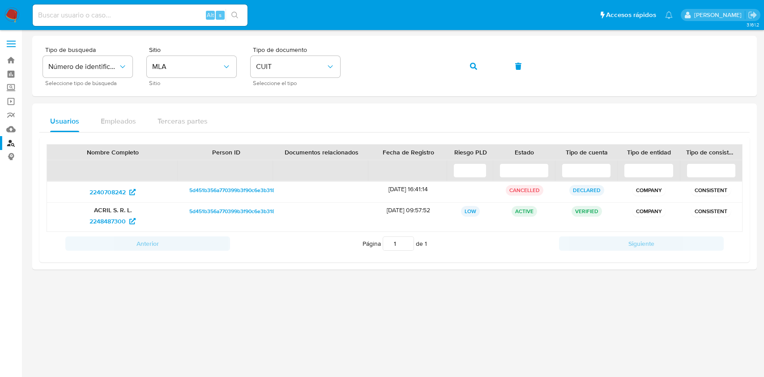
click at [145, 17] on input at bounding box center [140, 15] width 215 height 12
paste input "VqmnGuveqSxlsVMBF7Yd3Rro"
type input "VqmnGuveqSxlsVMBF7Yd3Rro"
click at [235, 15] on icon "search-icon" at bounding box center [234, 15] width 7 height 7
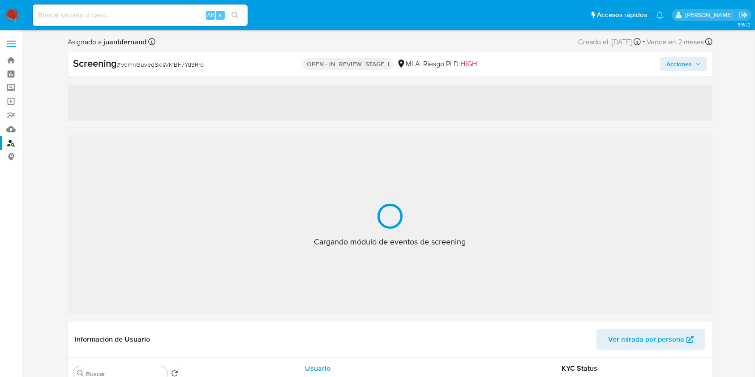
select select "10"
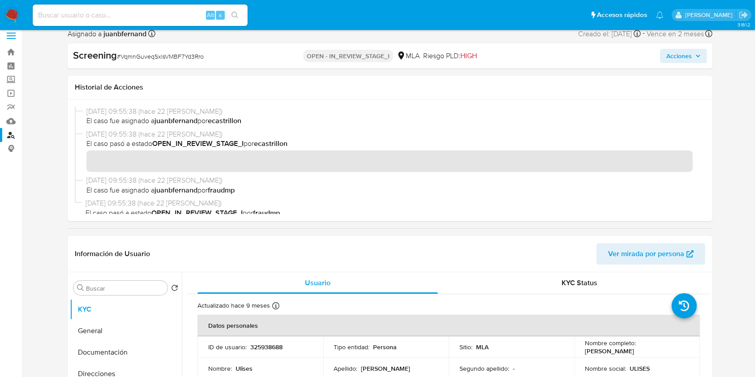
scroll to position [119, 0]
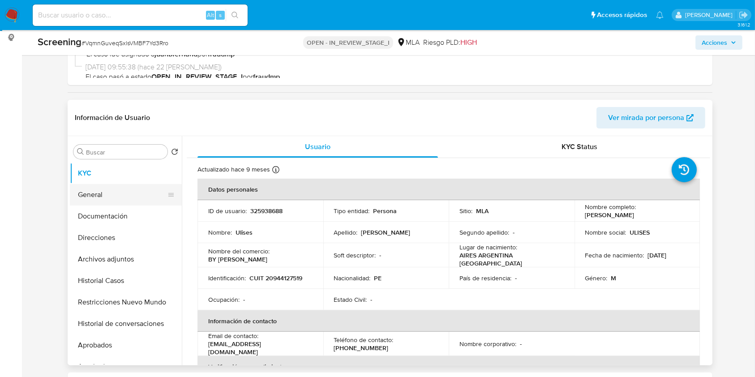
click at [111, 199] on button "General" at bounding box center [122, 194] width 105 height 21
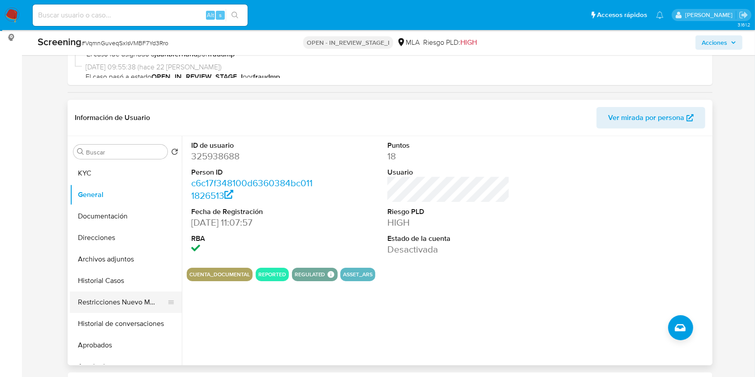
click at [134, 302] on button "Restricciones Nuevo Mundo" at bounding box center [122, 301] width 105 height 21
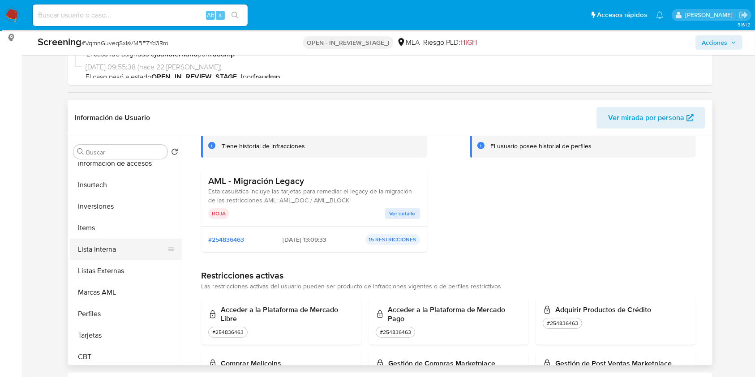
scroll to position [464, 0]
click at [145, 241] on button "Lista Interna" at bounding box center [122, 245] width 105 height 21
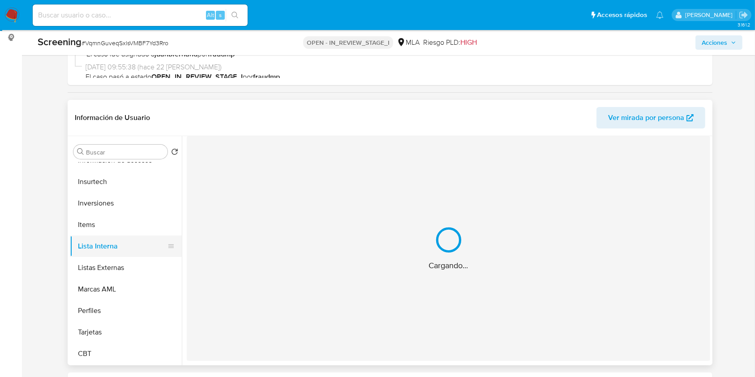
scroll to position [0, 0]
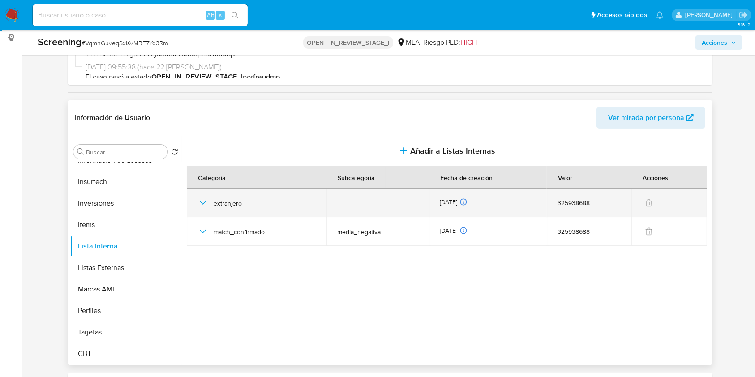
click at [202, 201] on icon "button" at bounding box center [202, 202] width 11 height 11
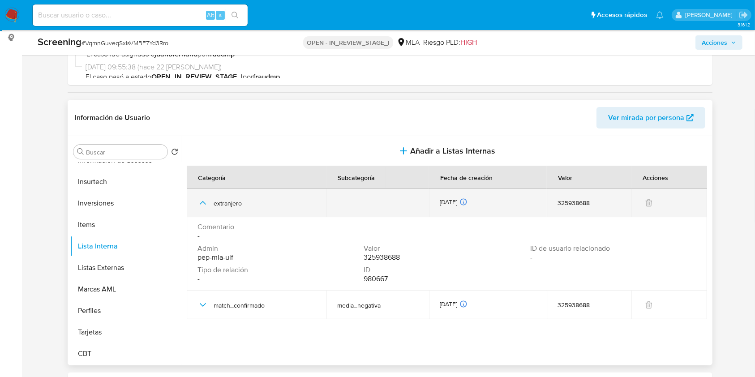
click at [202, 203] on icon "button" at bounding box center [202, 202] width 11 height 11
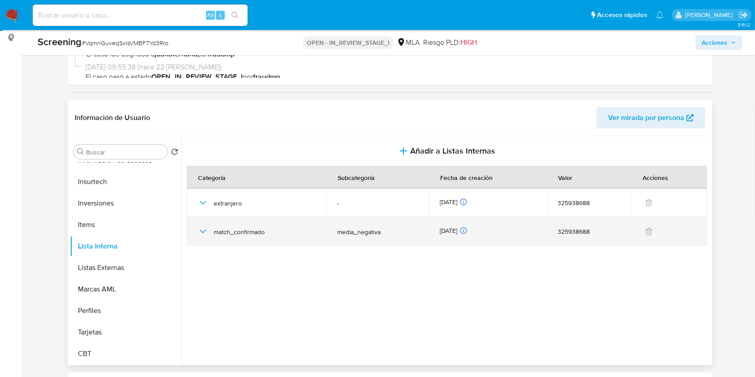
click at [205, 234] on icon "button" at bounding box center [202, 231] width 11 height 11
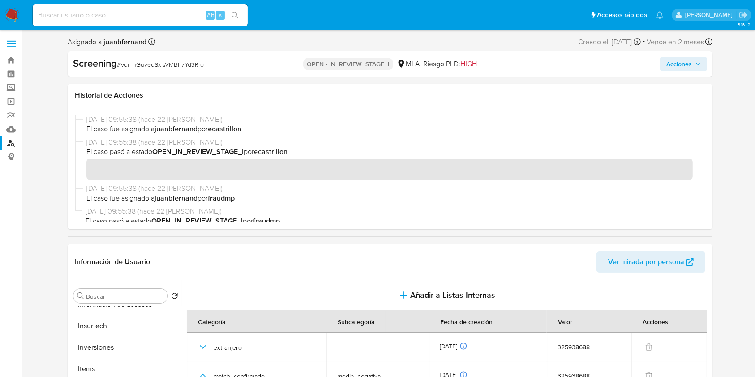
click at [690, 61] on span "Acciones" at bounding box center [679, 64] width 26 height 14
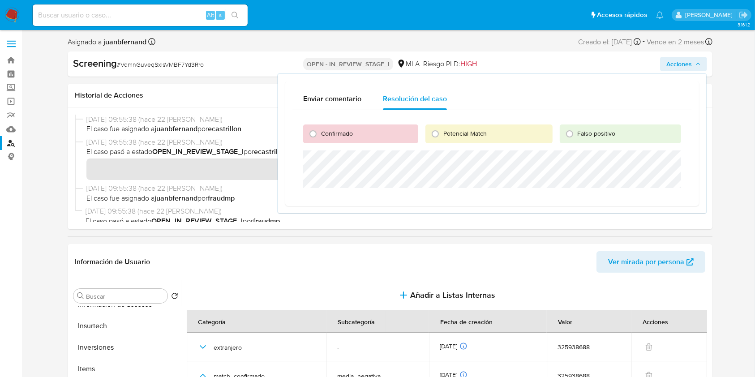
click at [334, 134] on span "Confirmado" at bounding box center [337, 133] width 32 height 9
click at [320, 134] on input "Confirmado" at bounding box center [313, 134] width 14 height 14
radio input "true"
click at [97, 319] on button "KYC" at bounding box center [122, 317] width 105 height 21
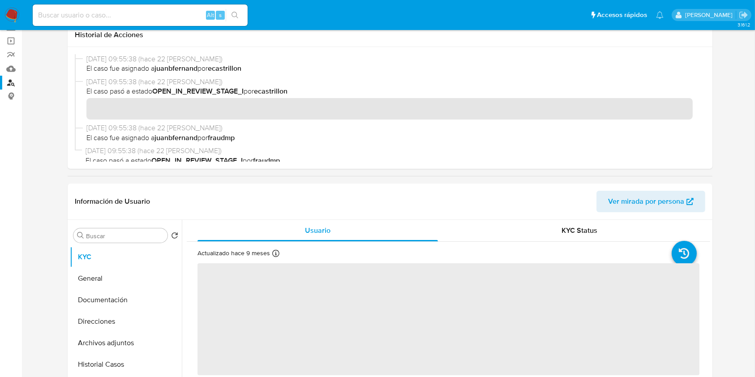
scroll to position [119, 0]
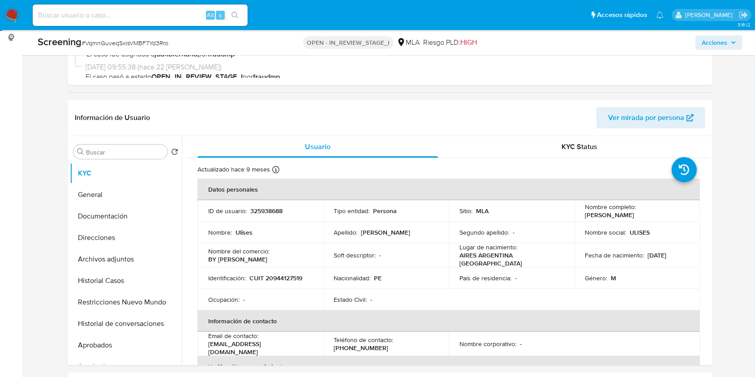
click at [720, 38] on span "Acciones" at bounding box center [714, 42] width 26 height 14
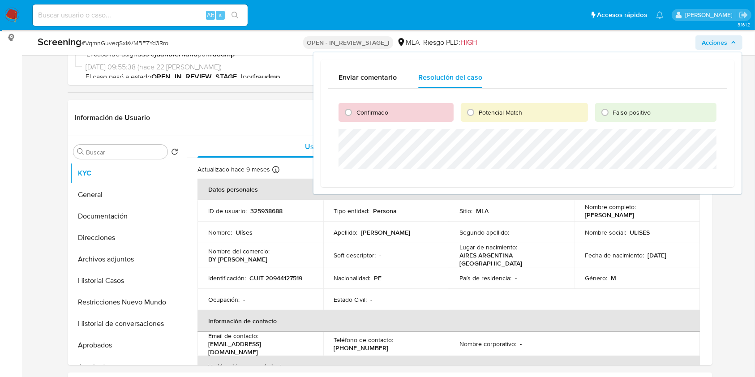
click at [385, 120] on div "Confirmado" at bounding box center [395, 112] width 115 height 19
click at [381, 117] on div "Confirmado" at bounding box center [395, 112] width 115 height 19
click at [353, 116] on input "Confirmado" at bounding box center [348, 112] width 14 height 14
radio input "true"
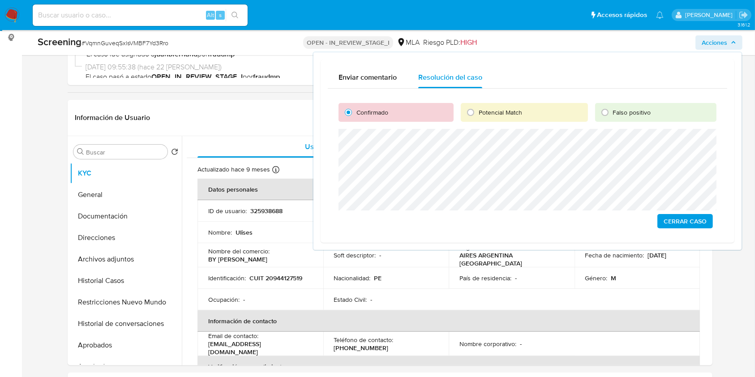
click at [0, 0] on lt-span ")" at bounding box center [0, 0] width 0 height 0
click at [691, 224] on span "Cerrar Caso" at bounding box center [684, 221] width 43 height 13
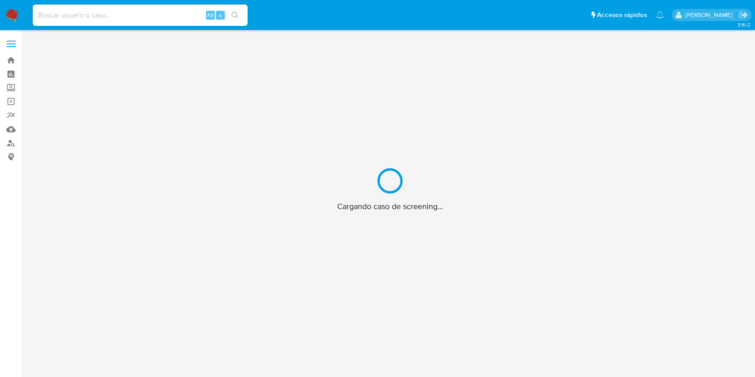
scroll to position [32, 0]
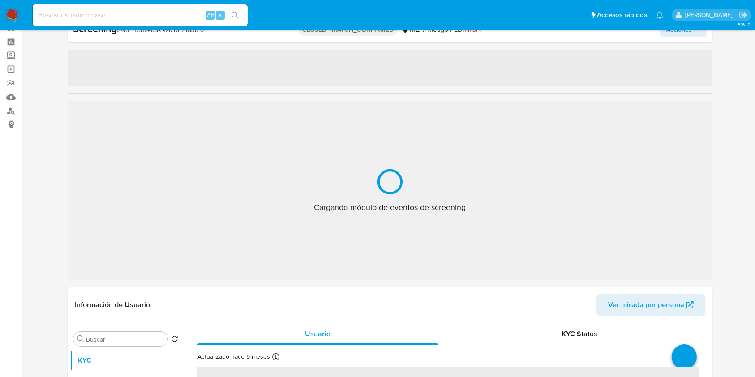
select select "10"
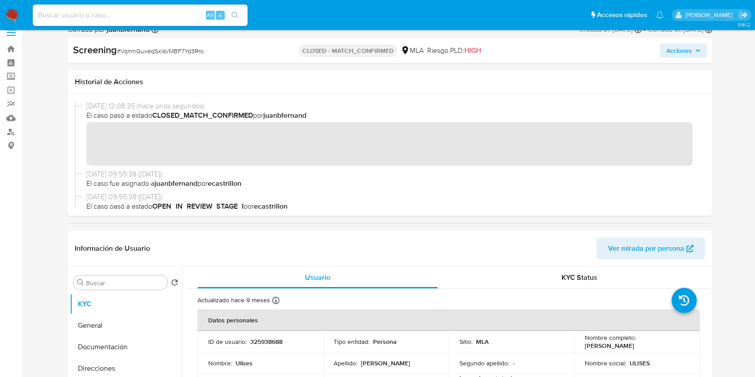
scroll to position [0, 0]
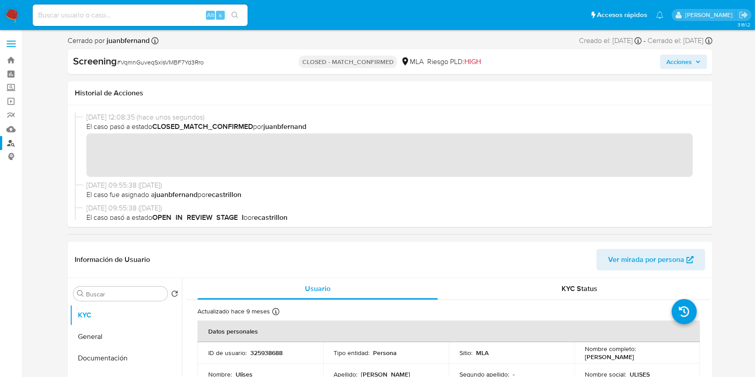
click at [17, 148] on link "Buscador de personas" at bounding box center [53, 143] width 107 height 14
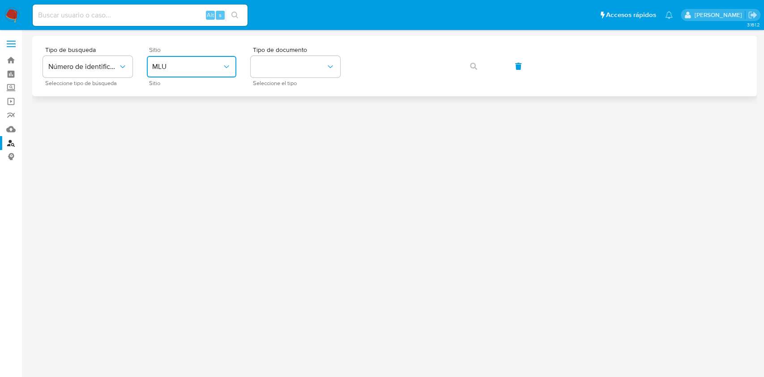
click at [186, 67] on span "MLU" at bounding box center [187, 66] width 70 height 9
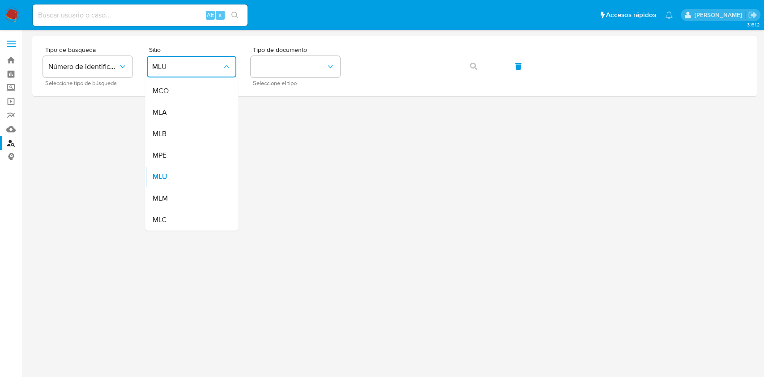
click at [207, 112] on div "MLA" at bounding box center [188, 112] width 73 height 21
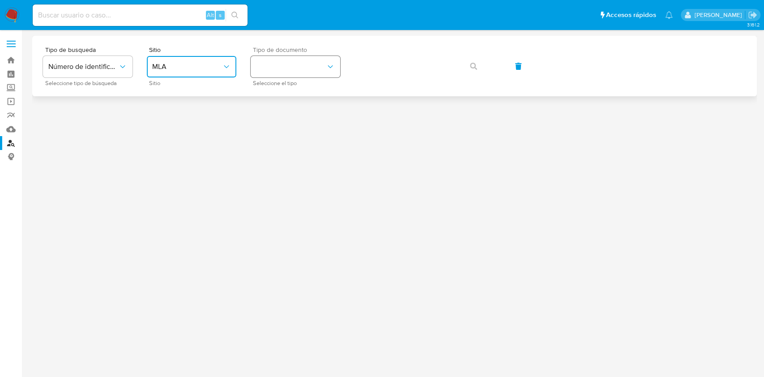
click at [321, 73] on button "identificationType" at bounding box center [296, 66] width 90 height 21
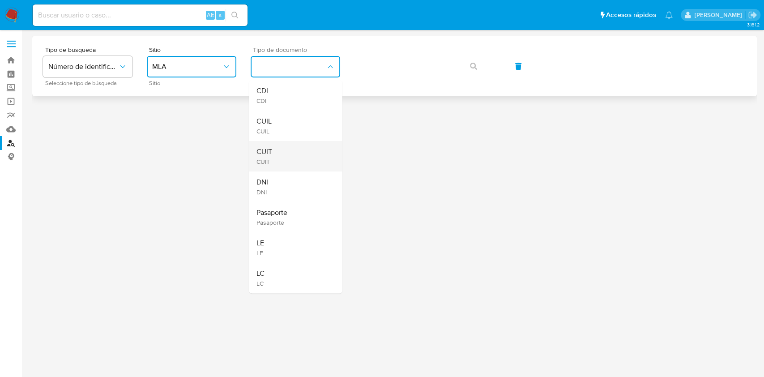
click at [299, 155] on div "CUIT CUIT" at bounding box center [292, 156] width 73 height 30
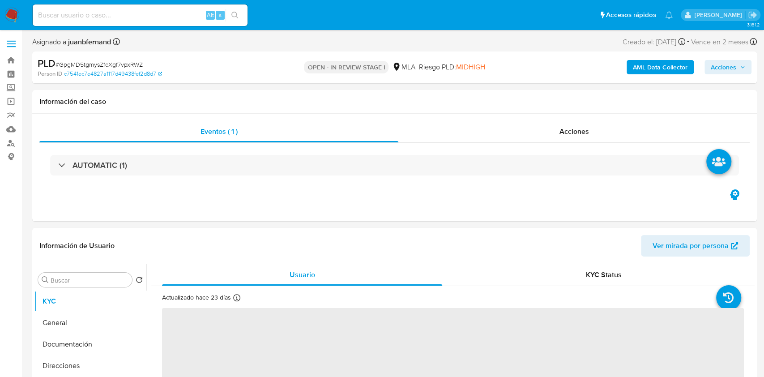
select select "10"
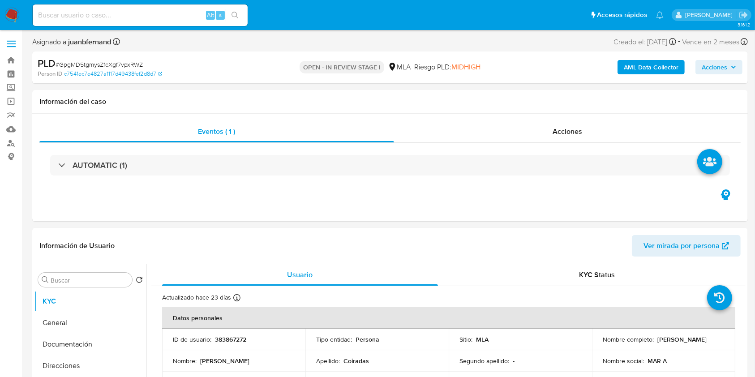
click at [663, 68] on b "AML Data Collector" at bounding box center [650, 67] width 55 height 14
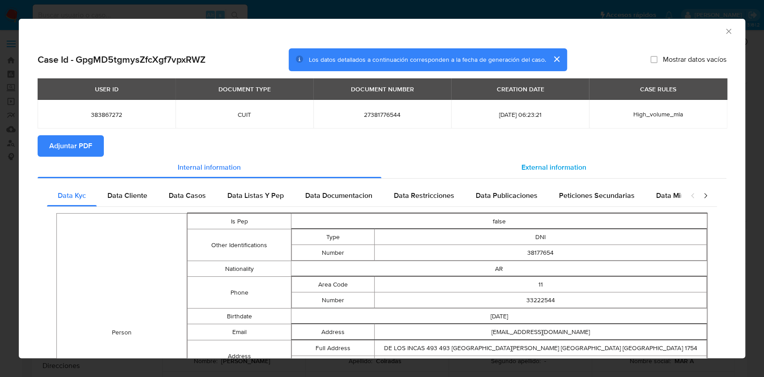
click at [579, 170] on div "External information" at bounding box center [554, 167] width 346 height 21
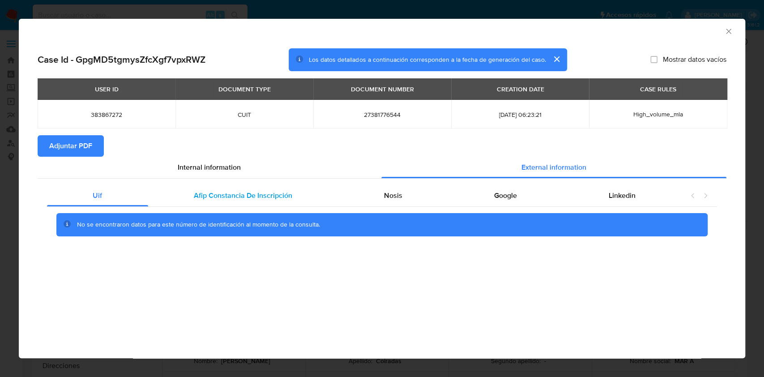
click at [249, 195] on span "Afip Constancia De Inscripción" at bounding box center [243, 195] width 98 height 10
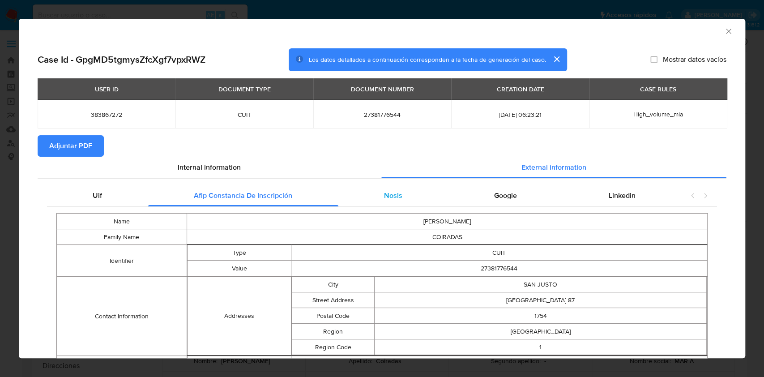
click at [356, 196] on div "Nosis" at bounding box center [393, 195] width 110 height 21
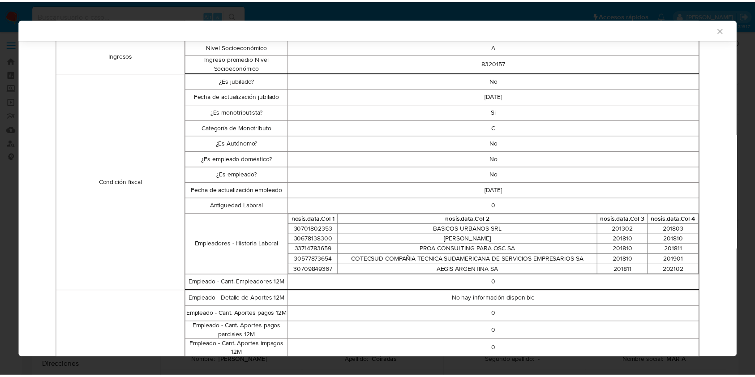
scroll to position [236, 0]
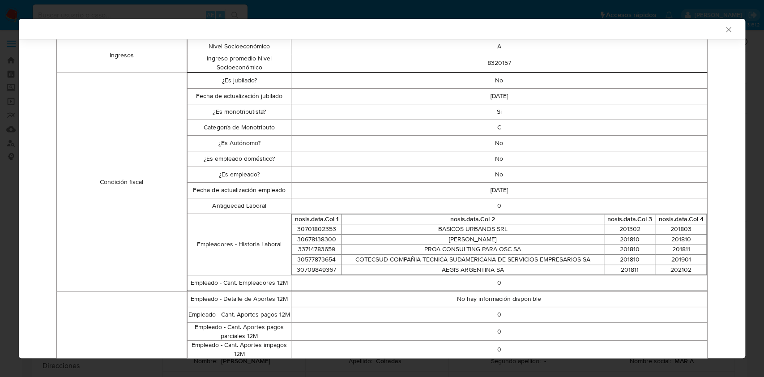
click at [724, 33] on icon "Cerrar ventana" at bounding box center [728, 29] width 9 height 9
